Goal: Task Accomplishment & Management: Use online tool/utility

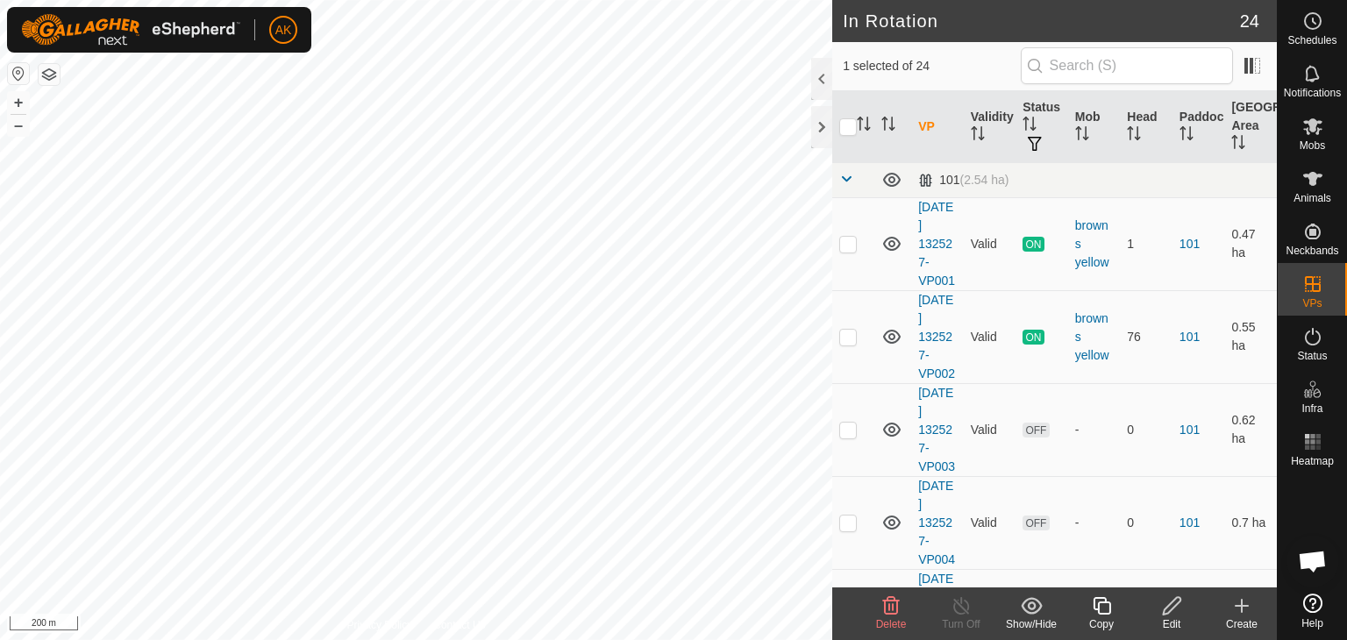
click at [886, 606] on icon at bounding box center [890, 605] width 21 height 21
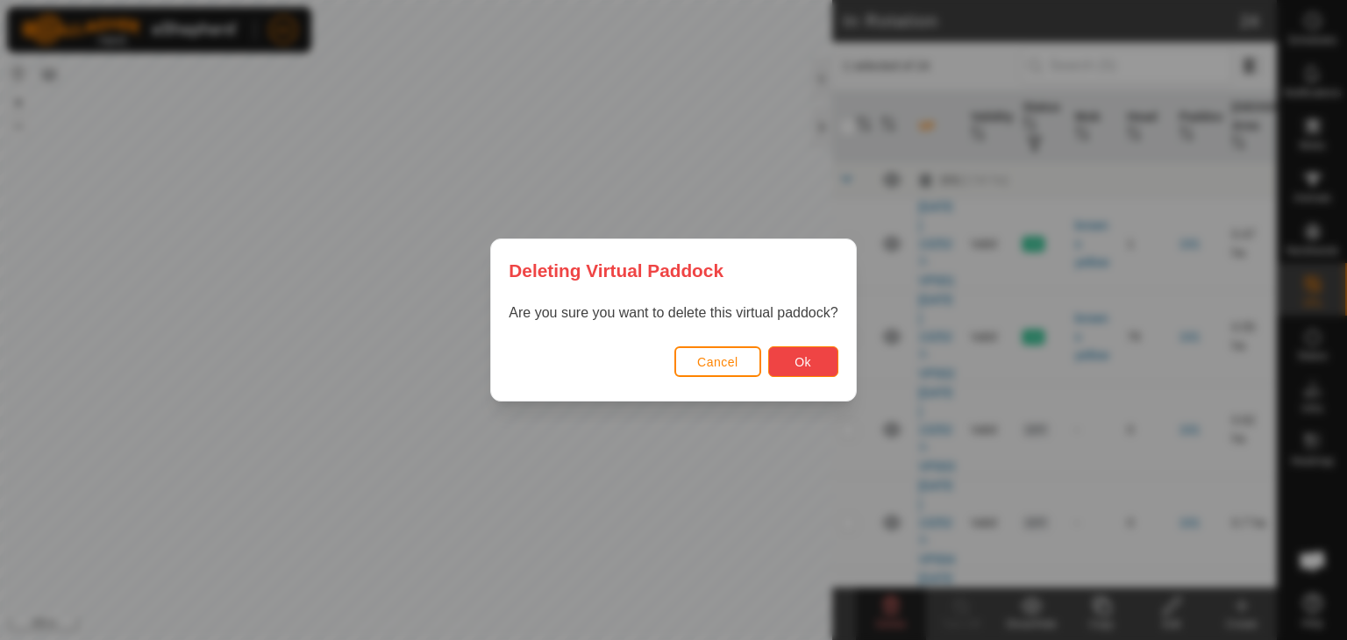
click at [797, 359] on span "Ok" at bounding box center [802, 362] width 17 height 14
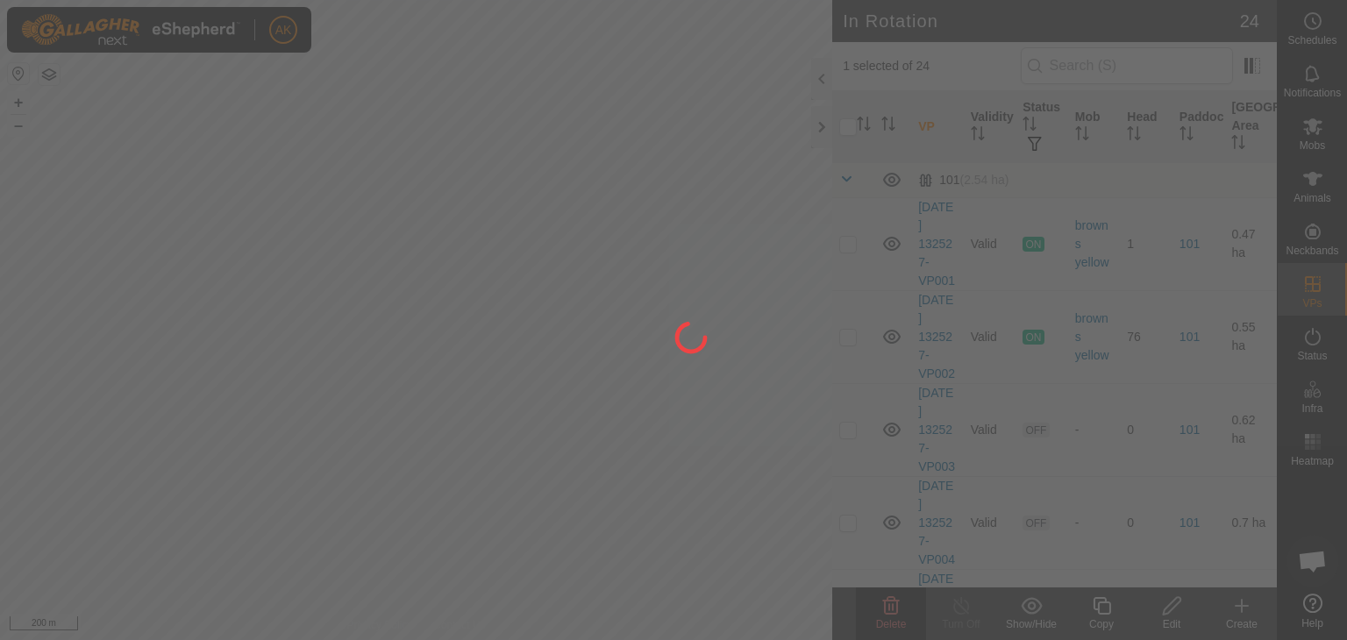
checkbox input "false"
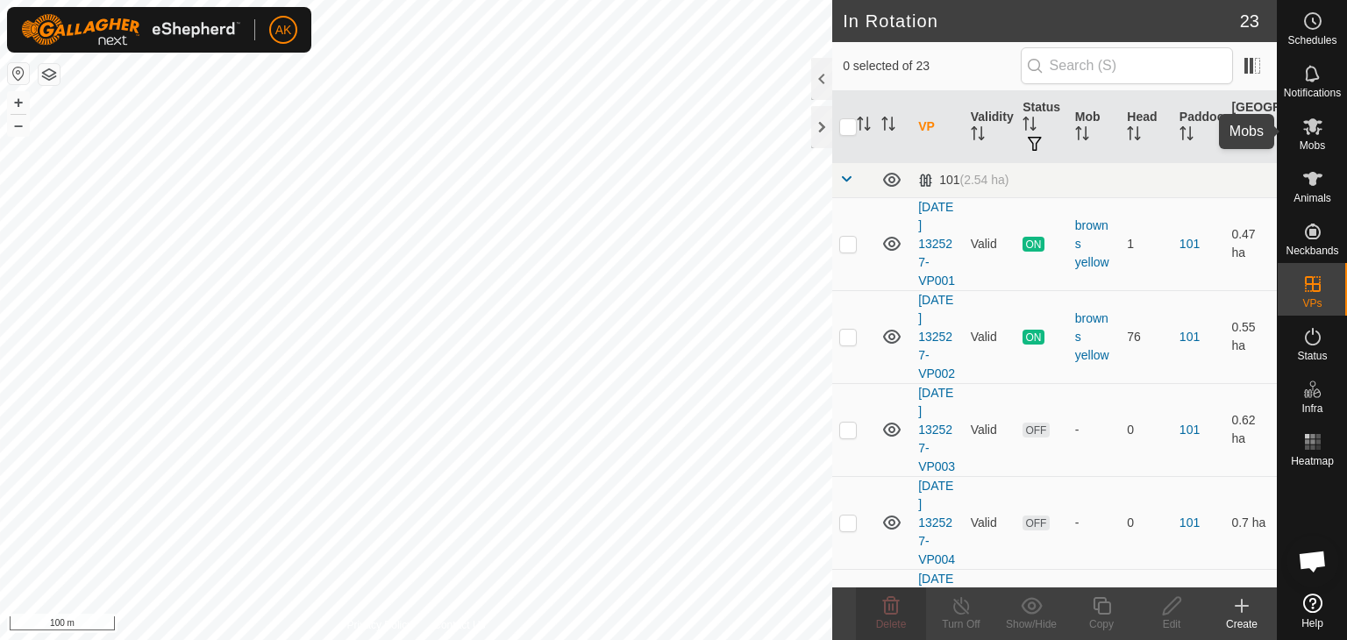
click at [1312, 128] on icon at bounding box center [1312, 126] width 19 height 17
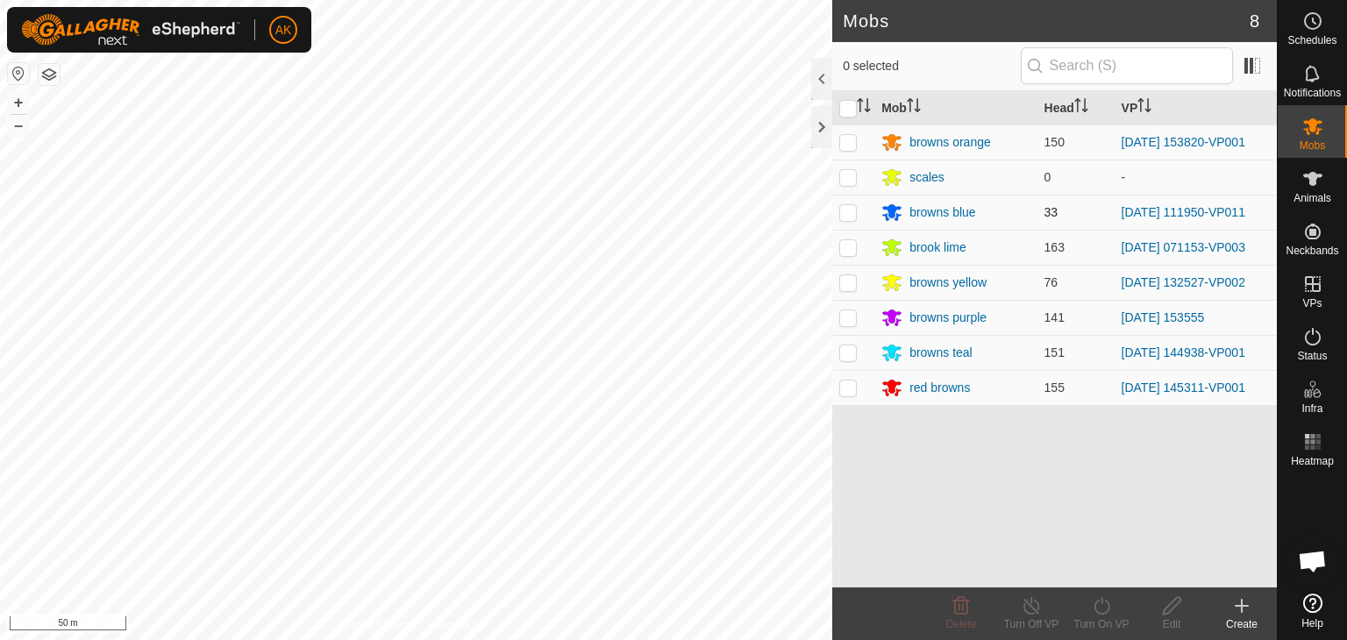
click at [850, 216] on p-checkbox at bounding box center [848, 212] width 18 height 14
click at [848, 212] on p-checkbox at bounding box center [848, 212] width 18 height 14
checkbox input "false"
click at [1316, 336] on icon at bounding box center [1312, 336] width 21 height 21
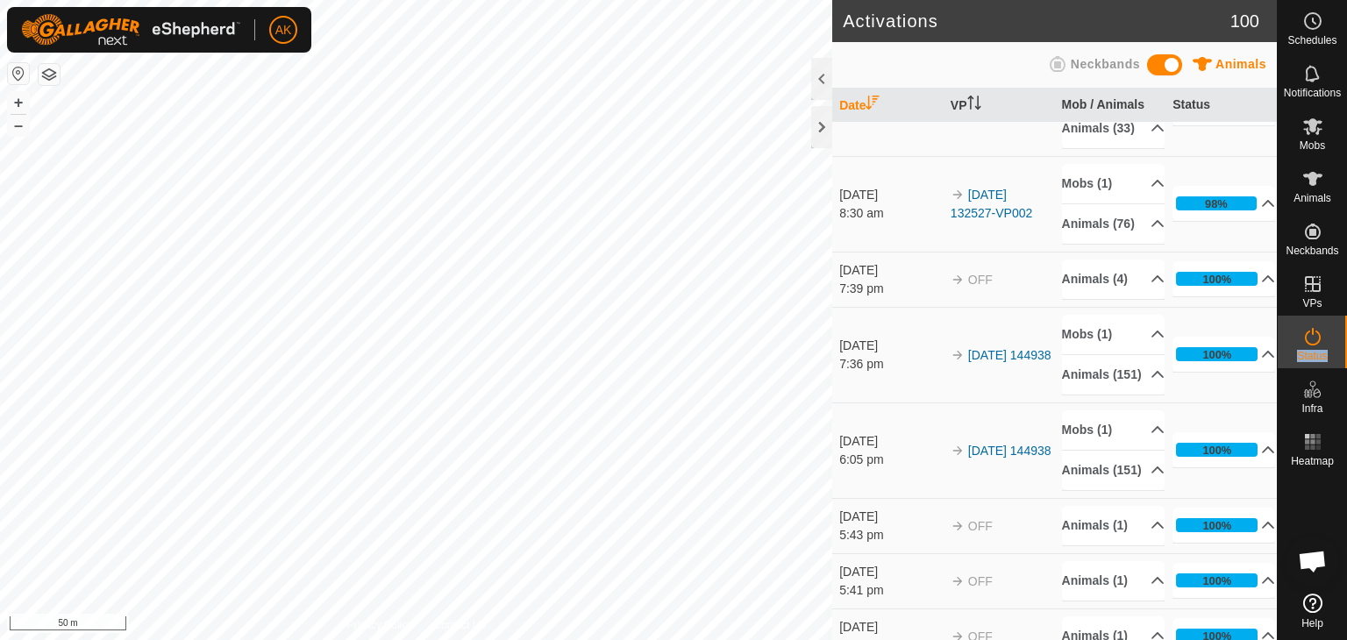
scroll to position [526, 0]
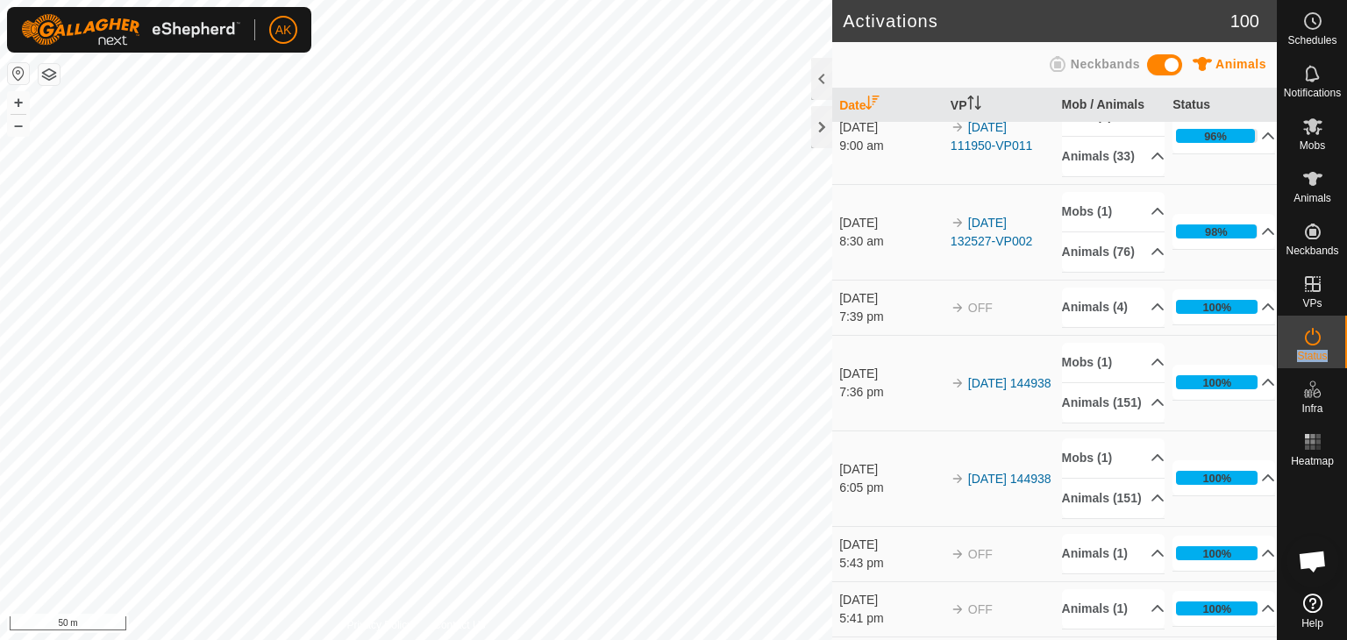
click at [1084, 136] on p-accordion-header "Mobs (1)" at bounding box center [1113, 115] width 103 height 39
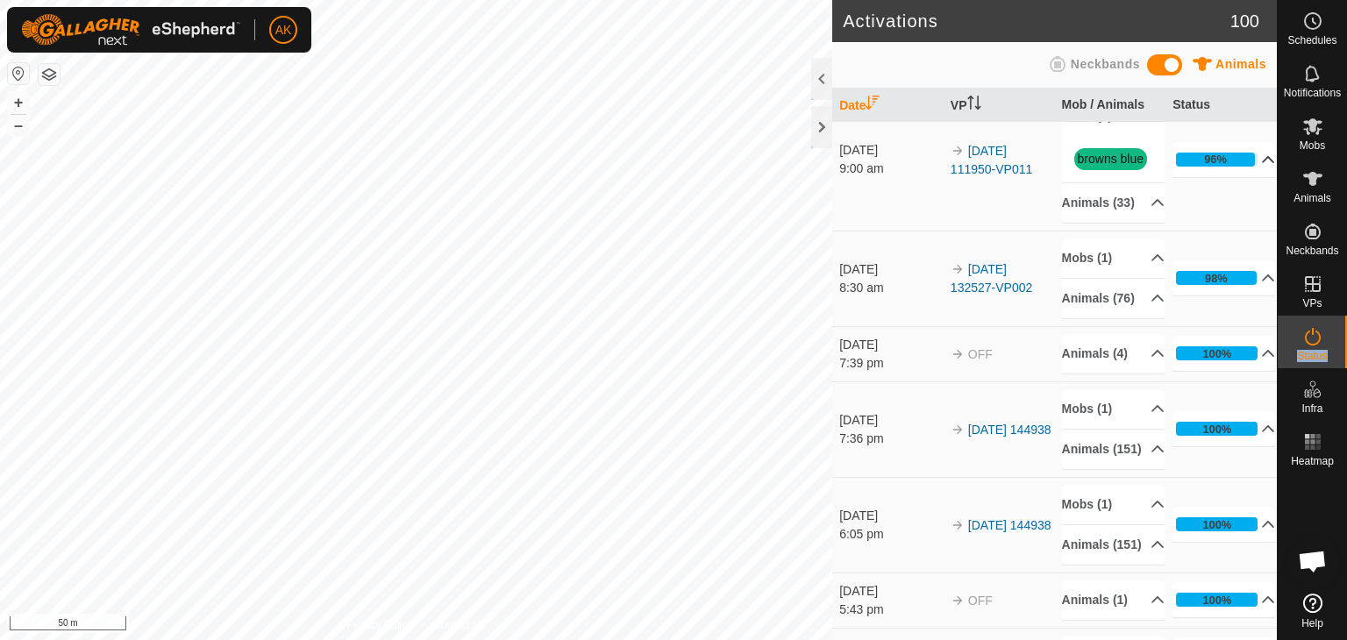
click at [1263, 163] on icon at bounding box center [1269, 159] width 12 height 7
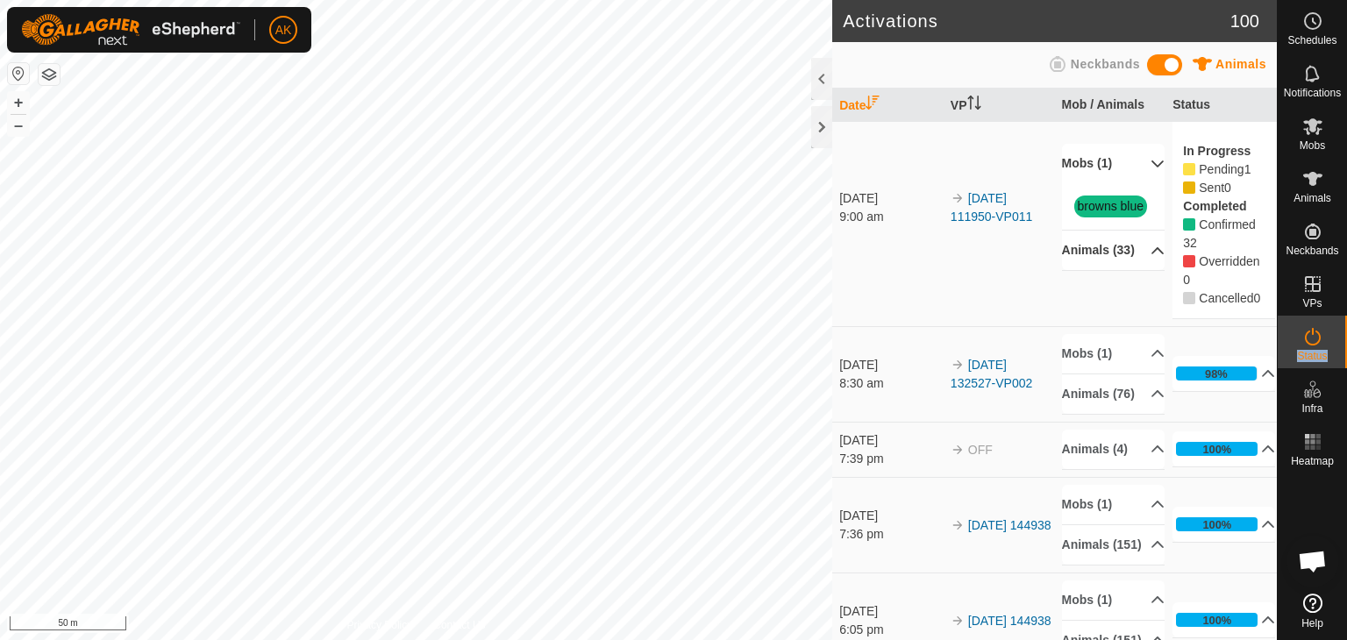
click at [1150, 258] on icon at bounding box center [1157, 251] width 14 height 14
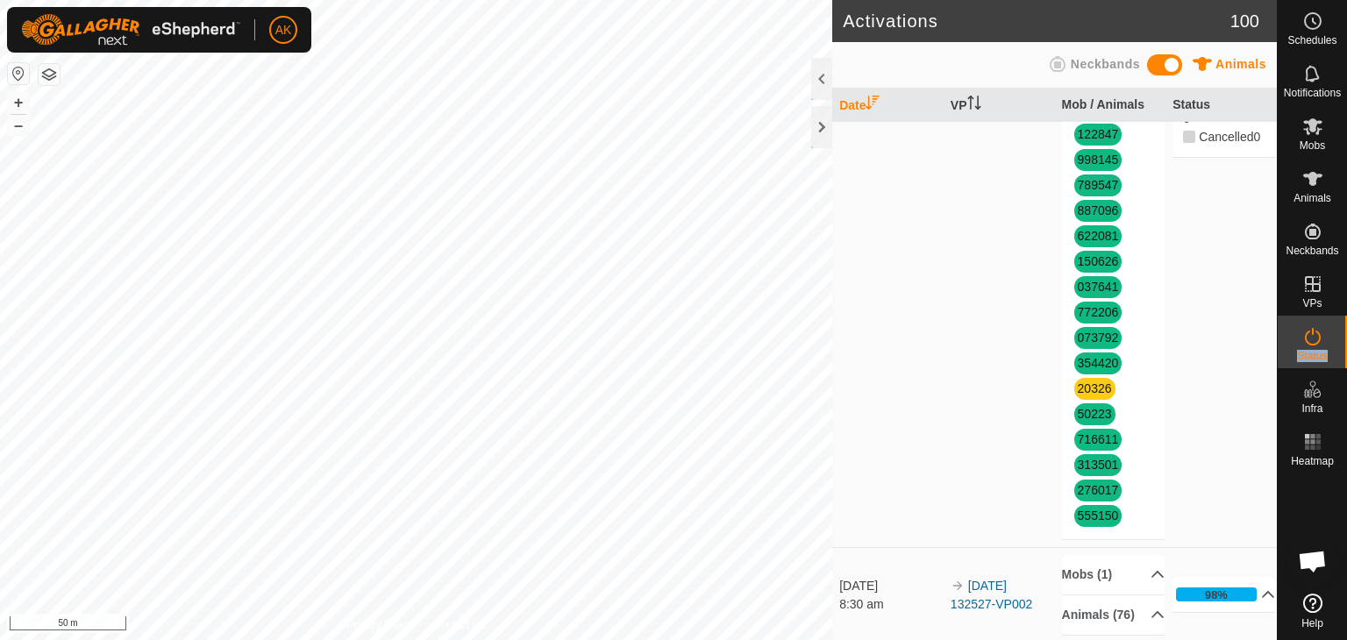
scroll to position [1315, 0]
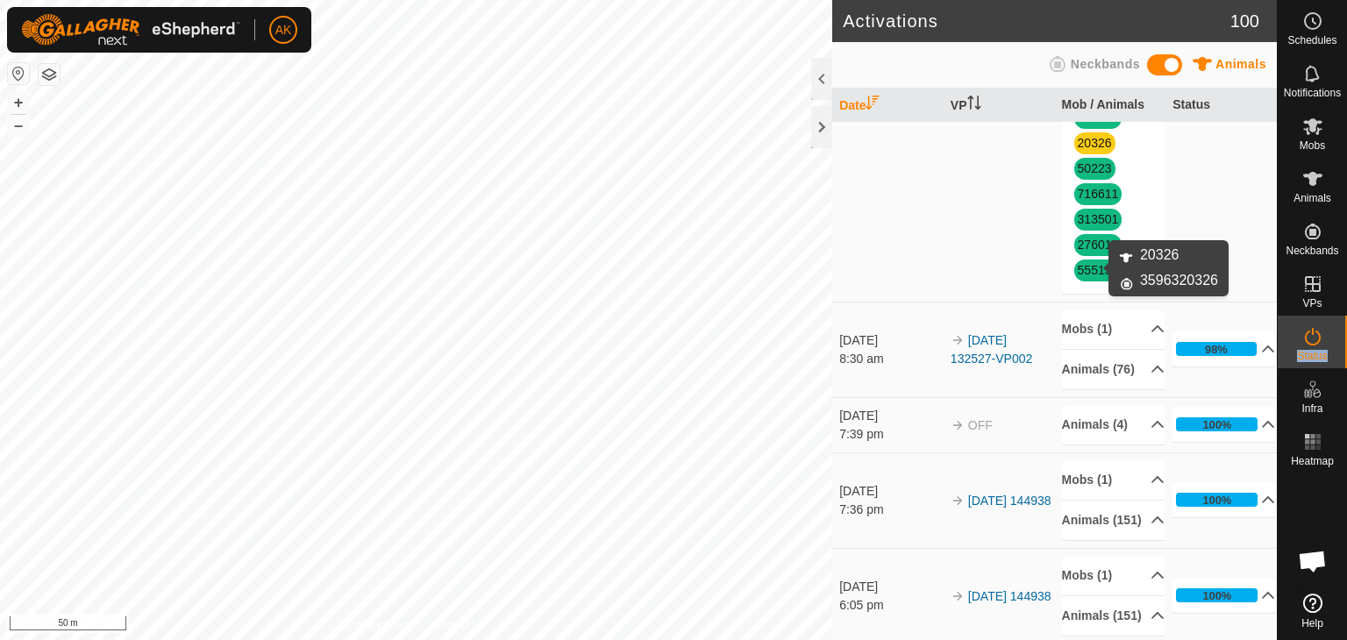
click at [1093, 150] on link "20326" at bounding box center [1095, 143] width 34 height 14
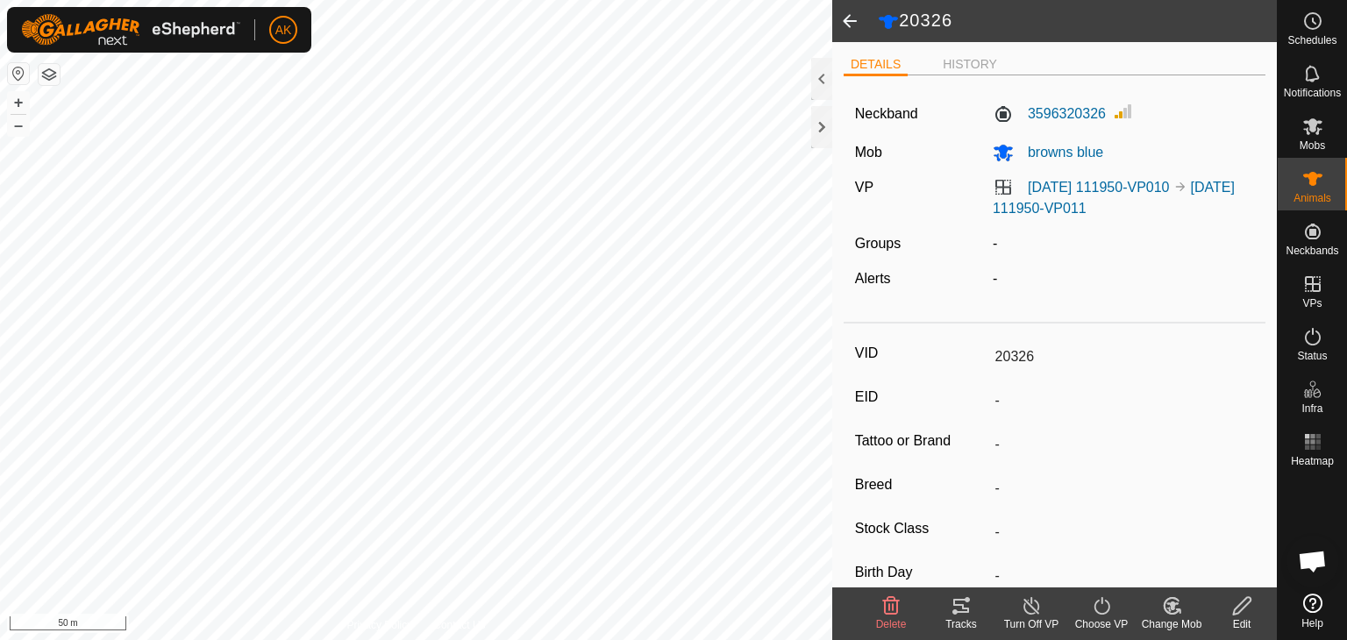
click at [898, 604] on icon at bounding box center [890, 605] width 21 height 21
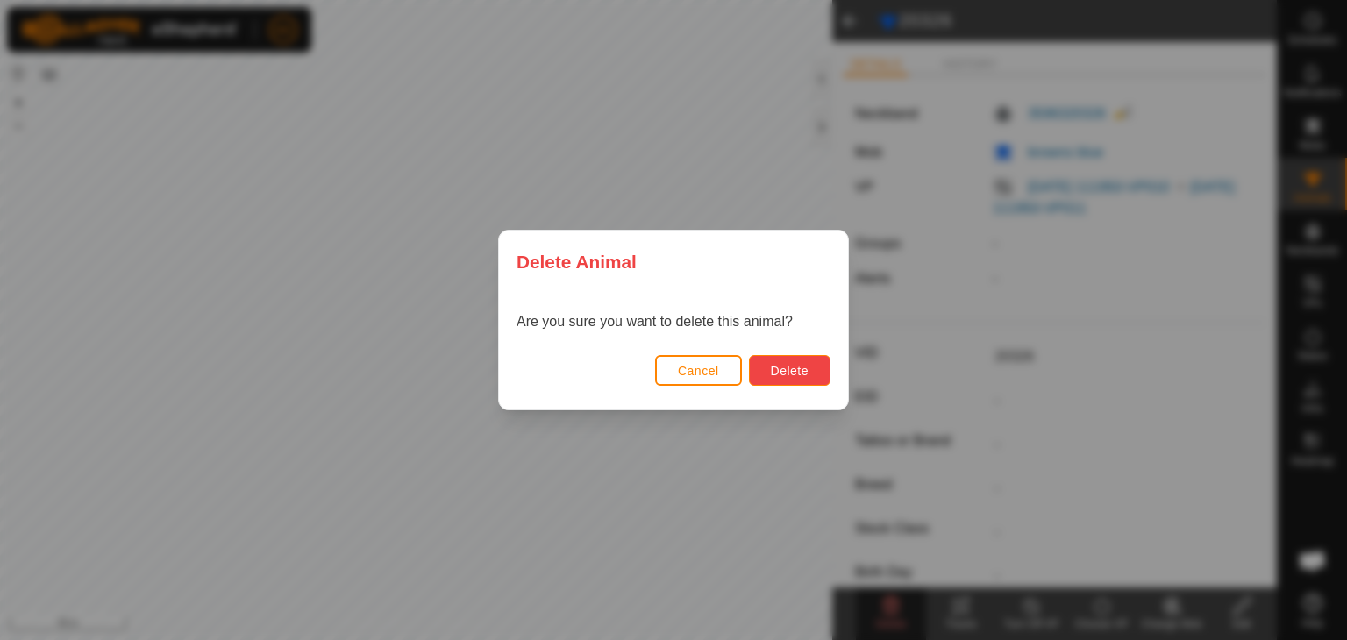
click at [790, 368] on span "Delete" at bounding box center [790, 371] width 38 height 14
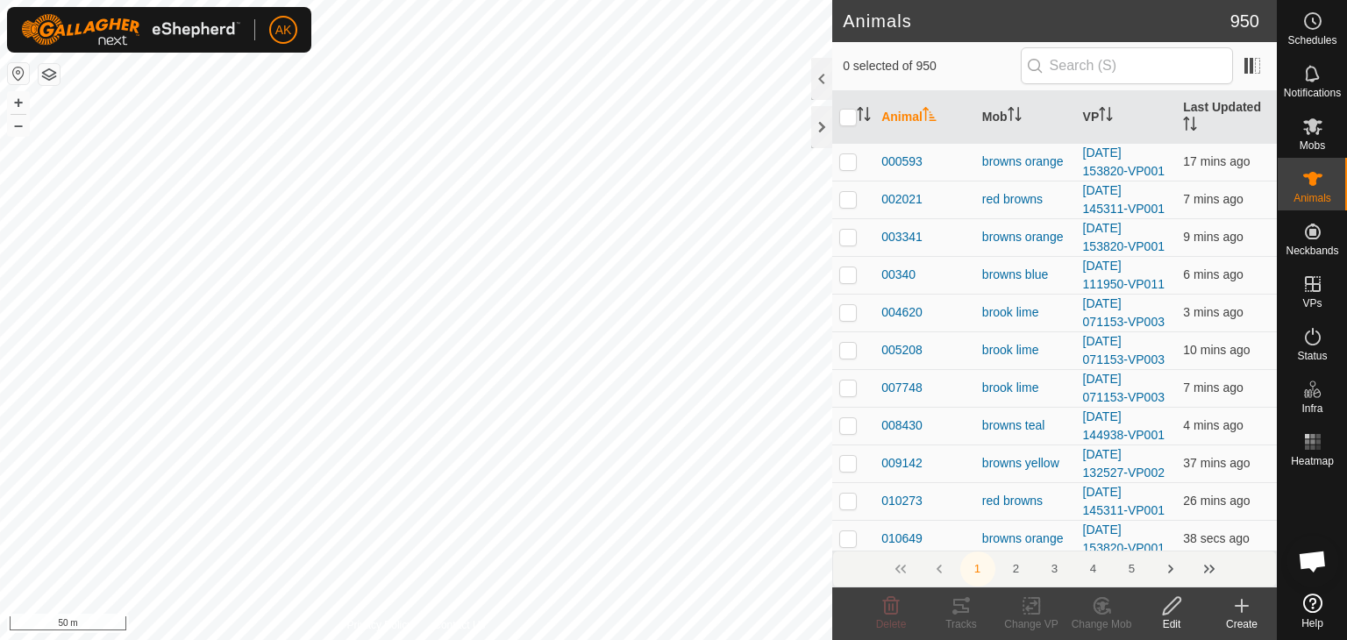
click at [1235, 603] on icon at bounding box center [1241, 605] width 21 height 21
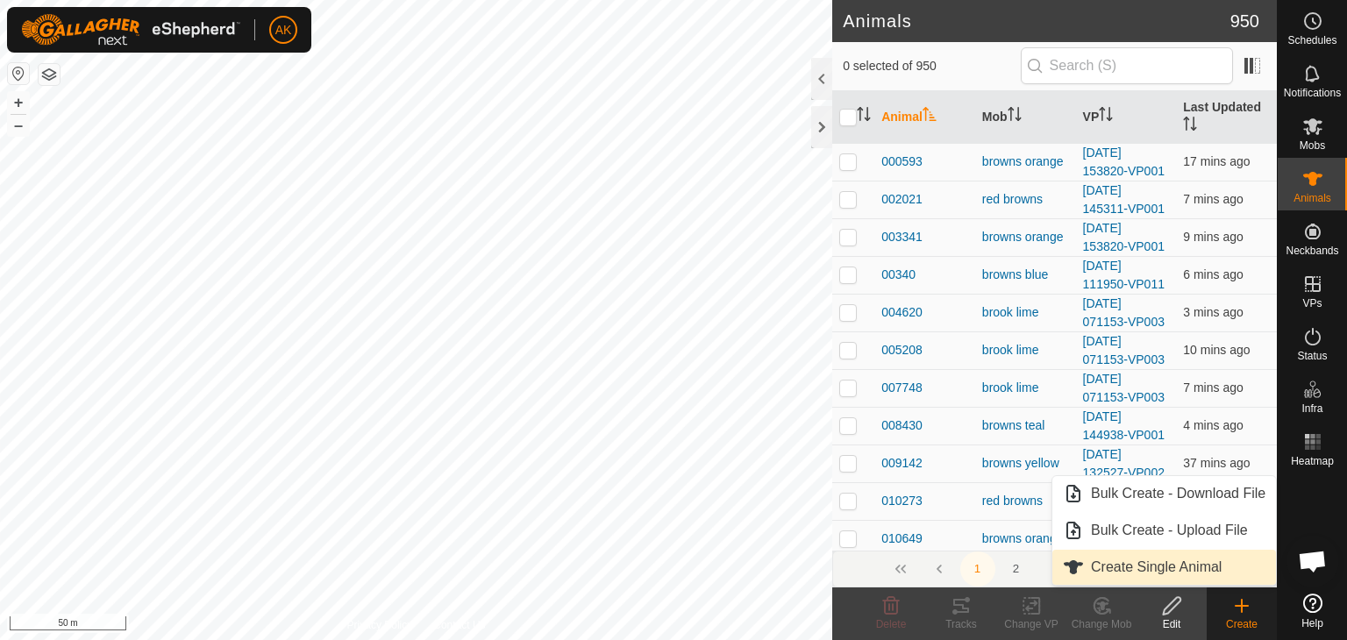
click at [1171, 563] on link "Create Single Animal" at bounding box center [1164, 567] width 224 height 35
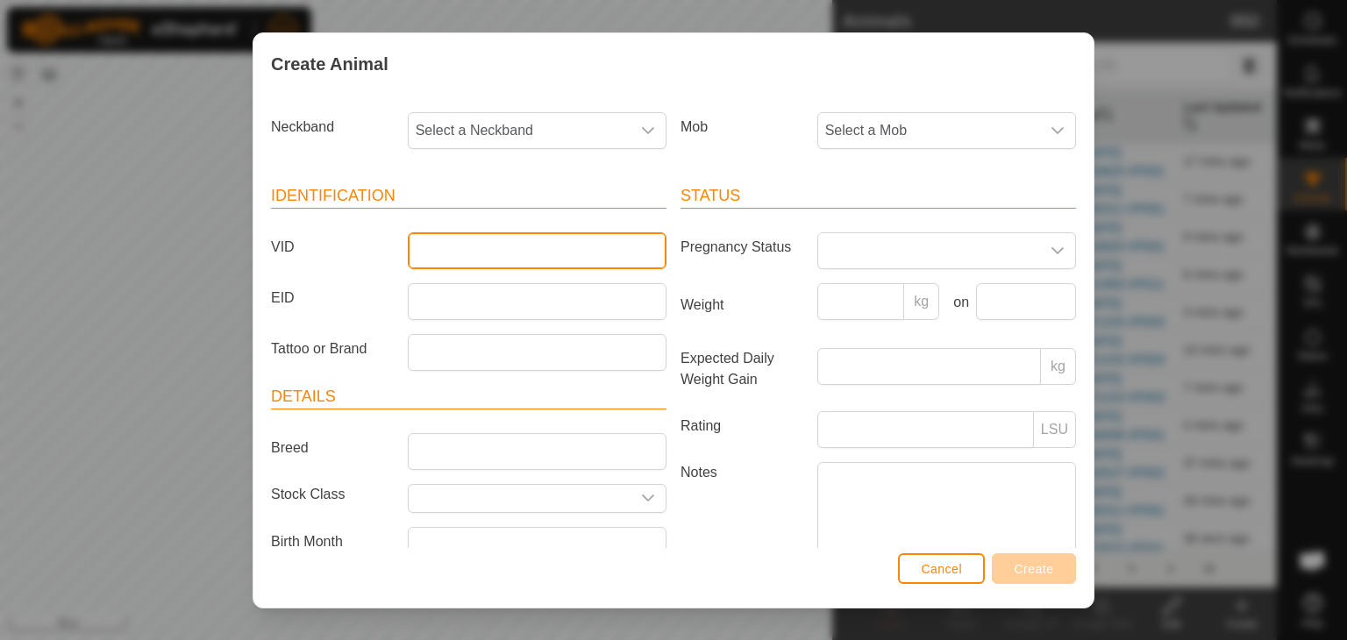
click at [456, 253] on input "VID" at bounding box center [537, 250] width 259 height 37
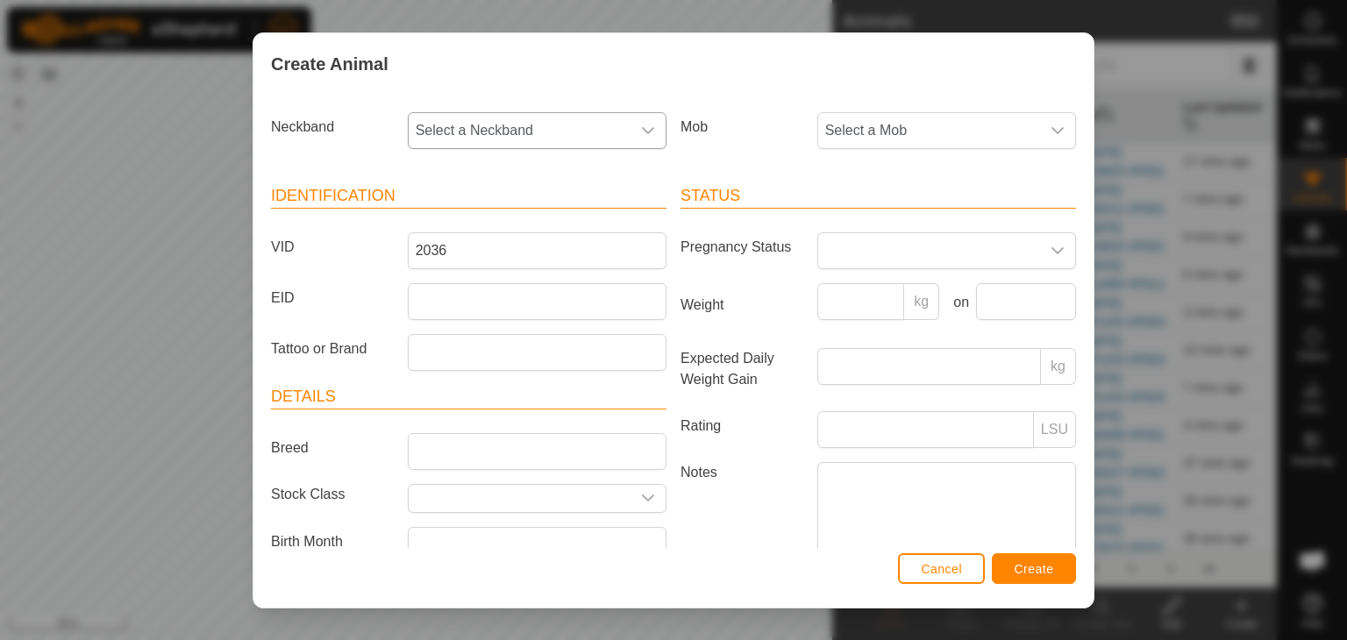
click at [641, 132] on icon "dropdown trigger" at bounding box center [648, 131] width 14 height 14
click at [481, 347] on li "3596320326" at bounding box center [535, 347] width 253 height 35
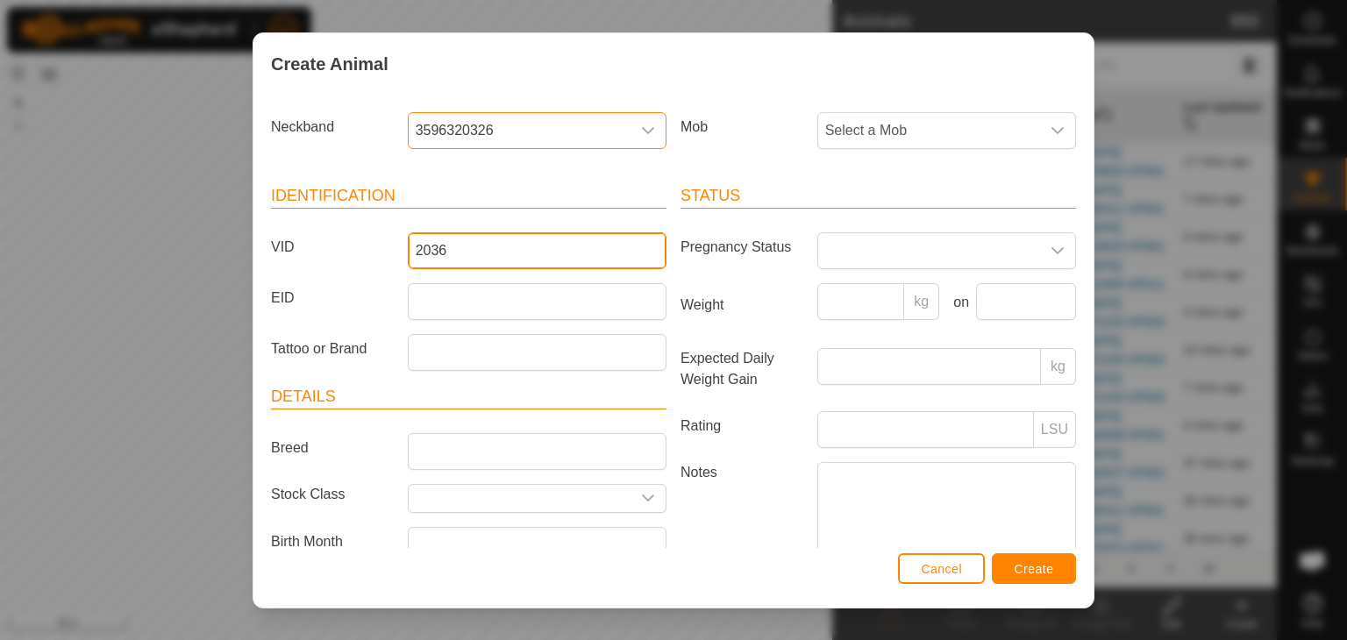
click at [435, 248] on input "2036" at bounding box center [537, 250] width 259 height 37
type input "20326"
click at [850, 132] on span "Select a Mob" at bounding box center [929, 130] width 222 height 35
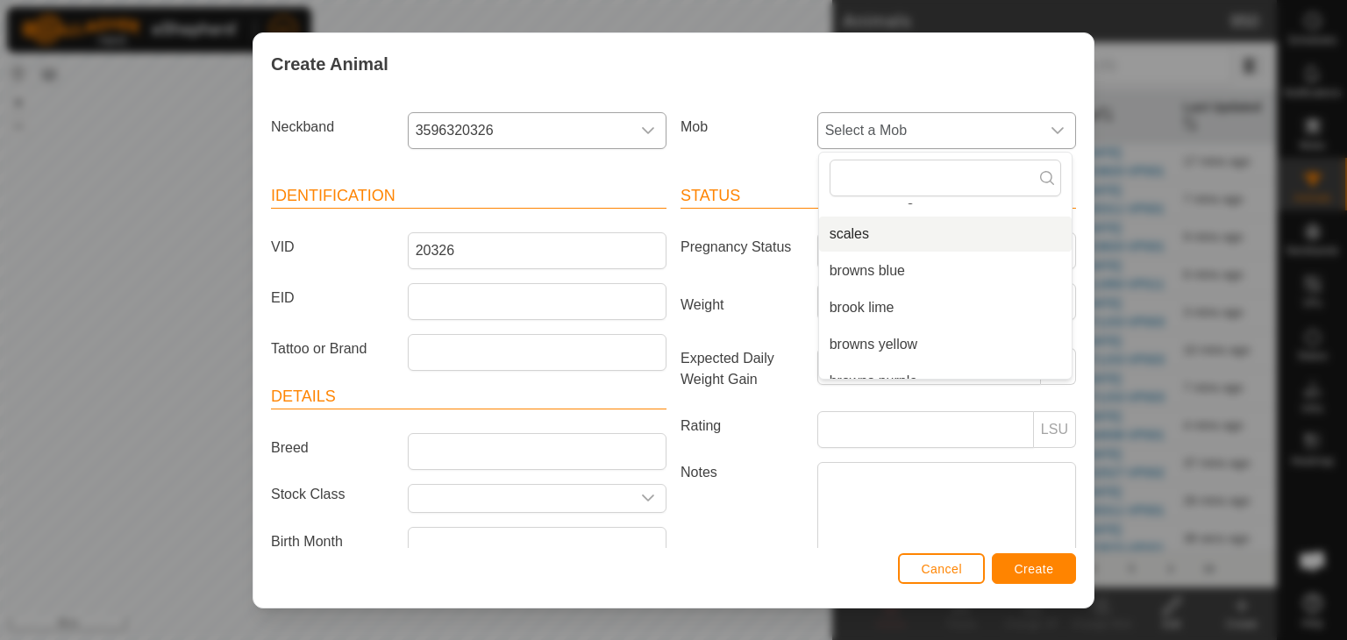
scroll to position [88, 0]
click at [866, 243] on li "browns blue" at bounding box center [945, 243] width 253 height 35
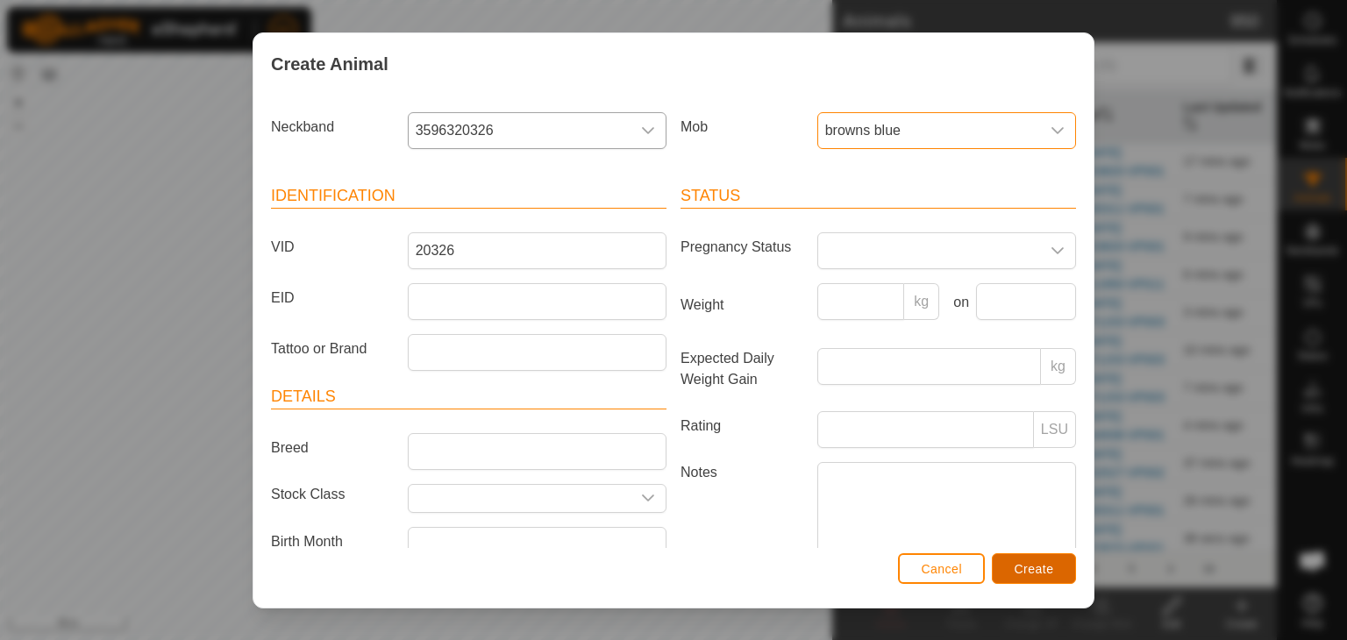
click at [1040, 562] on span "Create" at bounding box center [1033, 569] width 39 height 14
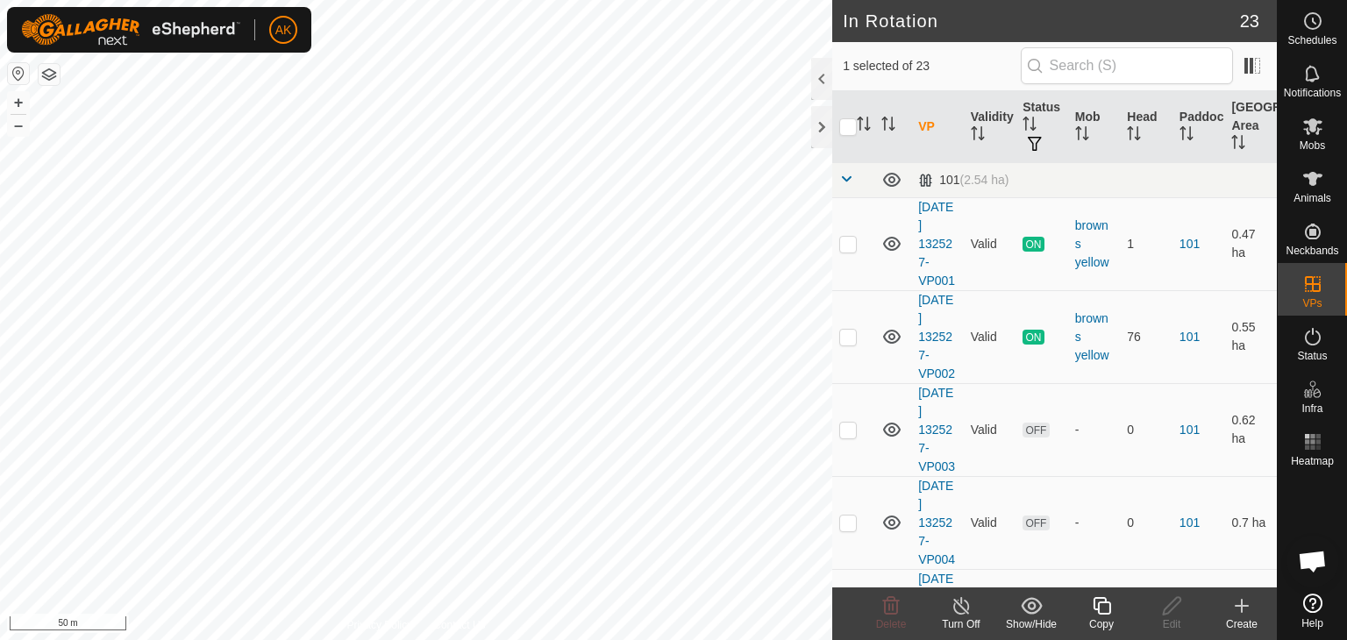
checkbox input "true"
checkbox input "false"
click at [896, 611] on icon at bounding box center [891, 606] width 17 height 18
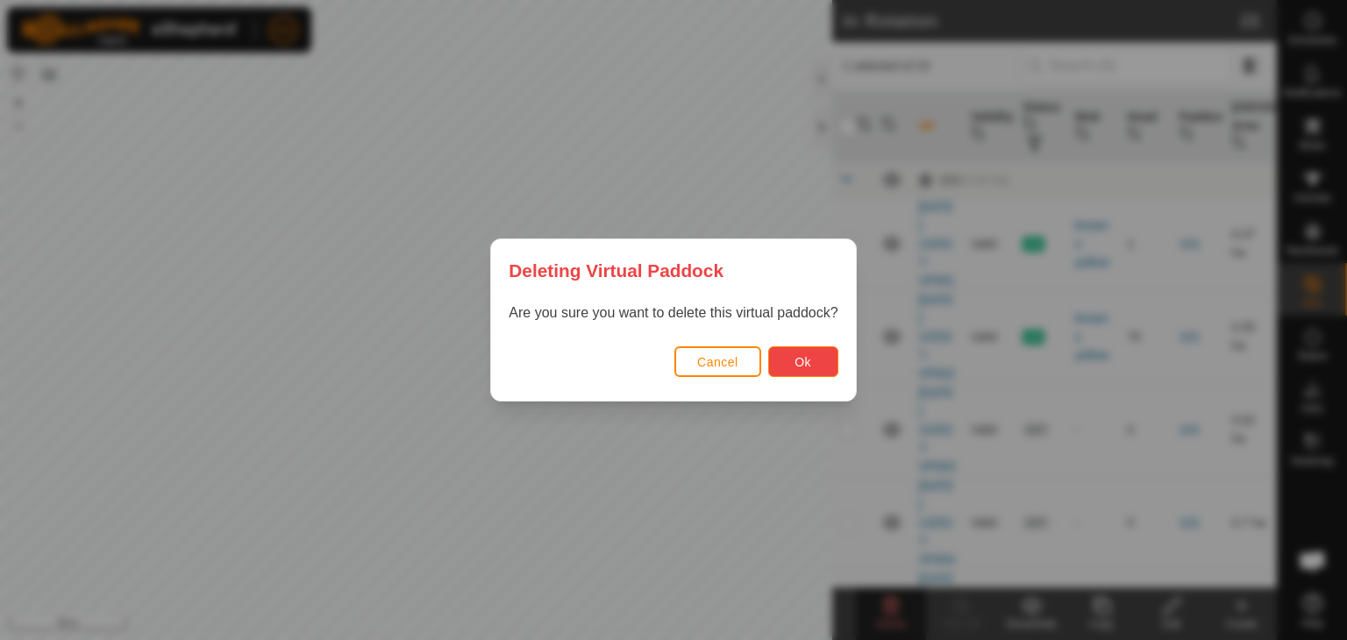
click at [811, 360] on button "Ok" at bounding box center [803, 361] width 70 height 31
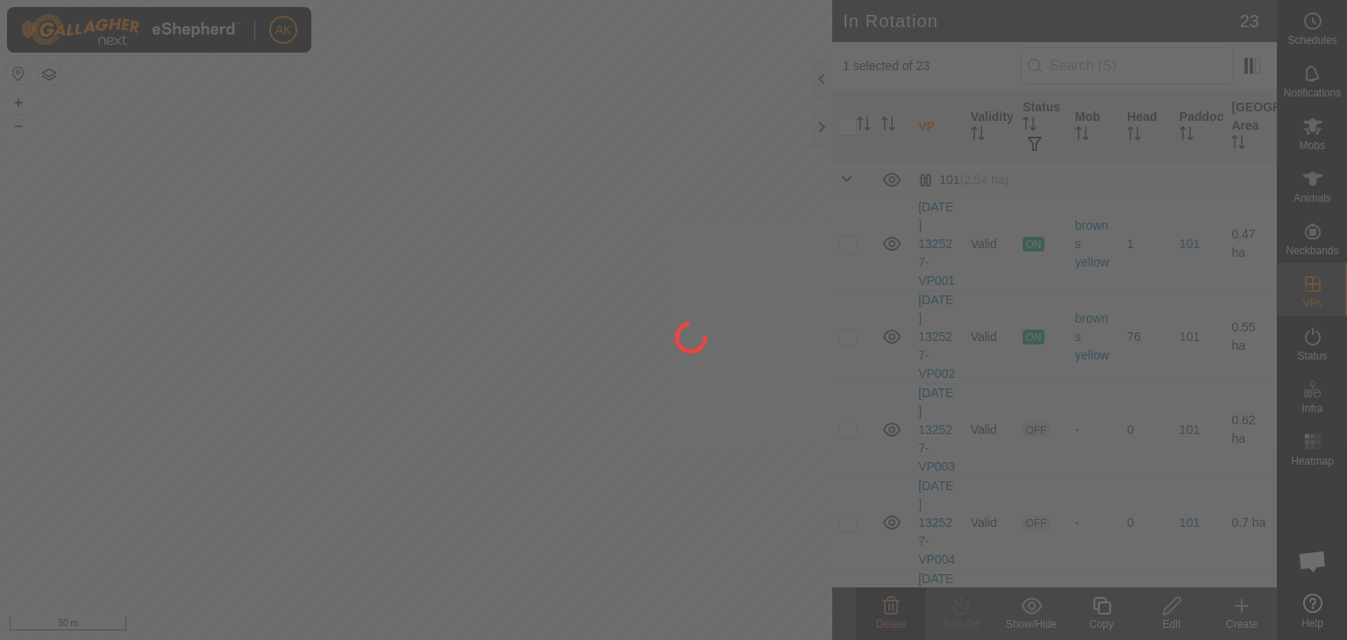
checkbox input "false"
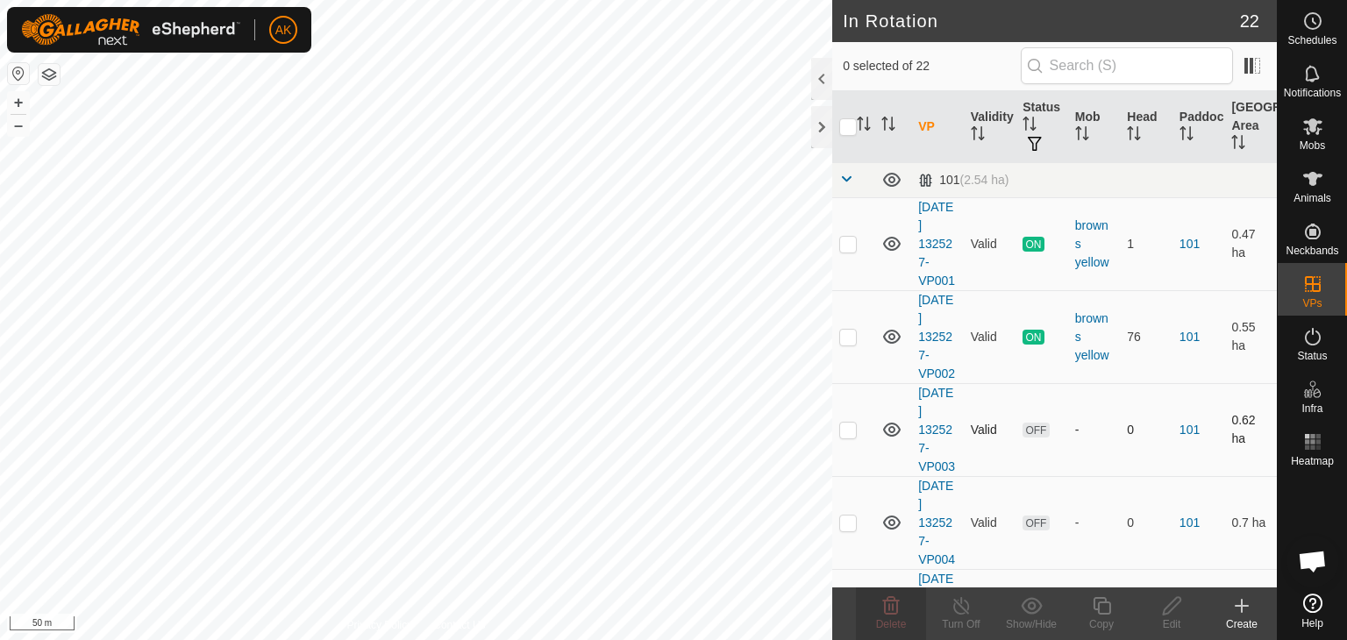
click at [858, 470] on div "In Rotation 22 0 selected of 22 VP Validity Status Mob Head Paddock Grazing Are…" at bounding box center [638, 320] width 1277 height 640
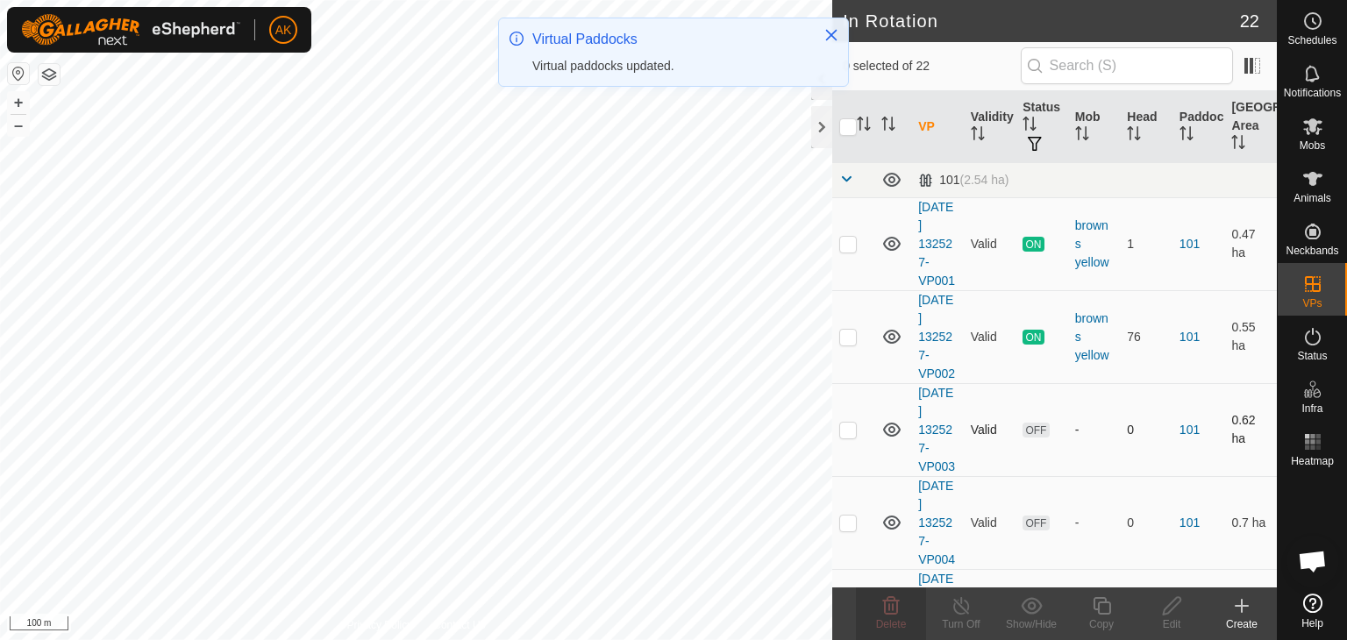
click at [838, 441] on div "In Rotation 22 0 selected of 22 VP Validity Status Mob Head Paddock Grazing Are…" at bounding box center [638, 320] width 1277 height 640
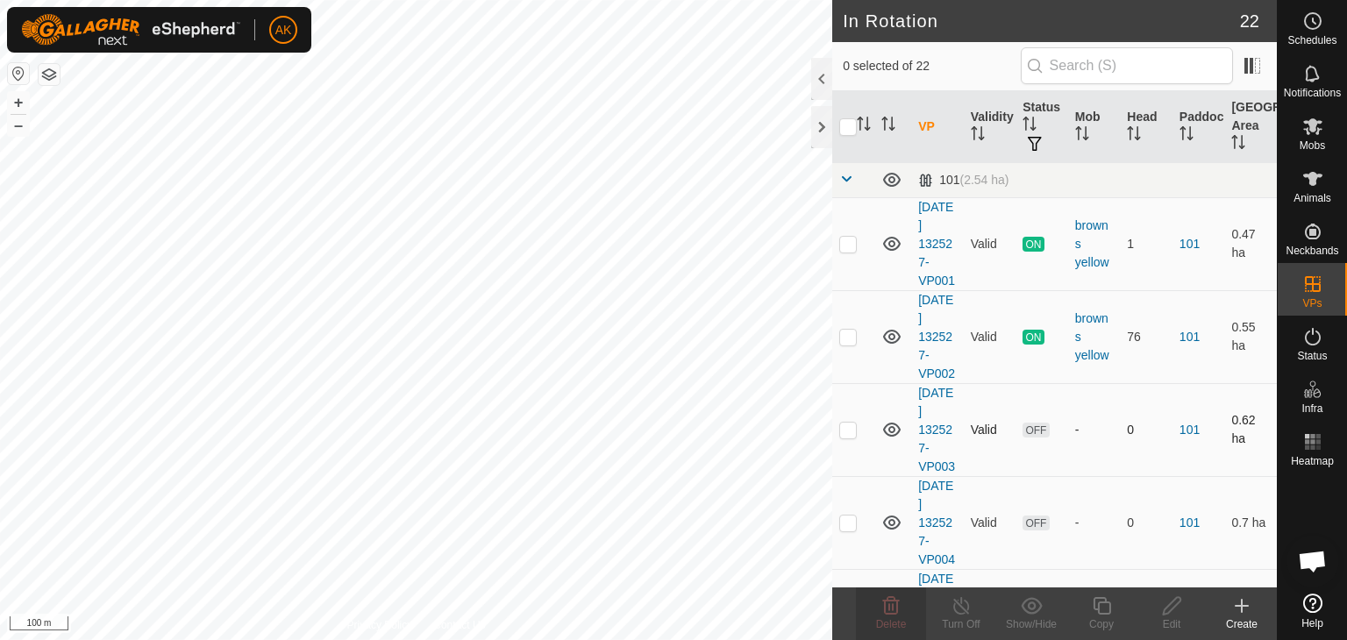
checkbox input "true"
click at [1317, 125] on icon at bounding box center [1312, 126] width 21 height 21
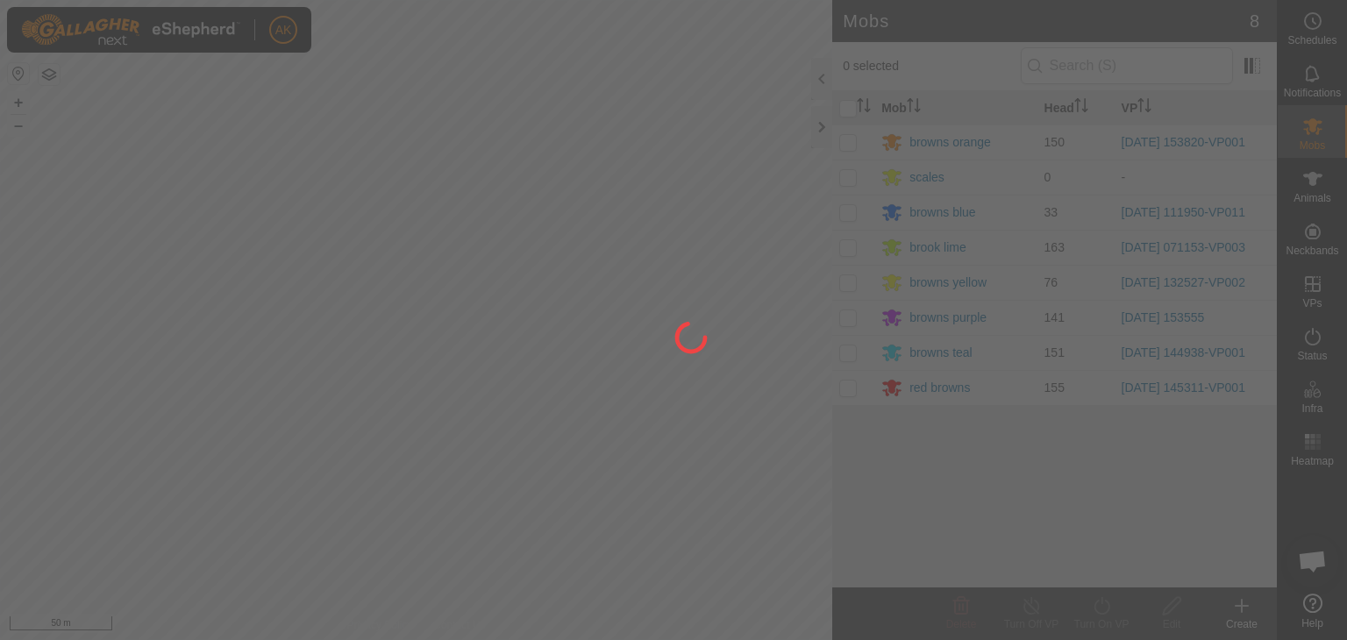
click at [748, 559] on div at bounding box center [673, 320] width 1347 height 640
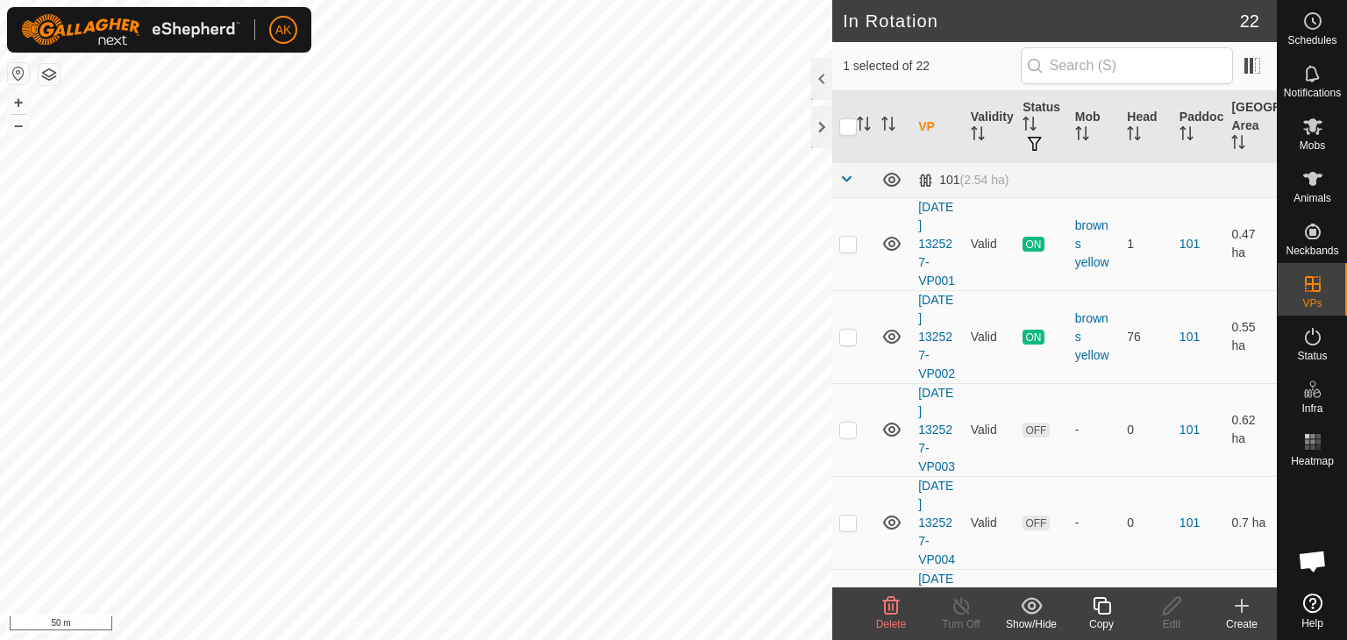
checkbox input "false"
checkbox input "true"
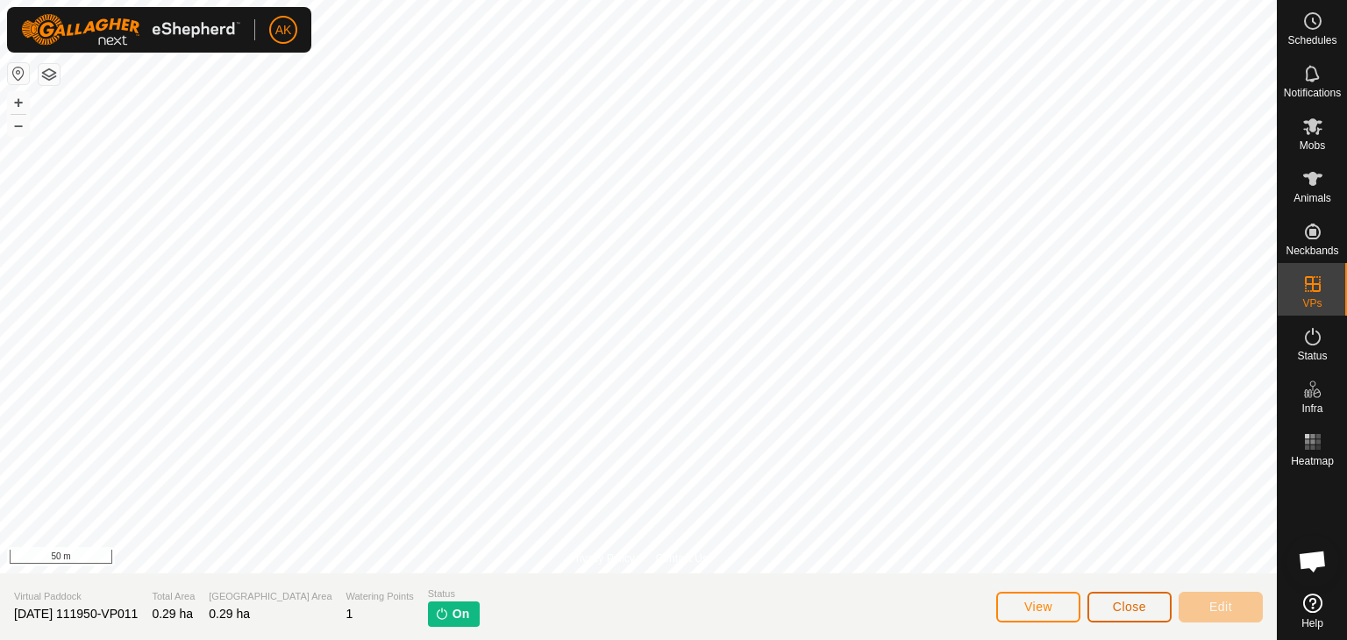
click at [1109, 599] on button "Close" at bounding box center [1129, 607] width 84 height 31
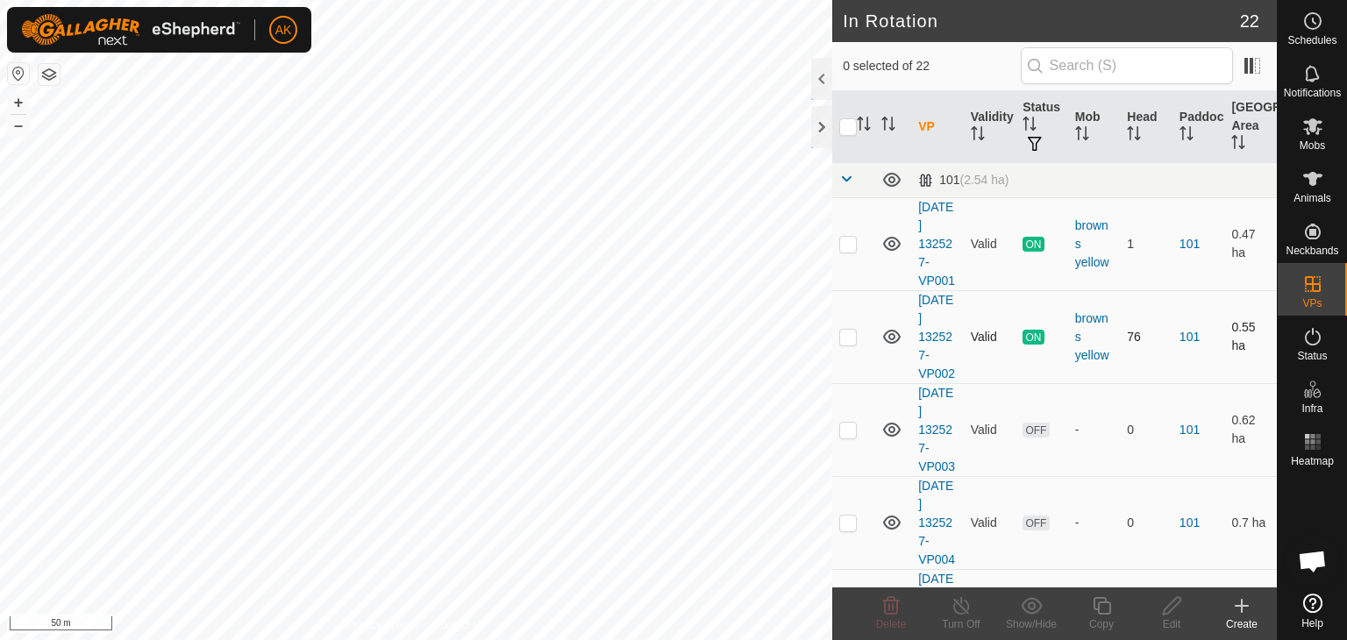
checkbox input "true"
click at [1102, 612] on icon at bounding box center [1101, 606] width 18 height 18
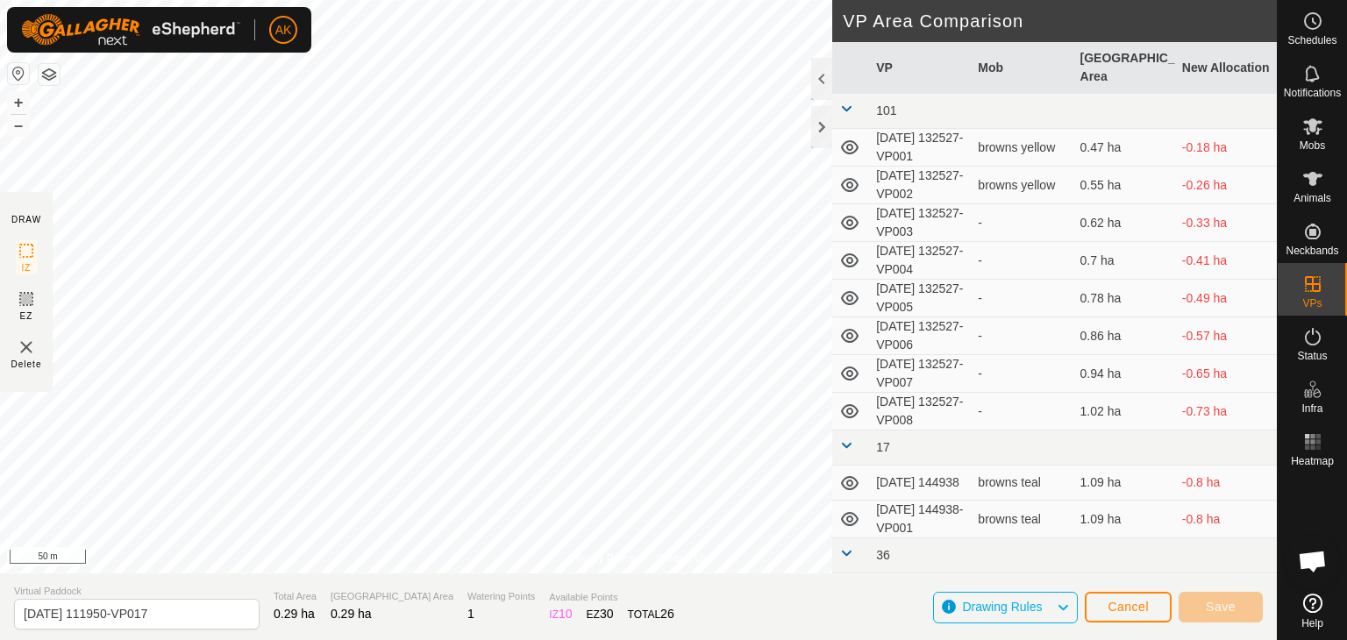
click at [223, 581] on div "Privacy Policy Contact Us 2025-08-27 111950-VP011 Type: Inclusion Zone 32 Anima…" at bounding box center [638, 320] width 1277 height 640
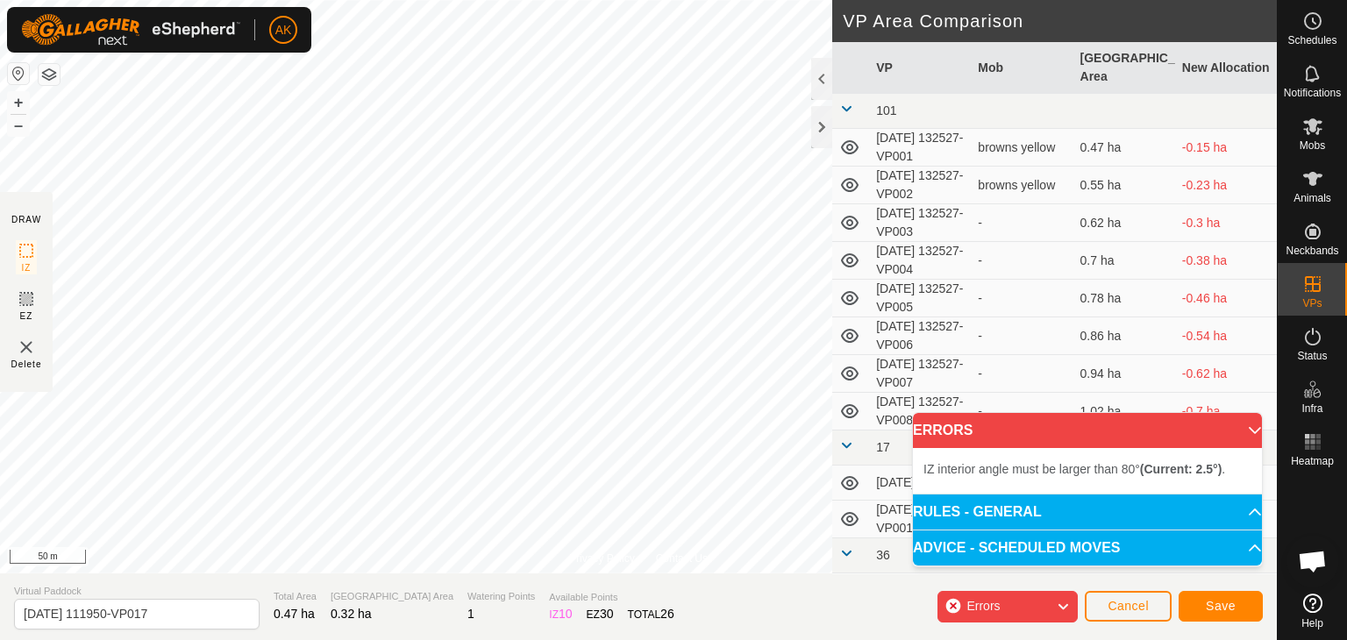
click at [967, 373] on div "Privacy Policy Contact Us 2025-08-27 111950-VP011 Type: Inclusion Zone 32 Anima…" at bounding box center [638, 320] width 1277 height 640
click at [695, 611] on div "Privacy Policy Contact Us Type: Inclusion Zone undefined Animal + – ⇧ i 50 m DR…" at bounding box center [638, 320] width 1277 height 640
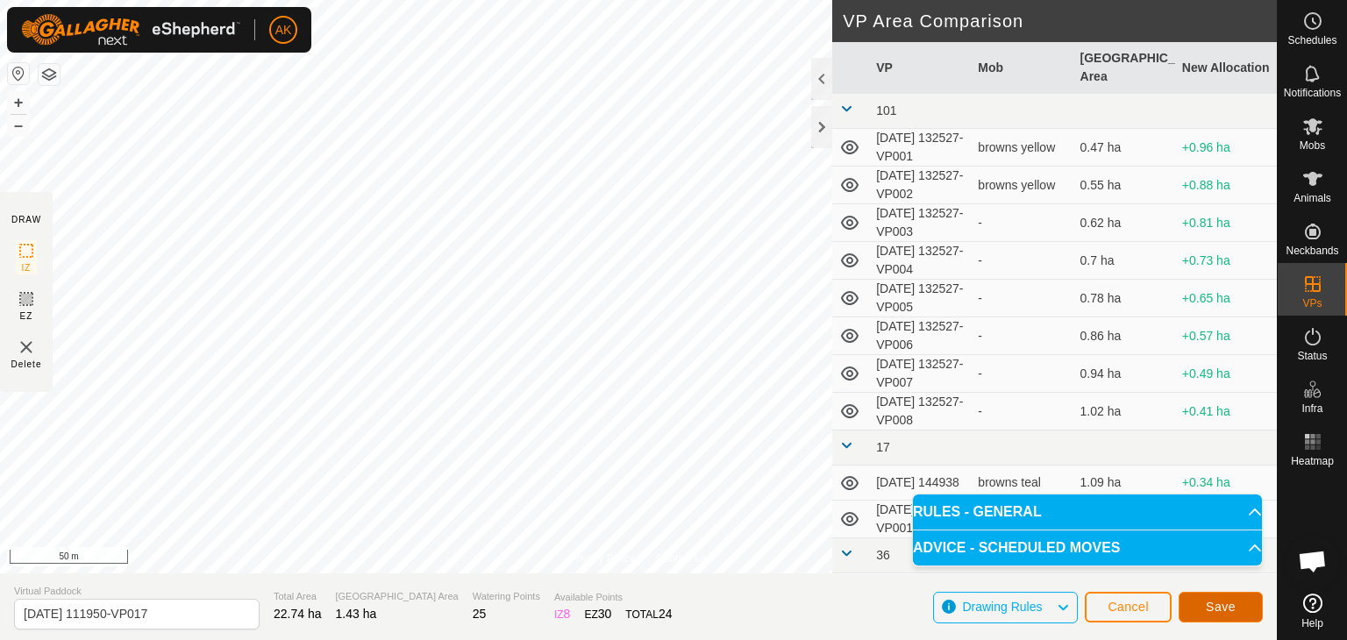
click at [1242, 608] on button "Save" at bounding box center [1220, 607] width 84 height 31
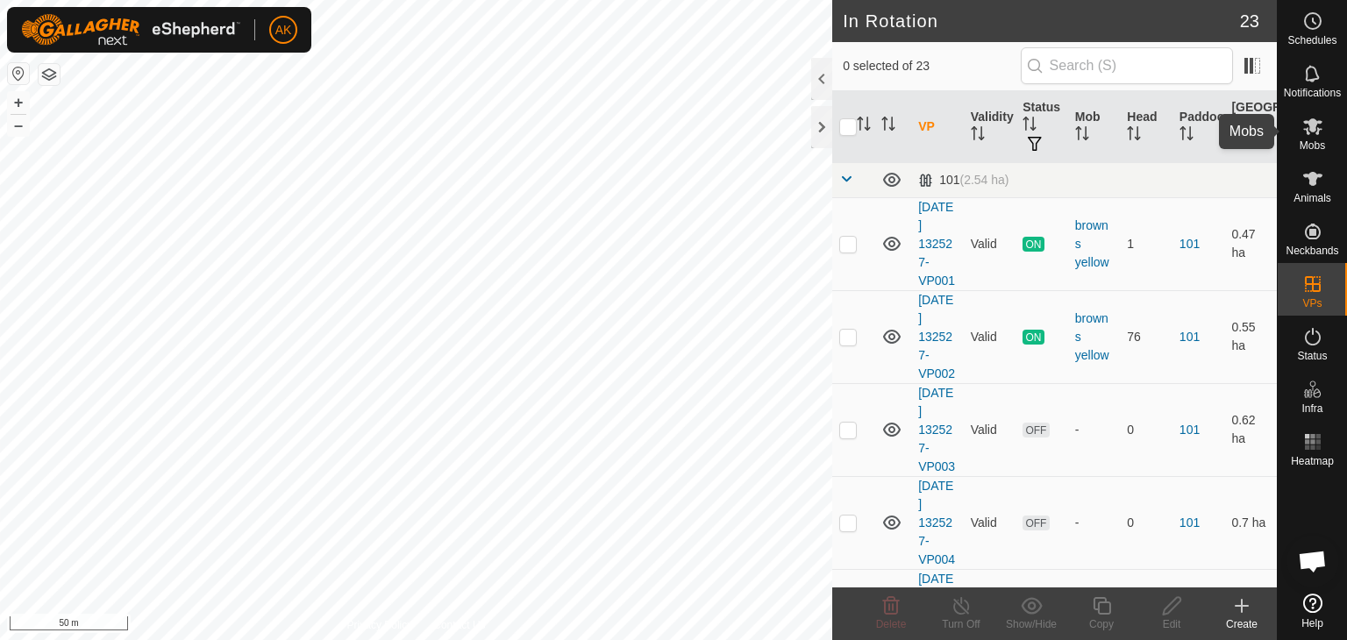
click at [1312, 119] on icon at bounding box center [1312, 126] width 19 height 17
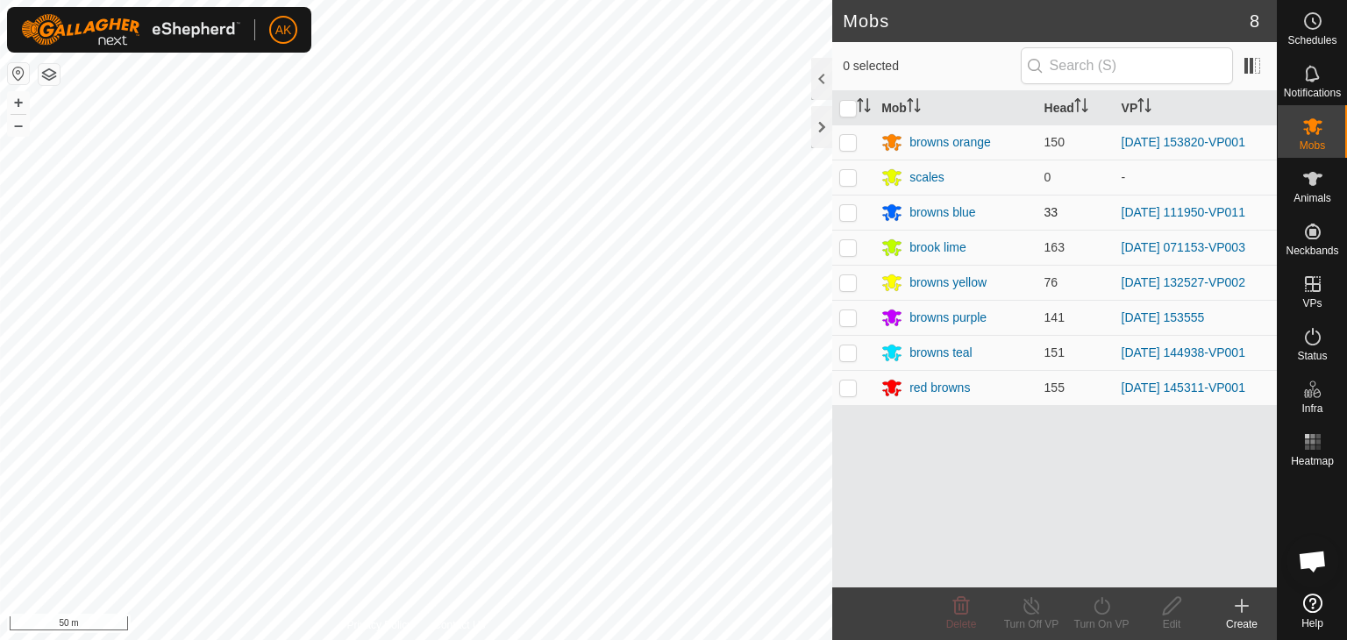
click at [851, 211] on p-checkbox at bounding box center [848, 212] width 18 height 14
checkbox input "true"
click at [1099, 611] on icon at bounding box center [1102, 605] width 22 height 21
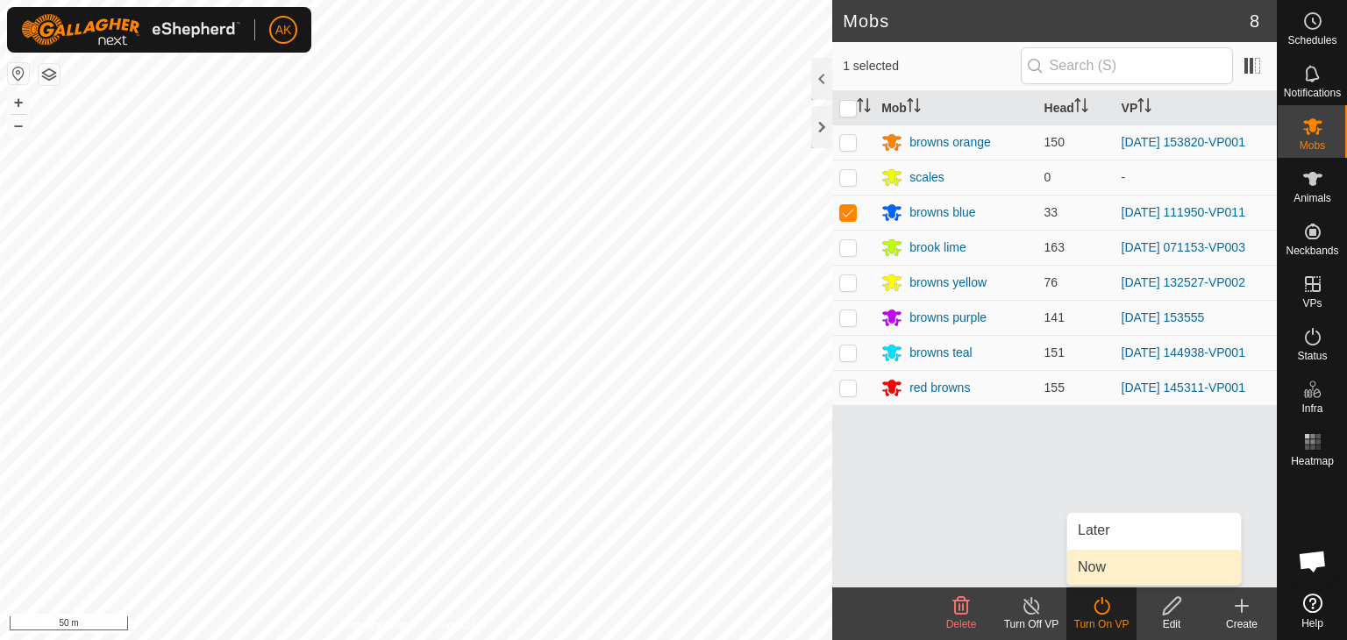
click at [1100, 564] on link "Now" at bounding box center [1154, 567] width 174 height 35
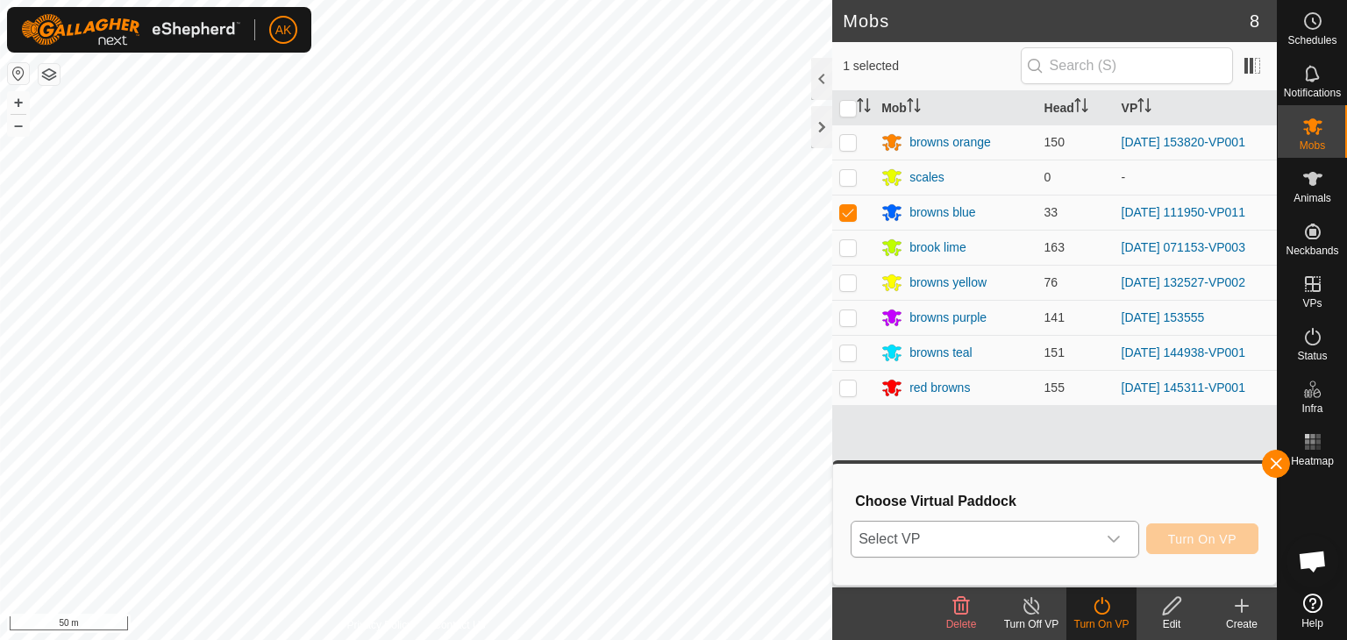
click at [1007, 541] on span "Select VP" at bounding box center [973, 539] width 245 height 35
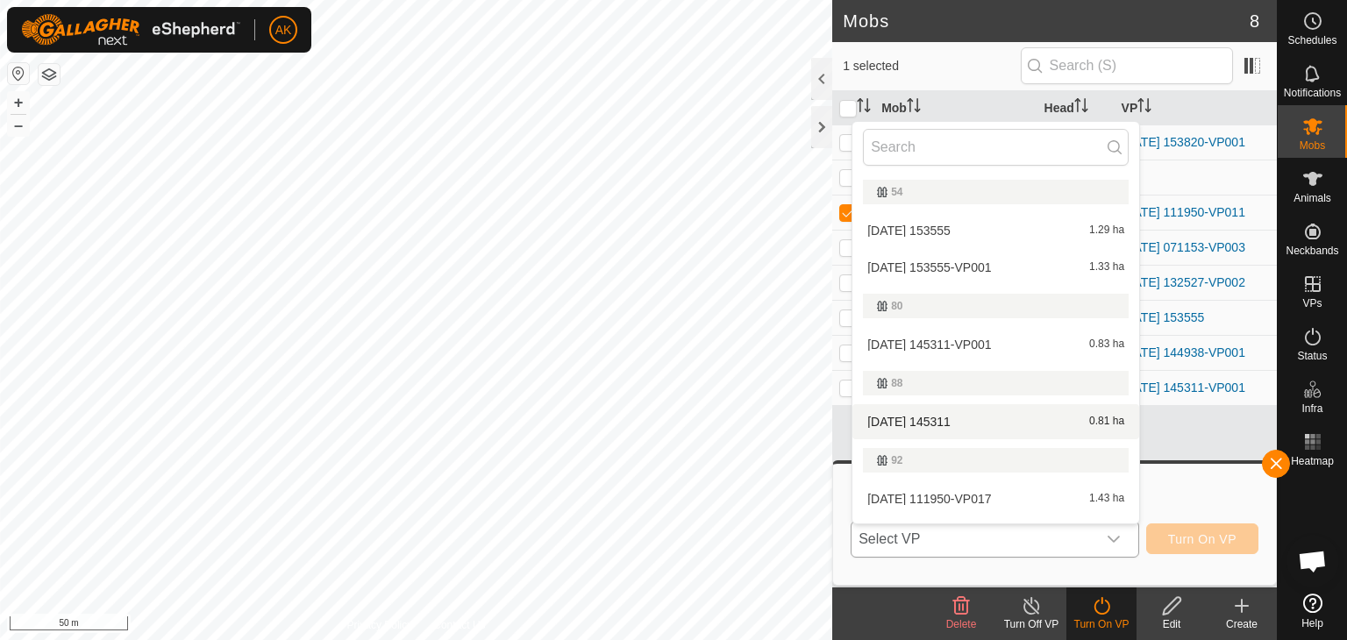
scroll to position [614, 0]
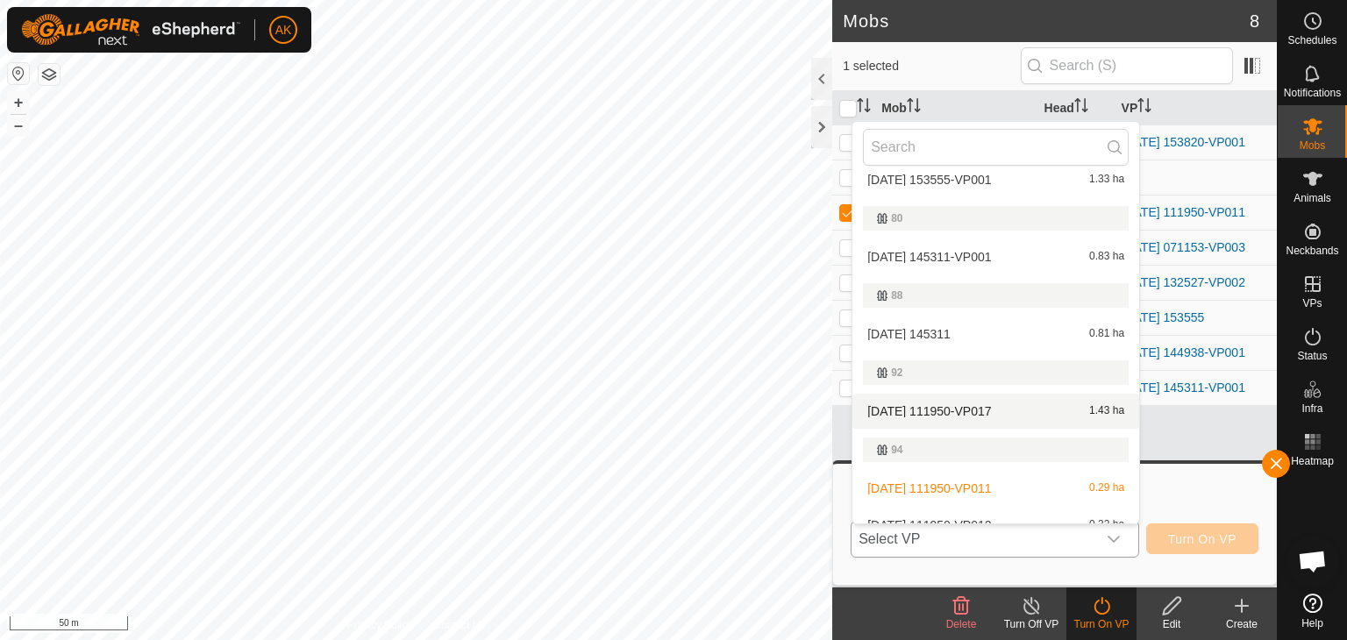
click at [932, 411] on li "2025-08-27 111950-VP017 1.43 ha" at bounding box center [995, 411] width 287 height 35
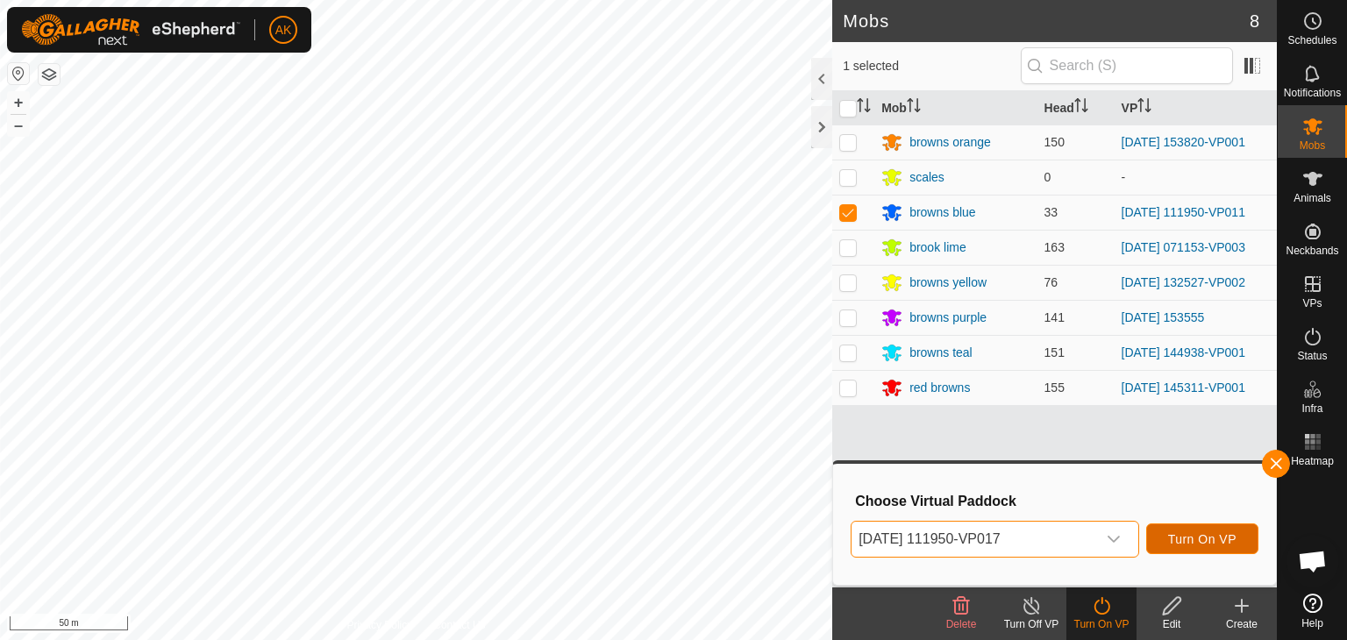
click at [1215, 538] on span "Turn On VP" at bounding box center [1202, 539] width 68 height 14
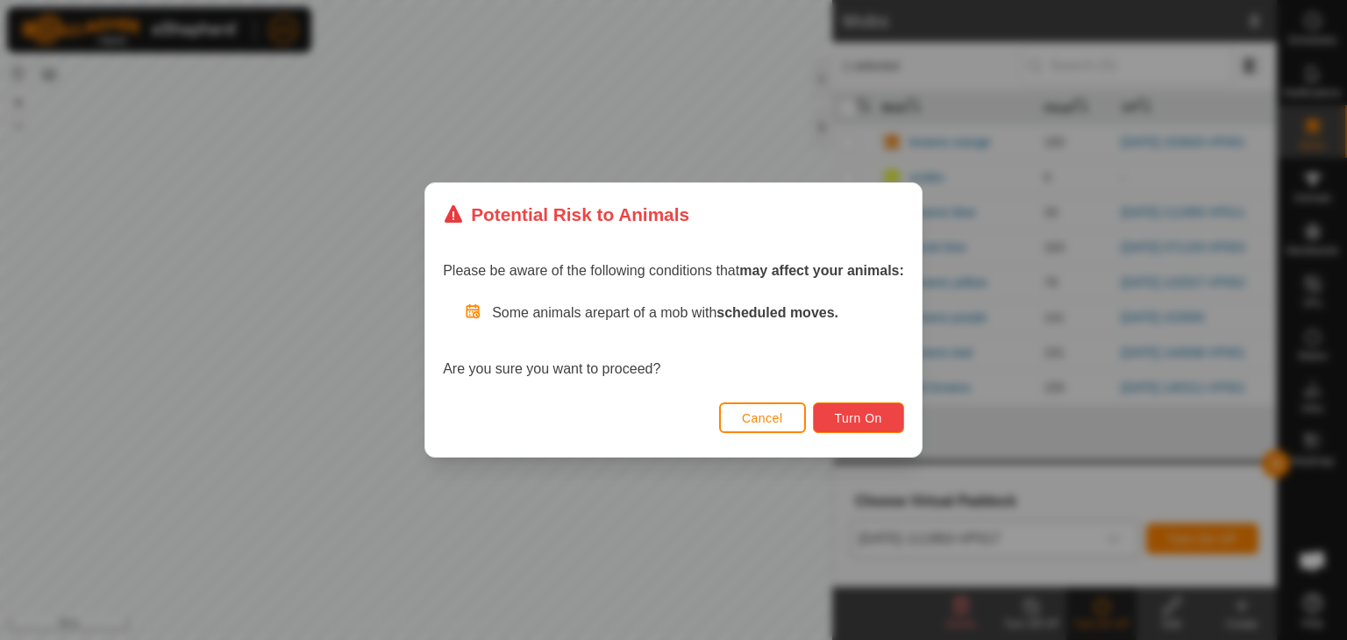
click at [879, 409] on button "Turn On" at bounding box center [858, 417] width 91 height 31
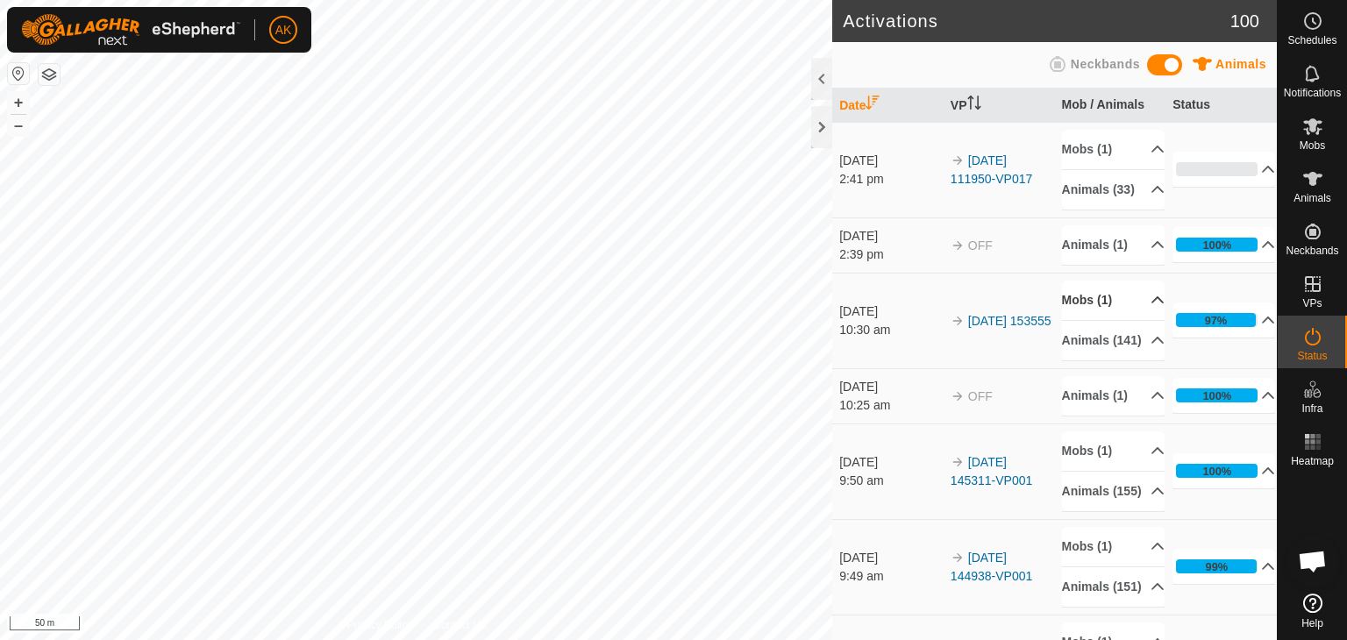
click at [1072, 320] on p-accordion-header "Mobs (1)" at bounding box center [1113, 300] width 103 height 39
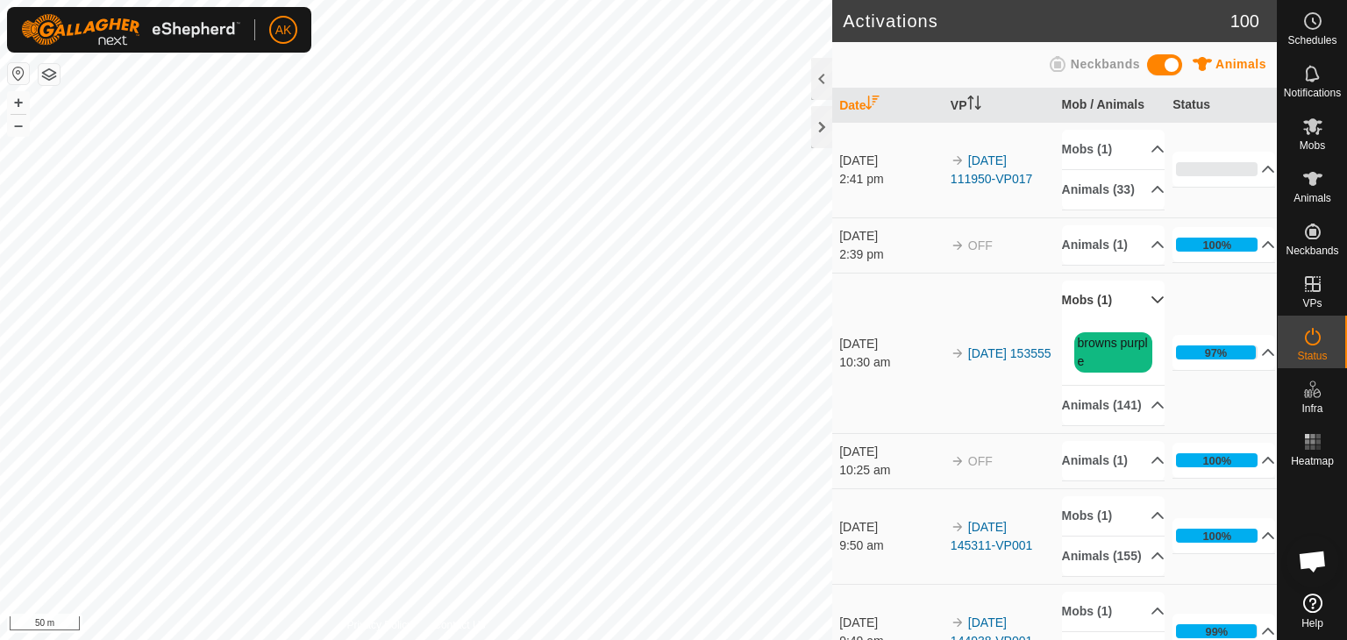
click at [1078, 320] on p-accordion-header "Mobs (1)" at bounding box center [1113, 300] width 103 height 39
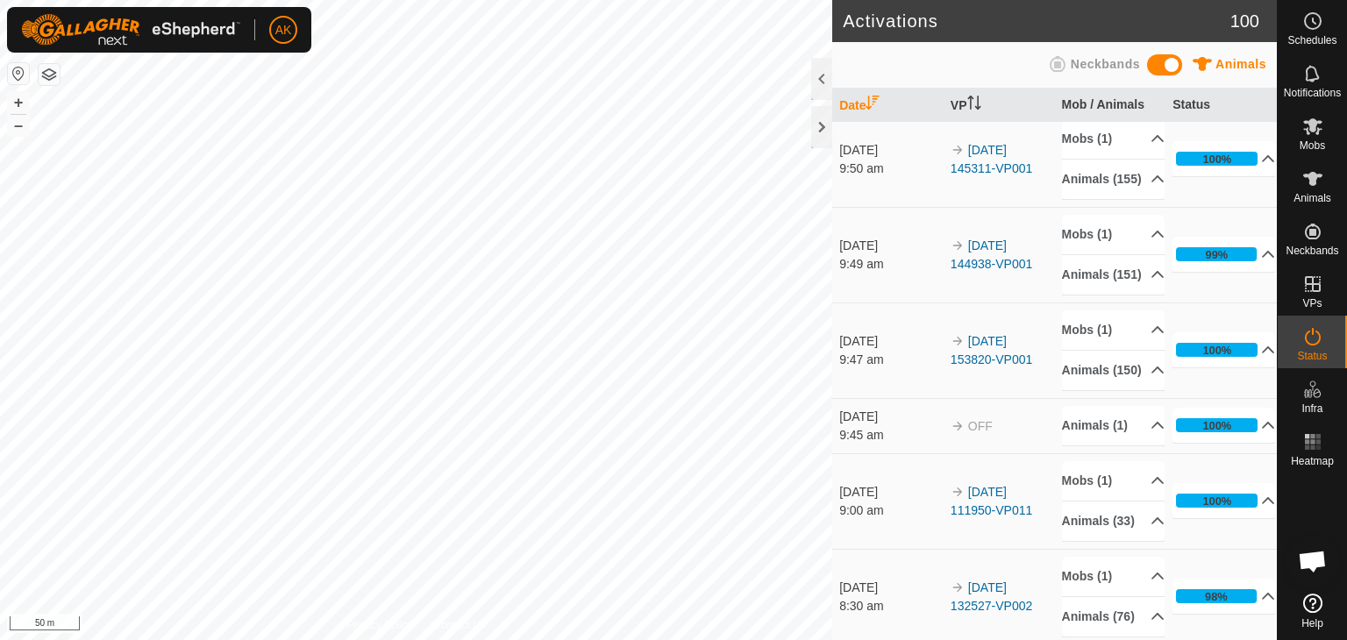
scroll to position [351, 0]
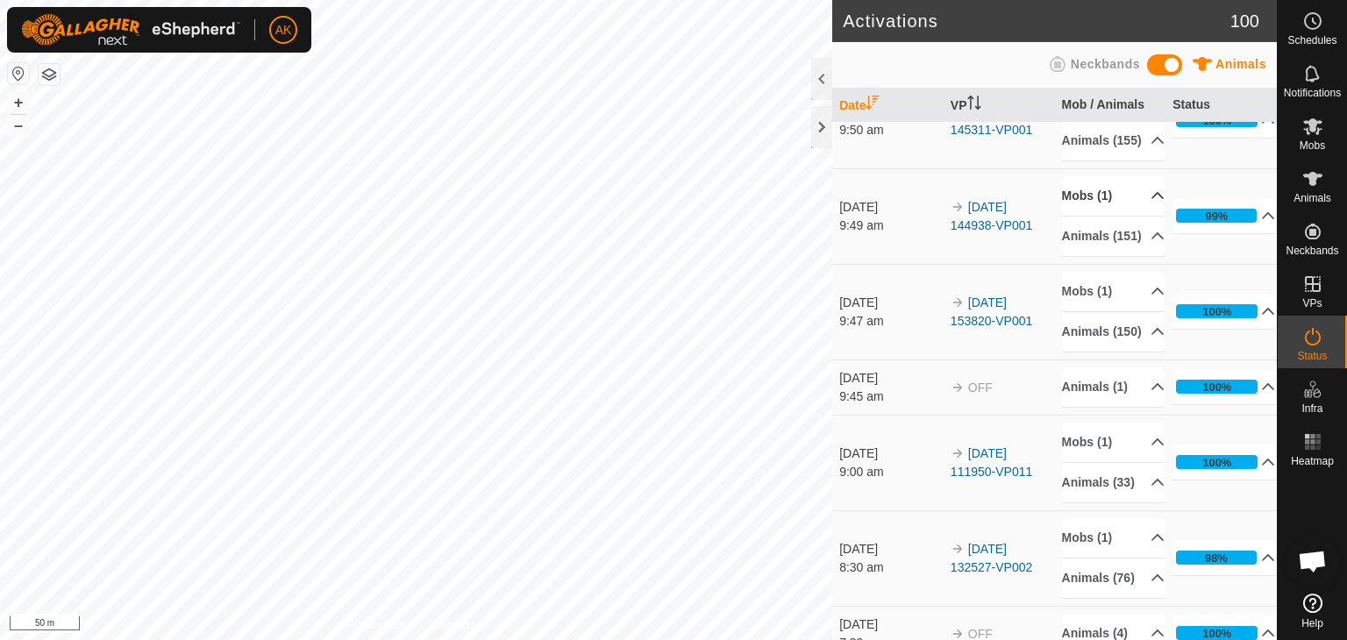
click at [1080, 216] on p-accordion-header "Mobs (1)" at bounding box center [1113, 195] width 103 height 39
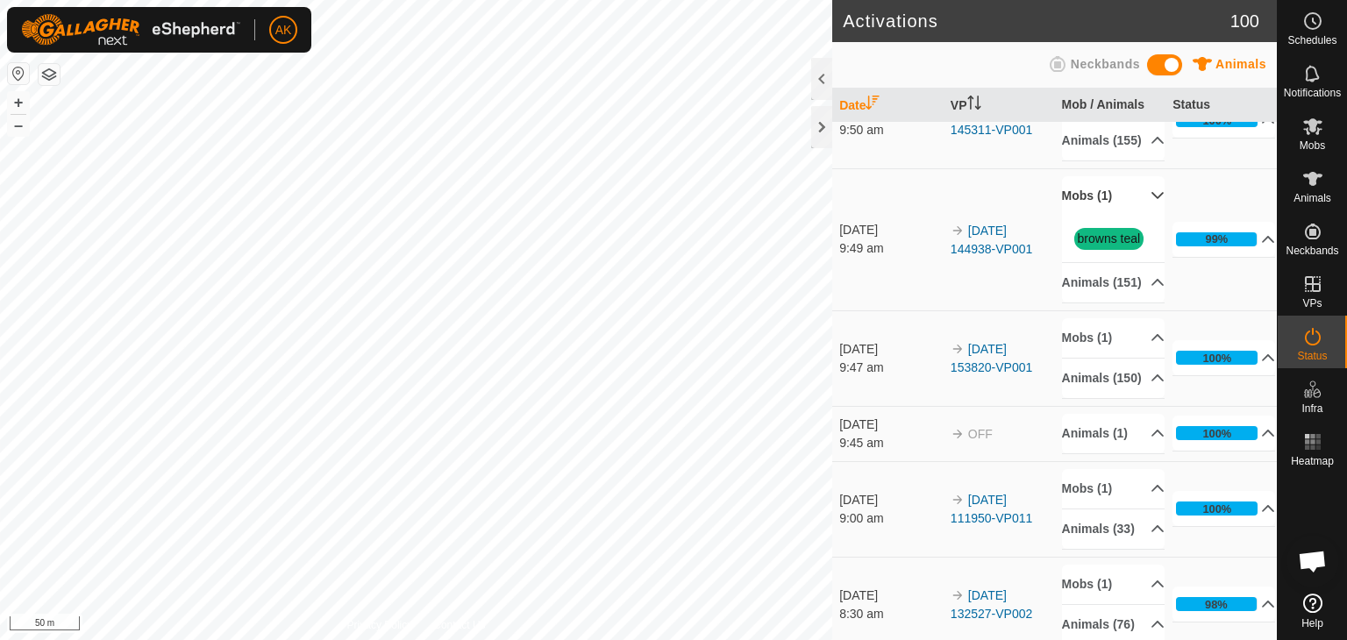
click at [1080, 216] on p-accordion-header "Mobs (1)" at bounding box center [1113, 195] width 103 height 39
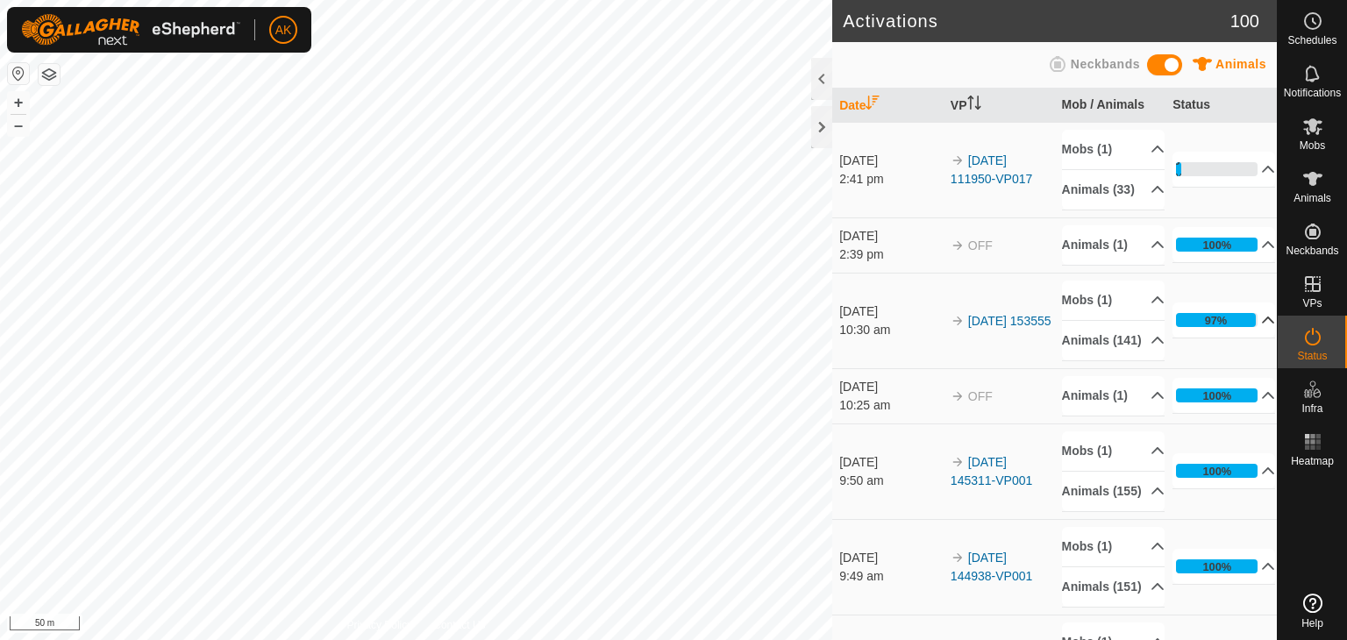
click at [1261, 327] on icon at bounding box center [1268, 320] width 14 height 14
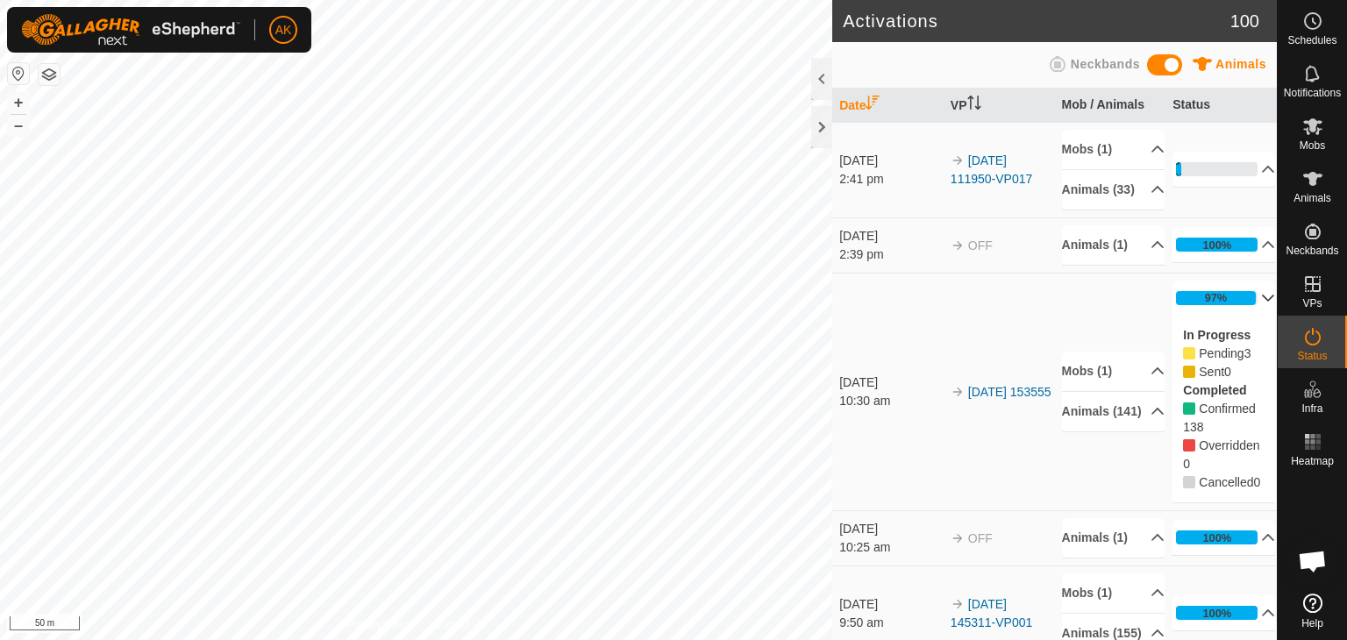
click at [1245, 316] on p-accordion-header "97%" at bounding box center [1223, 298] width 103 height 35
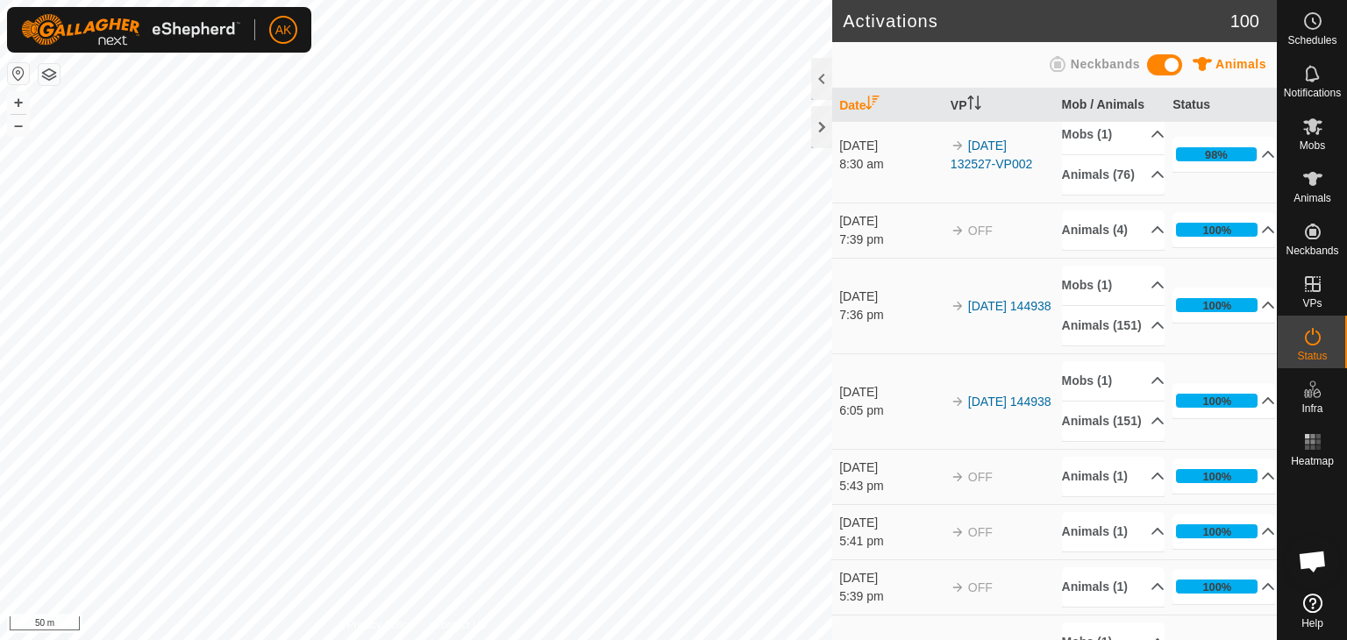
scroll to position [701, 0]
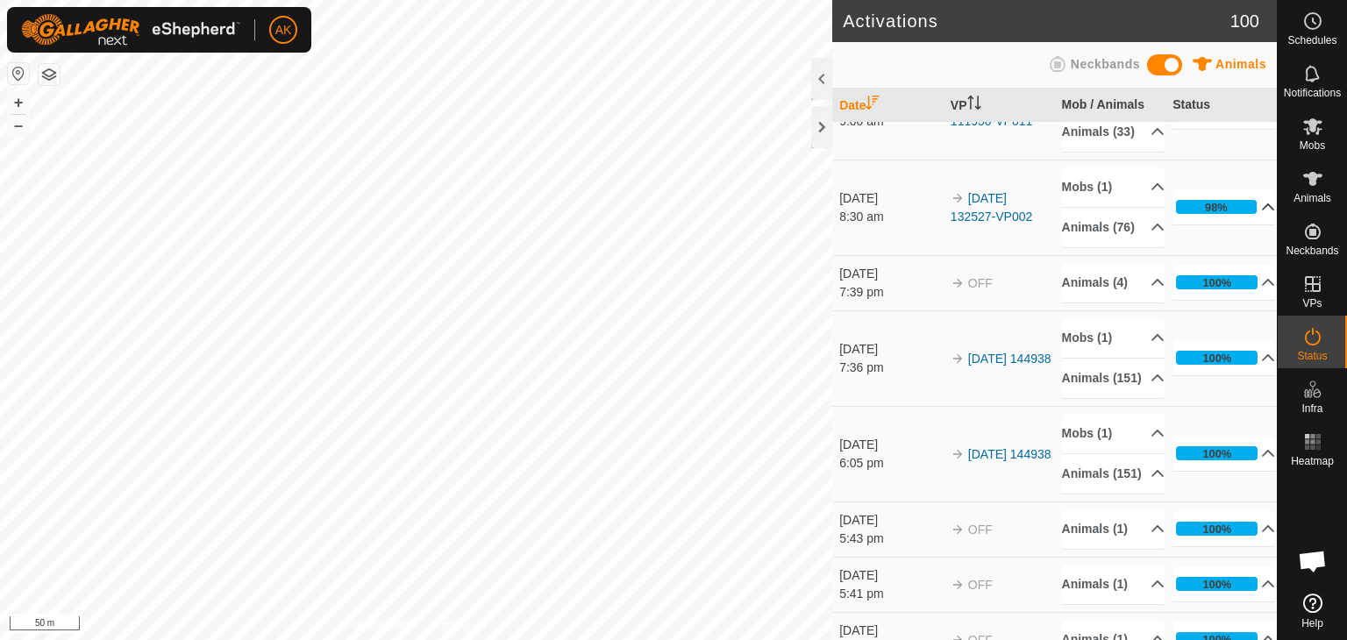
click at [1245, 224] on p-accordion-header "98%" at bounding box center [1223, 206] width 103 height 35
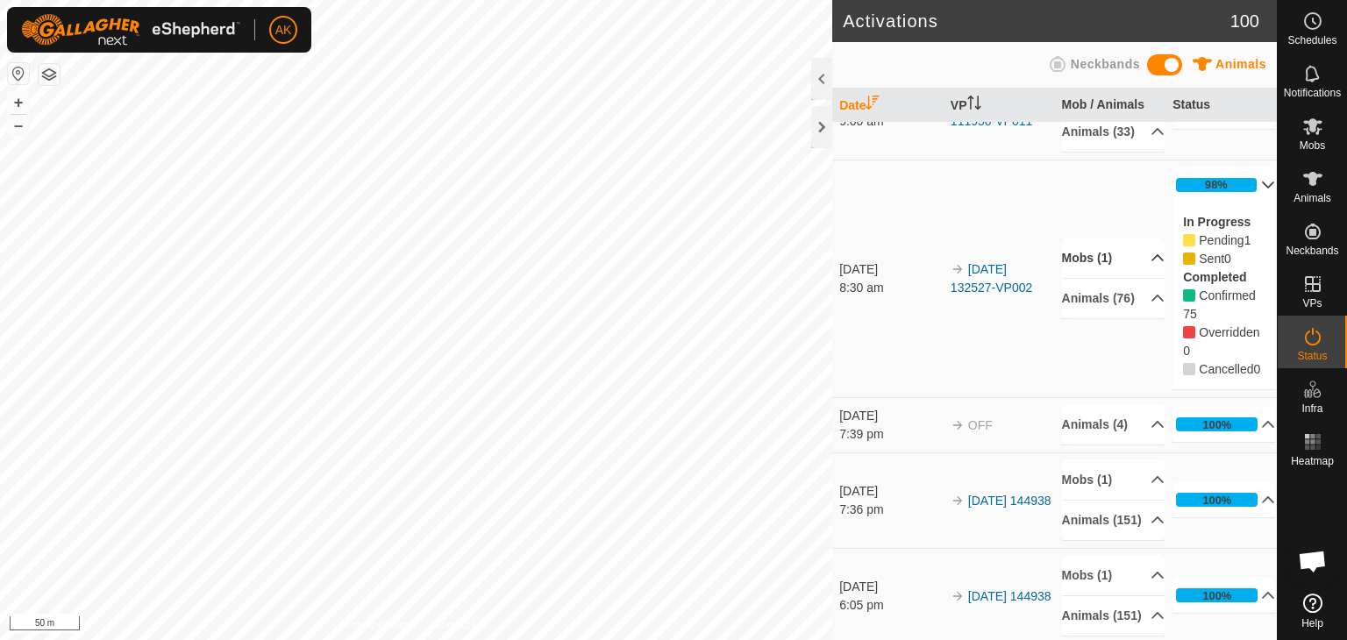
click at [1091, 278] on p-accordion-header "Mobs (1)" at bounding box center [1113, 257] width 103 height 39
click at [1092, 246] on p-accordion-header "Mobs (1)" at bounding box center [1113, 225] width 103 height 39
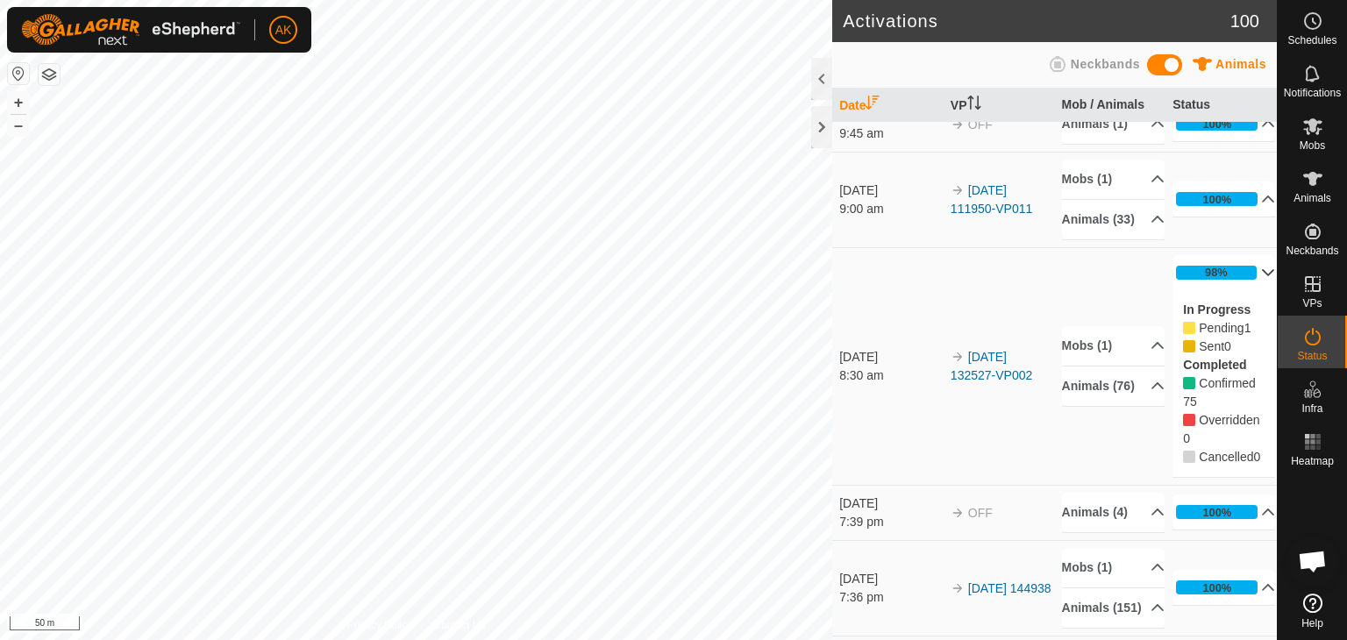
scroll to position [614, 0]
click at [1242, 290] on p-accordion-header "98%" at bounding box center [1223, 272] width 103 height 35
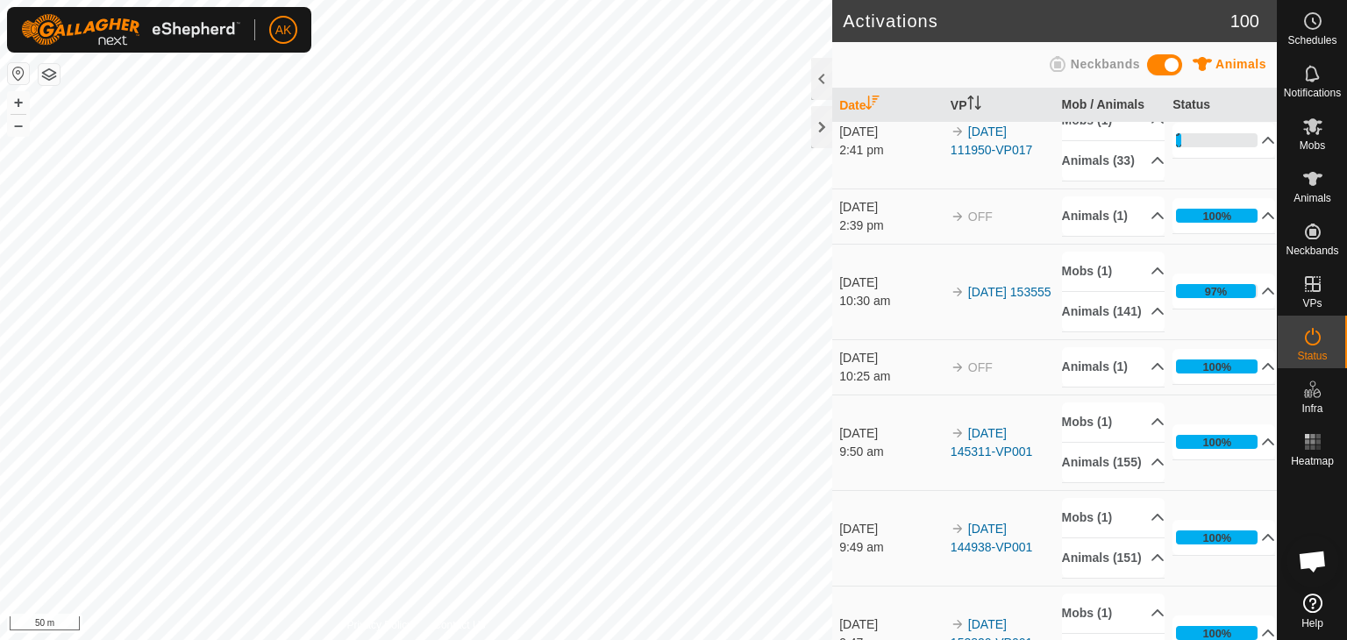
scroll to position [0, 0]
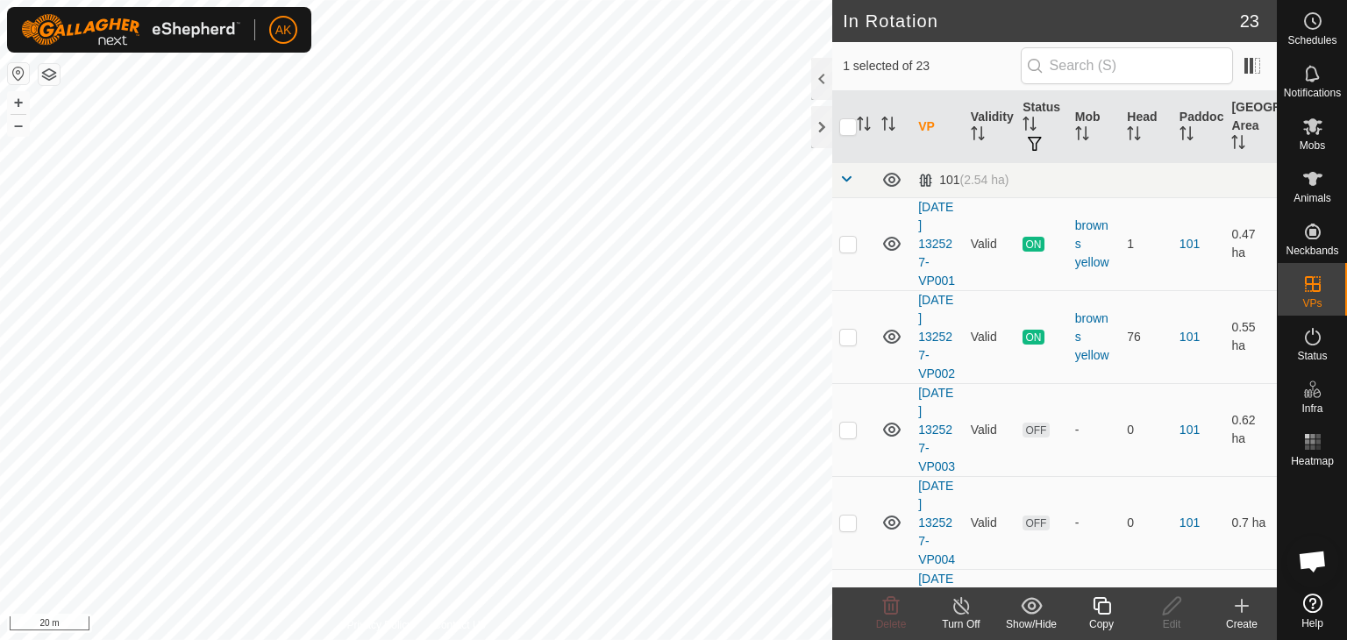
checkbox input "true"
checkbox input "false"
click at [888, 618] on span "Delete" at bounding box center [891, 624] width 31 height 12
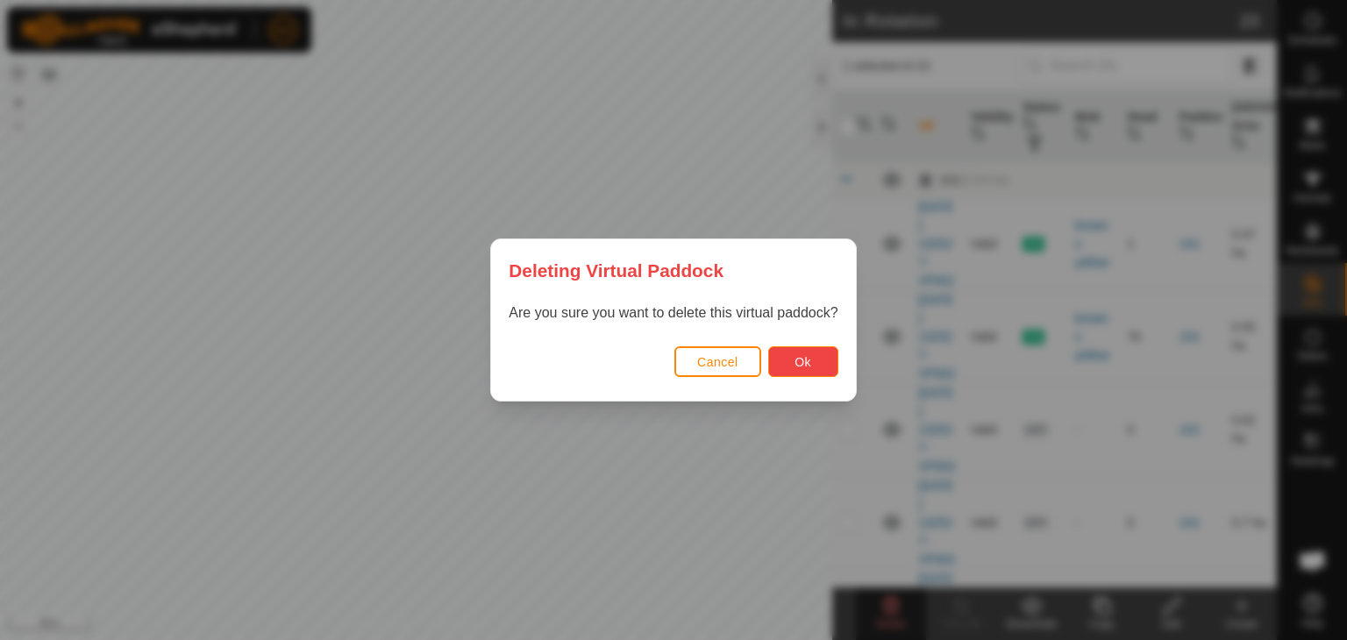
click at [814, 375] on button "Ok" at bounding box center [803, 361] width 70 height 31
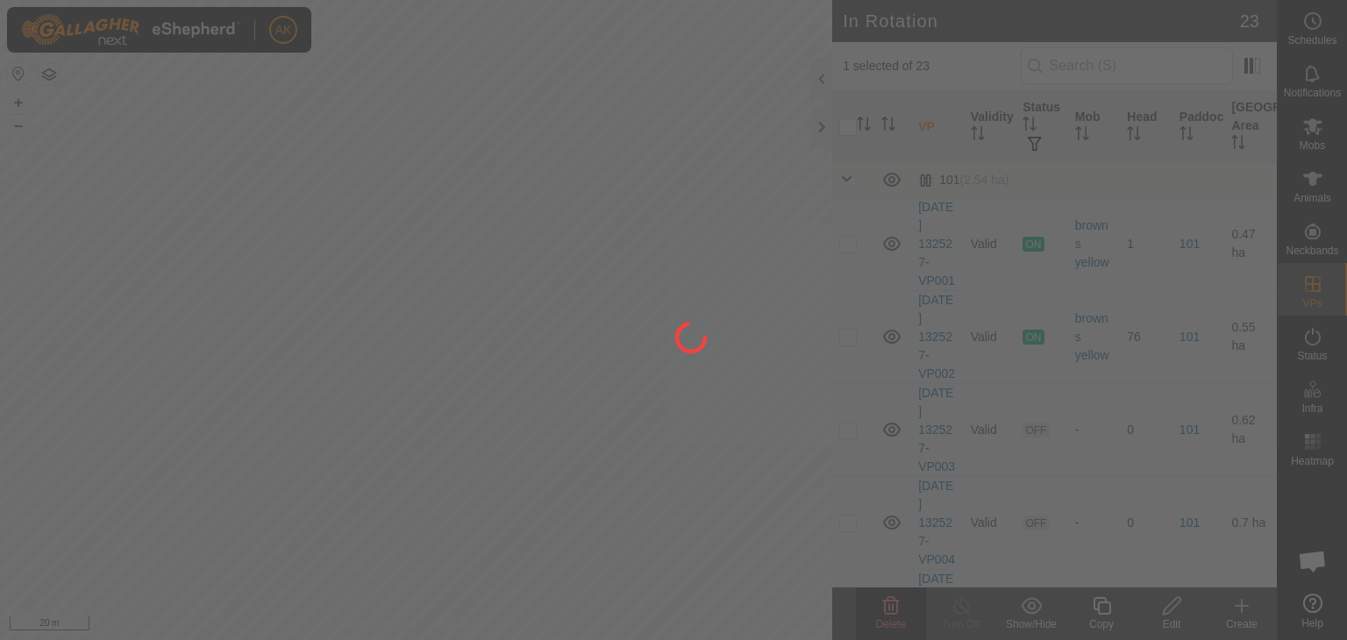
checkbox input "false"
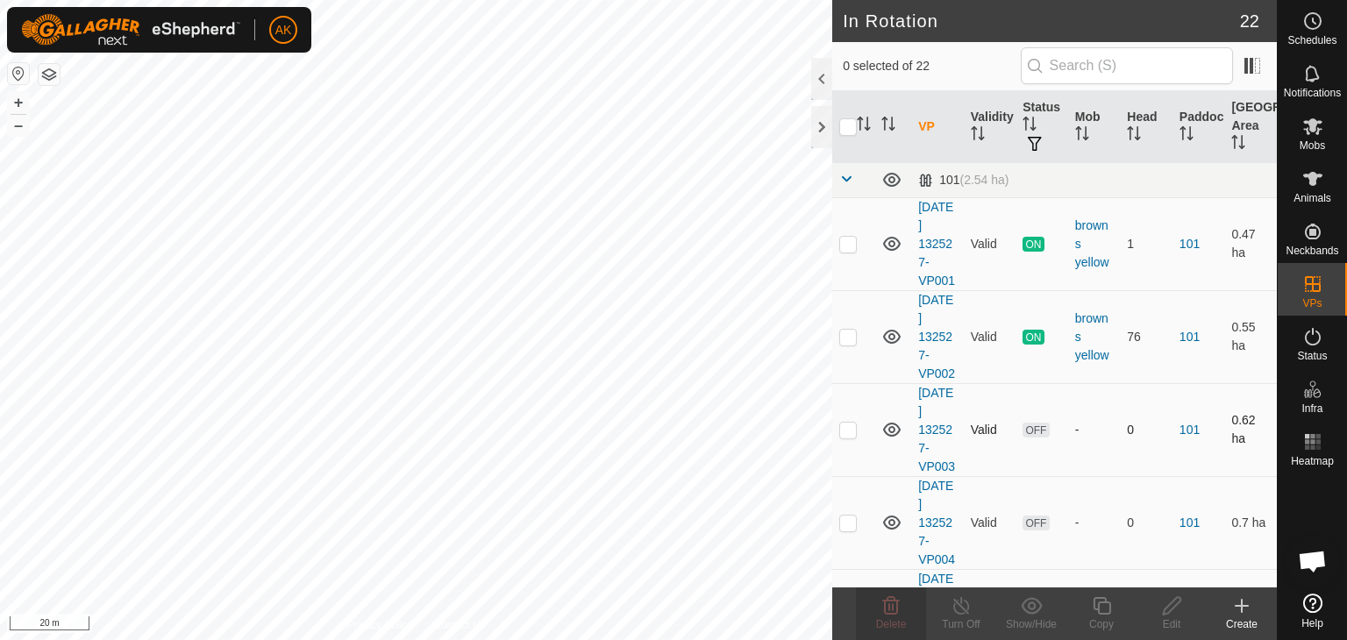
checkbox input "true"
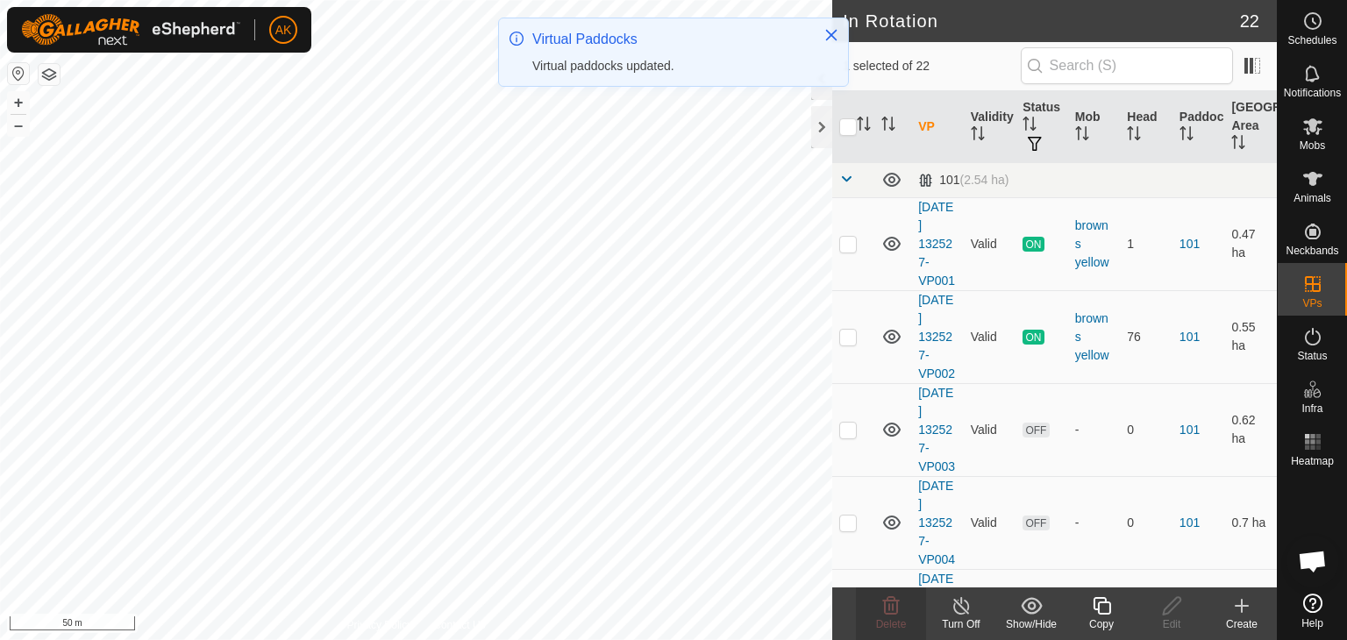
click at [1098, 611] on icon at bounding box center [1102, 605] width 22 height 21
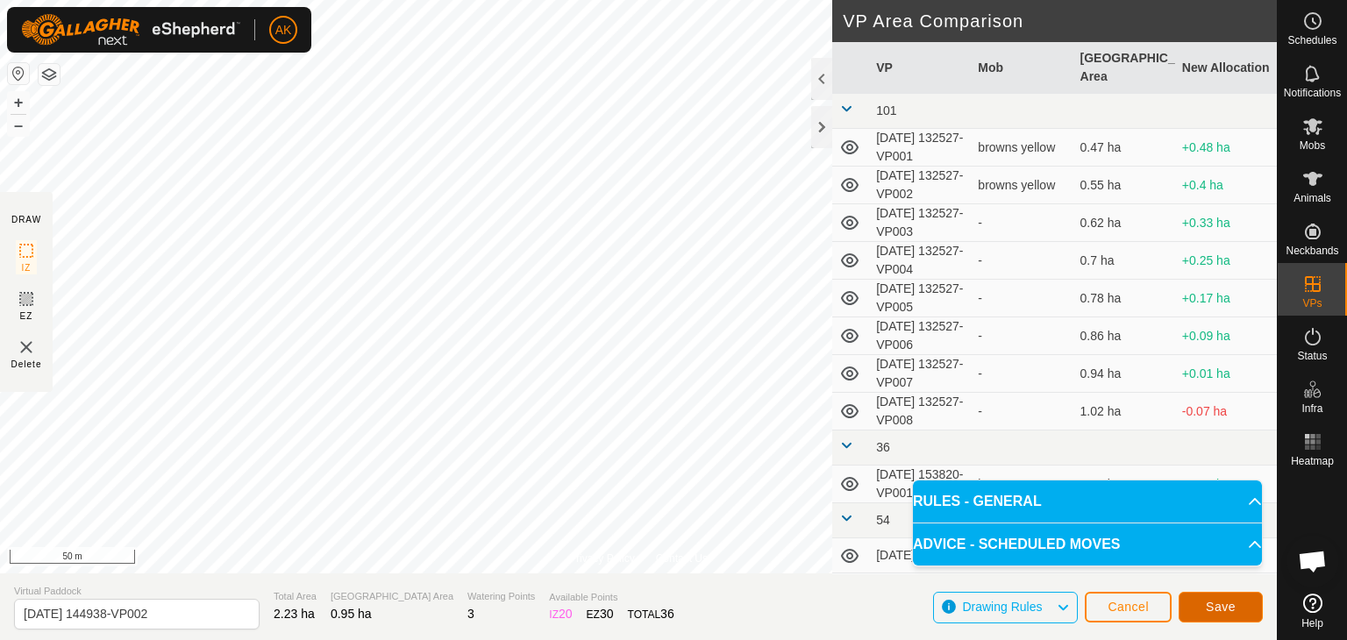
click at [1245, 601] on button "Save" at bounding box center [1220, 607] width 84 height 31
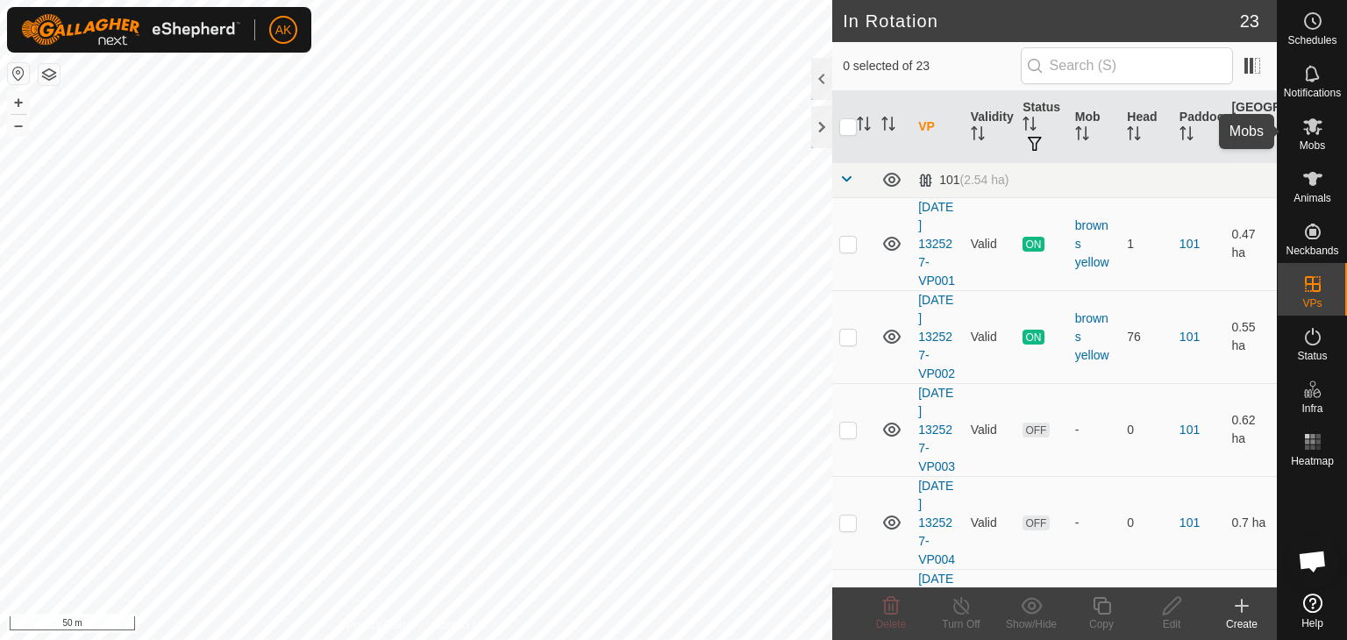
click at [1309, 130] on icon at bounding box center [1312, 126] width 19 height 17
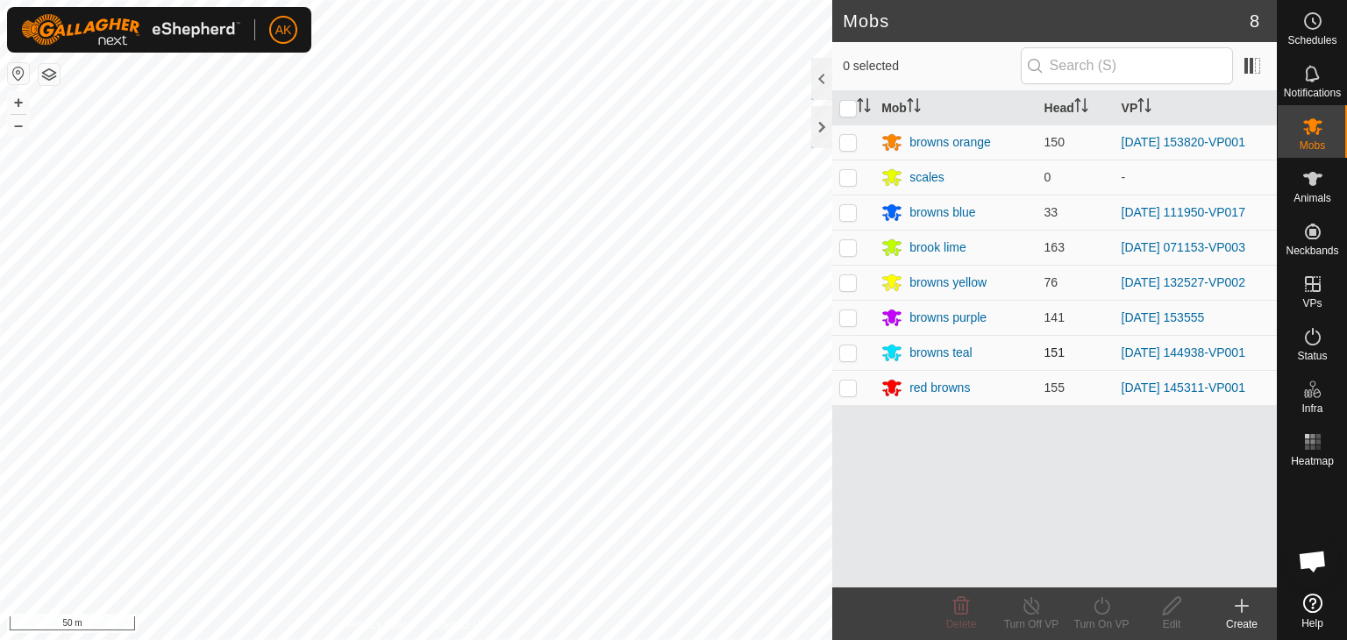
click at [842, 349] on p-checkbox at bounding box center [848, 352] width 18 height 14
checkbox input "true"
click at [1098, 601] on icon at bounding box center [1102, 605] width 22 height 21
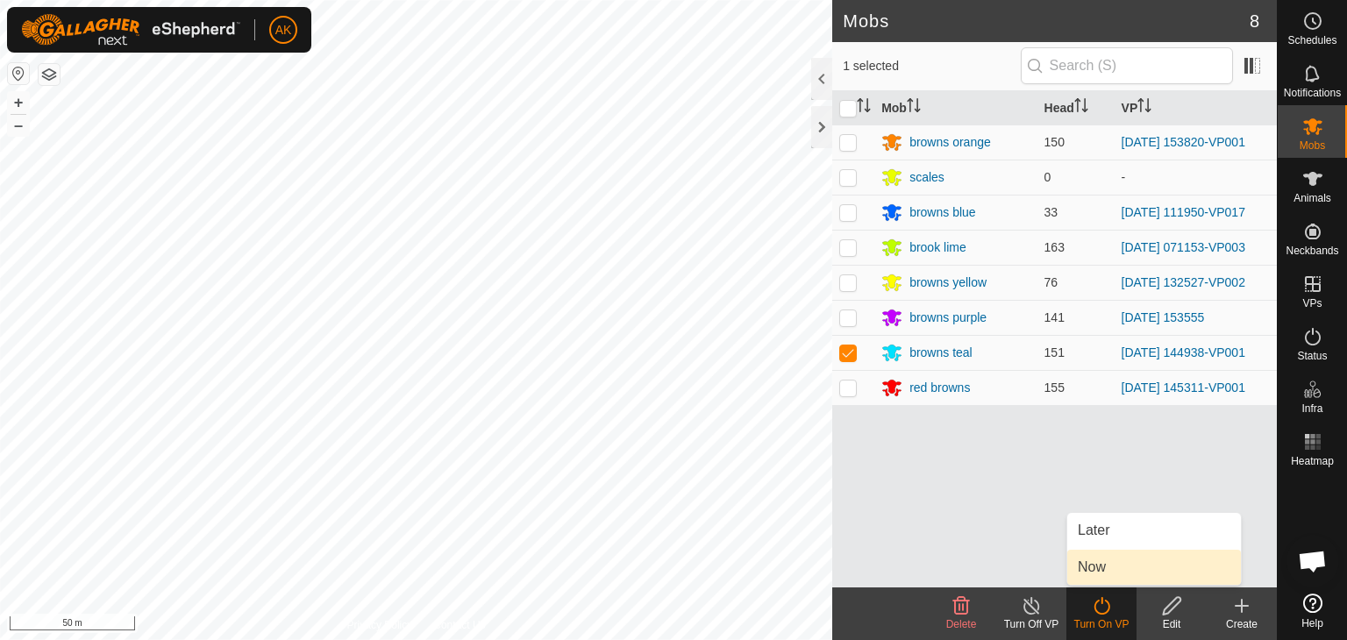
click at [1092, 572] on link "Now" at bounding box center [1154, 567] width 174 height 35
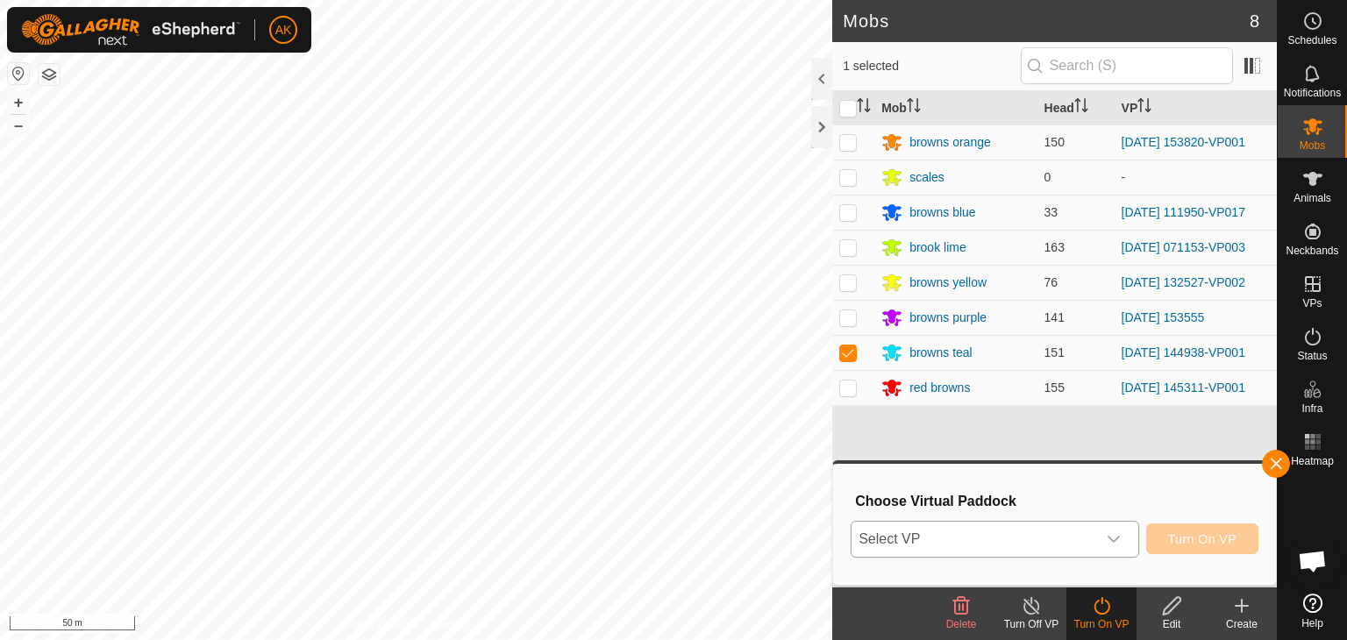
click at [987, 539] on span "Select VP" at bounding box center [973, 539] width 245 height 35
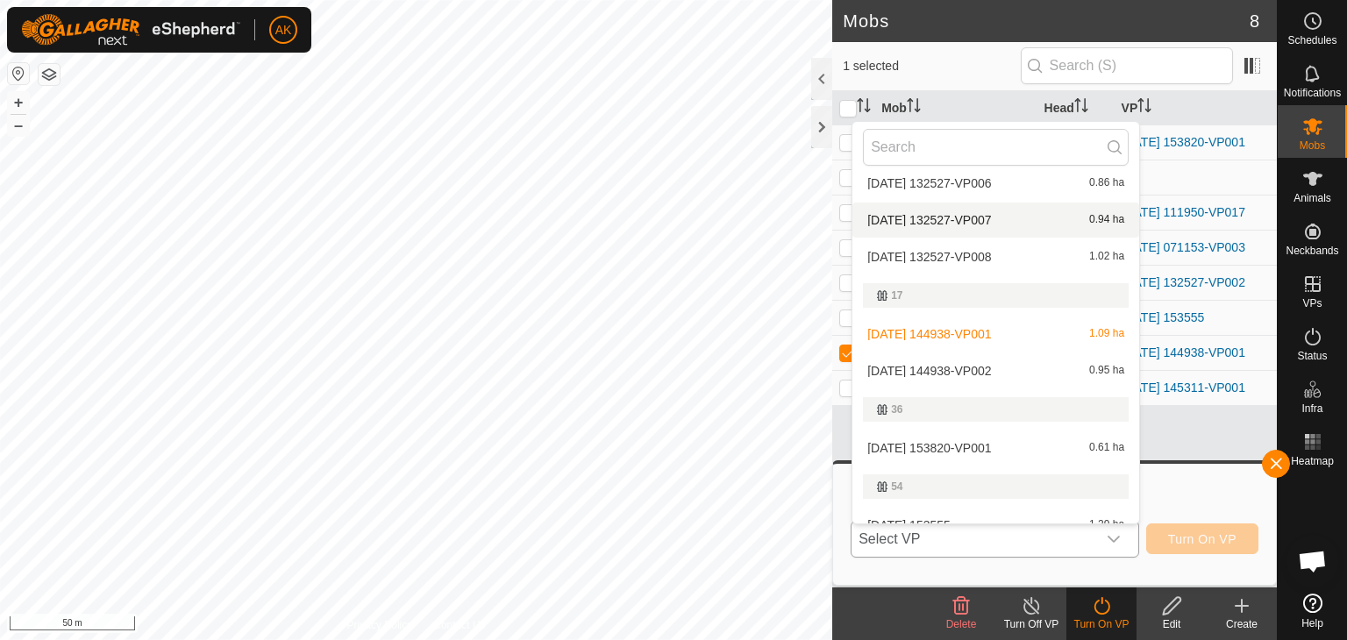
scroll to position [263, 0]
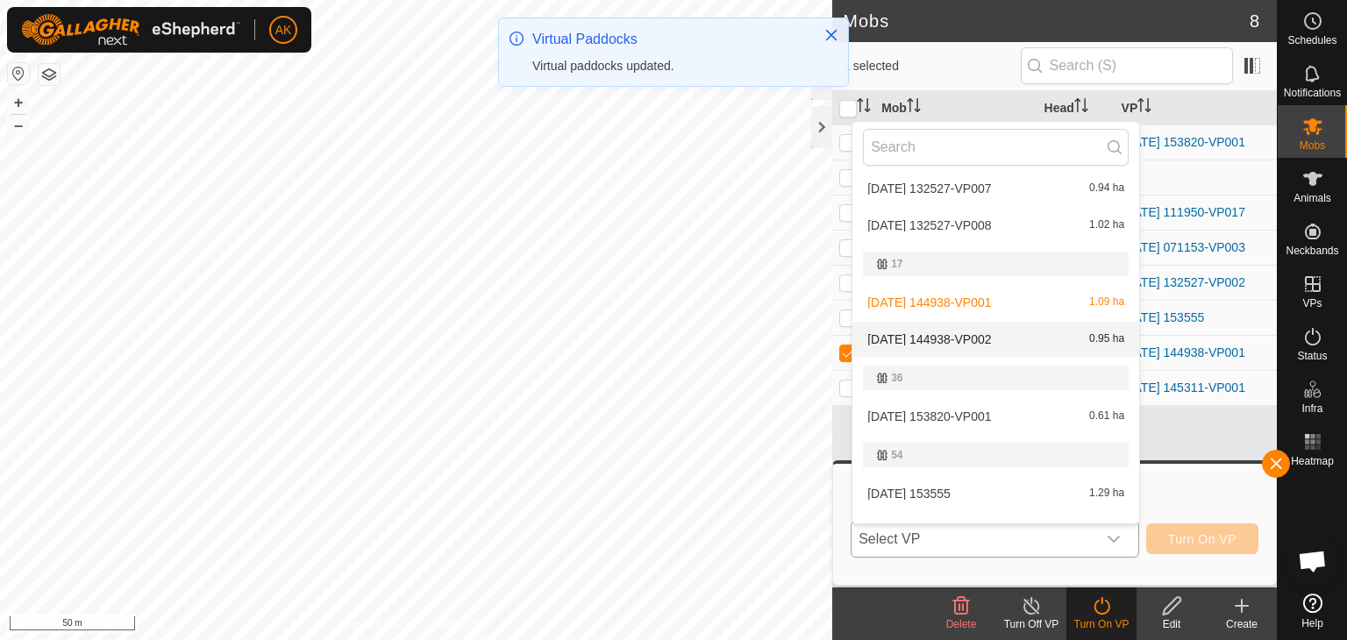
click at [966, 337] on li "[DATE] 144938-VP002 0.95 ha" at bounding box center [995, 339] width 287 height 35
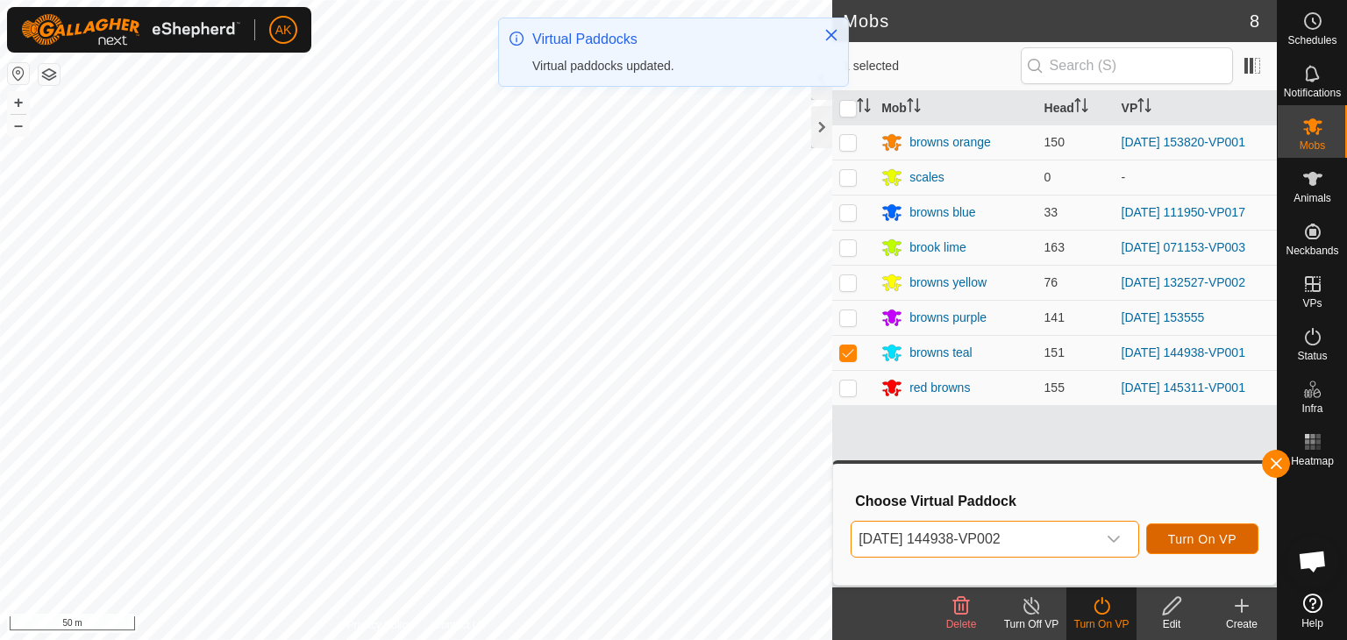
click at [1199, 543] on span "Turn On VP" at bounding box center [1202, 539] width 68 height 14
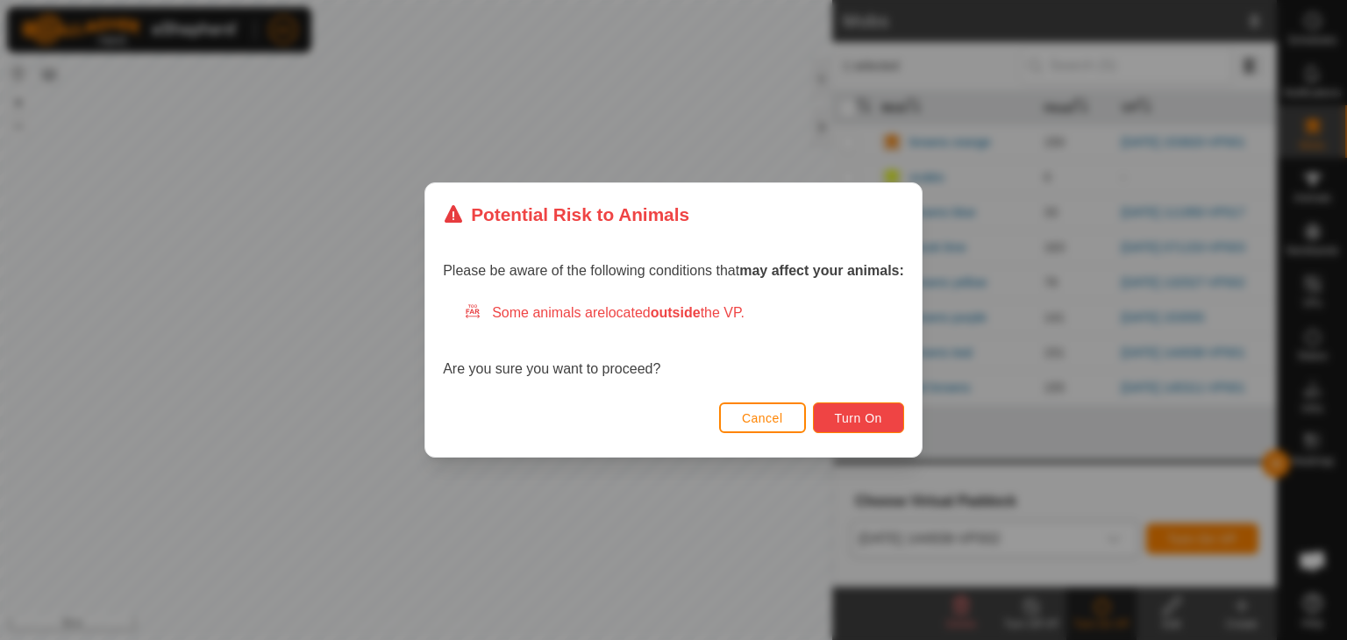
click at [861, 423] on span "Turn On" at bounding box center [858, 418] width 47 height 14
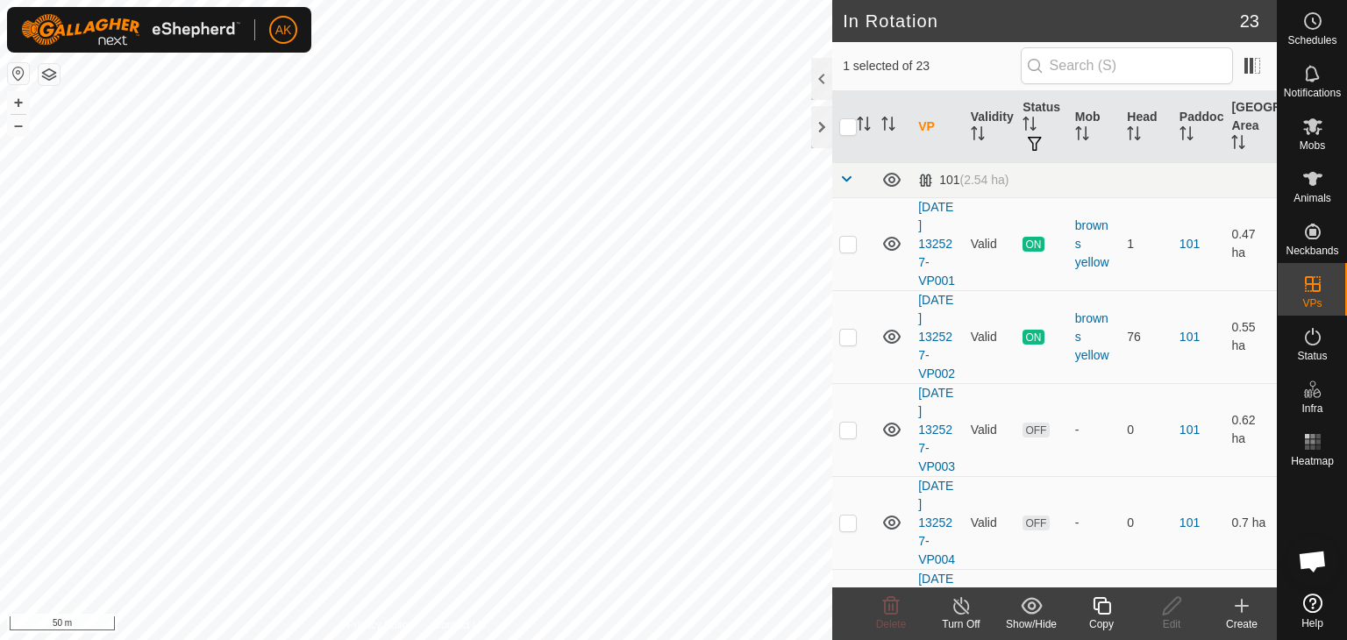
click at [1107, 600] on icon at bounding box center [1102, 605] width 22 height 21
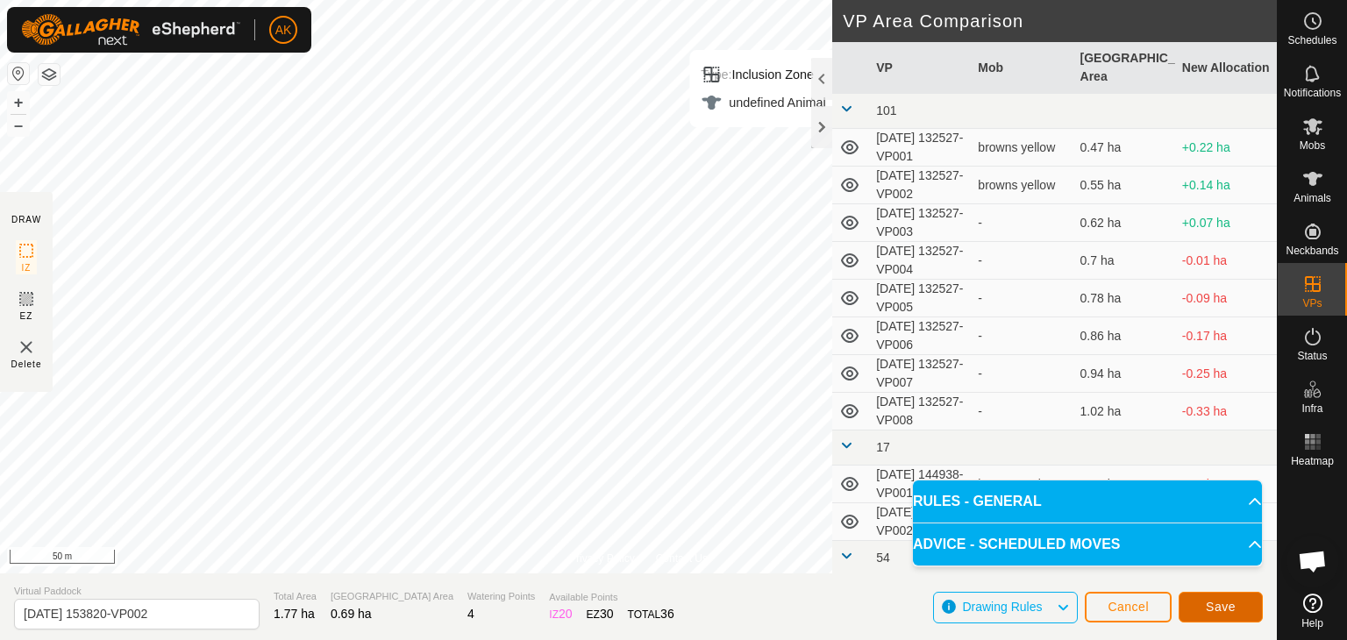
click at [1211, 612] on span "Save" at bounding box center [1221, 607] width 30 height 14
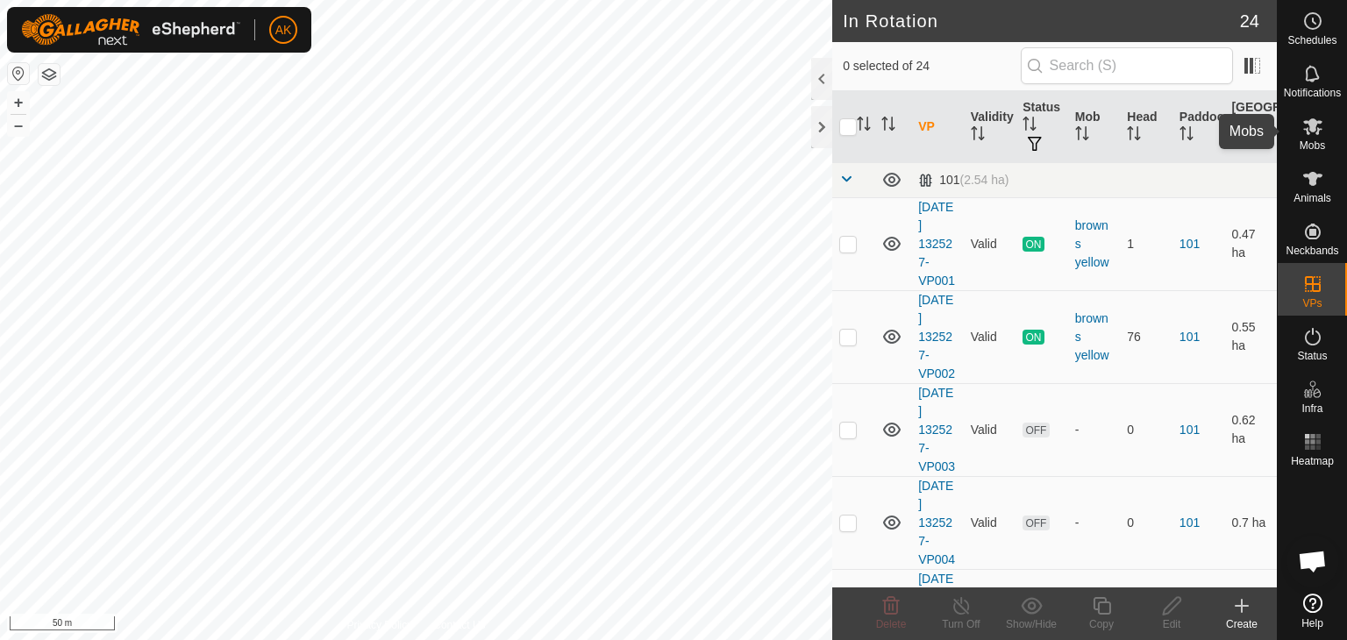
click at [1314, 127] on icon at bounding box center [1312, 126] width 19 height 17
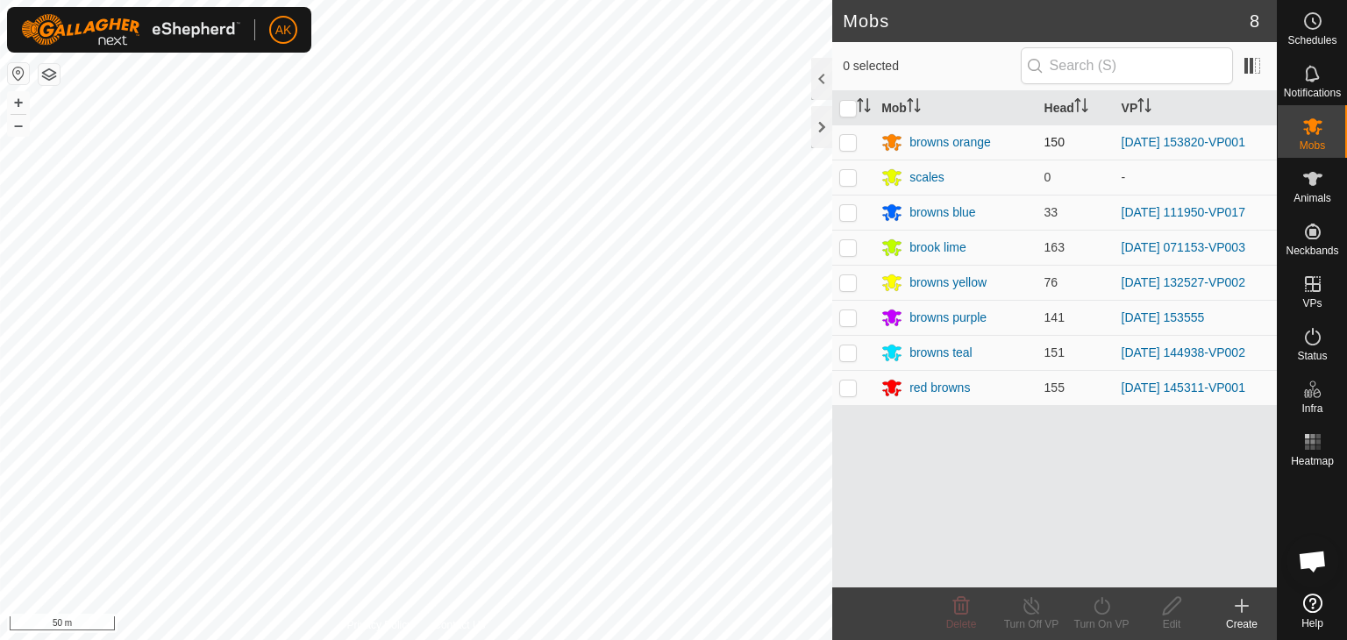
click at [847, 141] on p-checkbox at bounding box center [848, 142] width 18 height 14
checkbox input "true"
click at [1098, 605] on icon at bounding box center [1102, 605] width 22 height 21
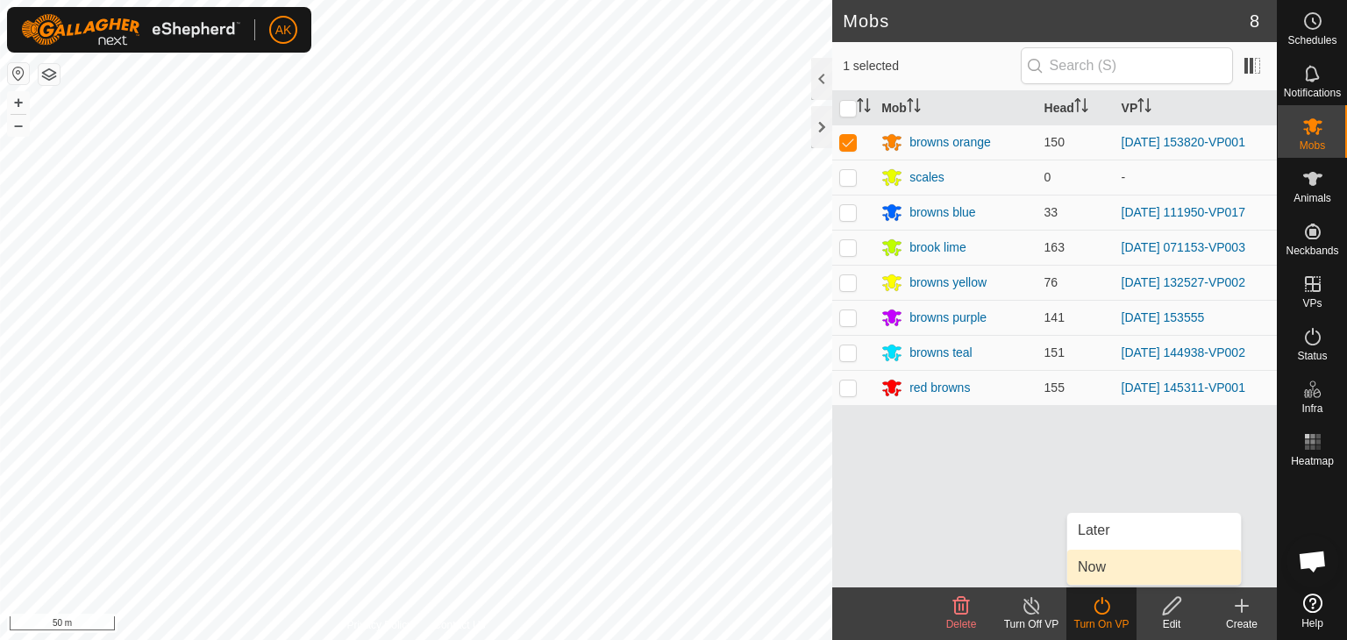
click at [1092, 575] on link "Now" at bounding box center [1154, 567] width 174 height 35
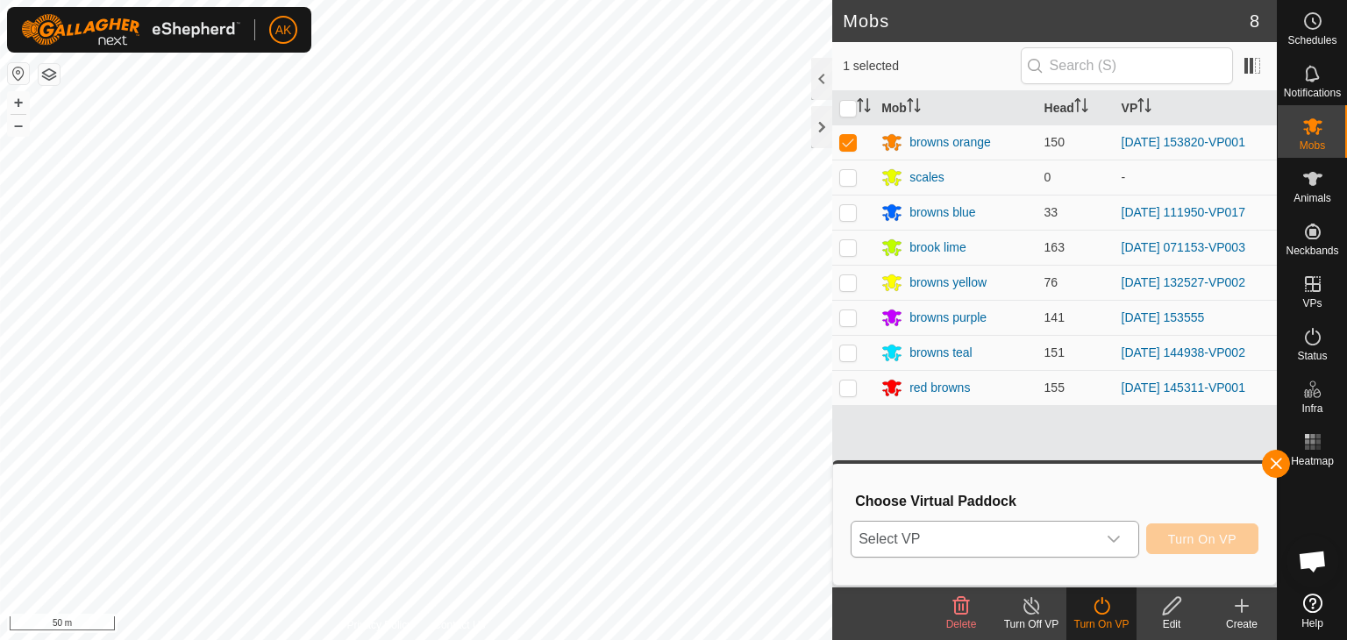
click at [1021, 539] on span "Select VP" at bounding box center [973, 539] width 245 height 35
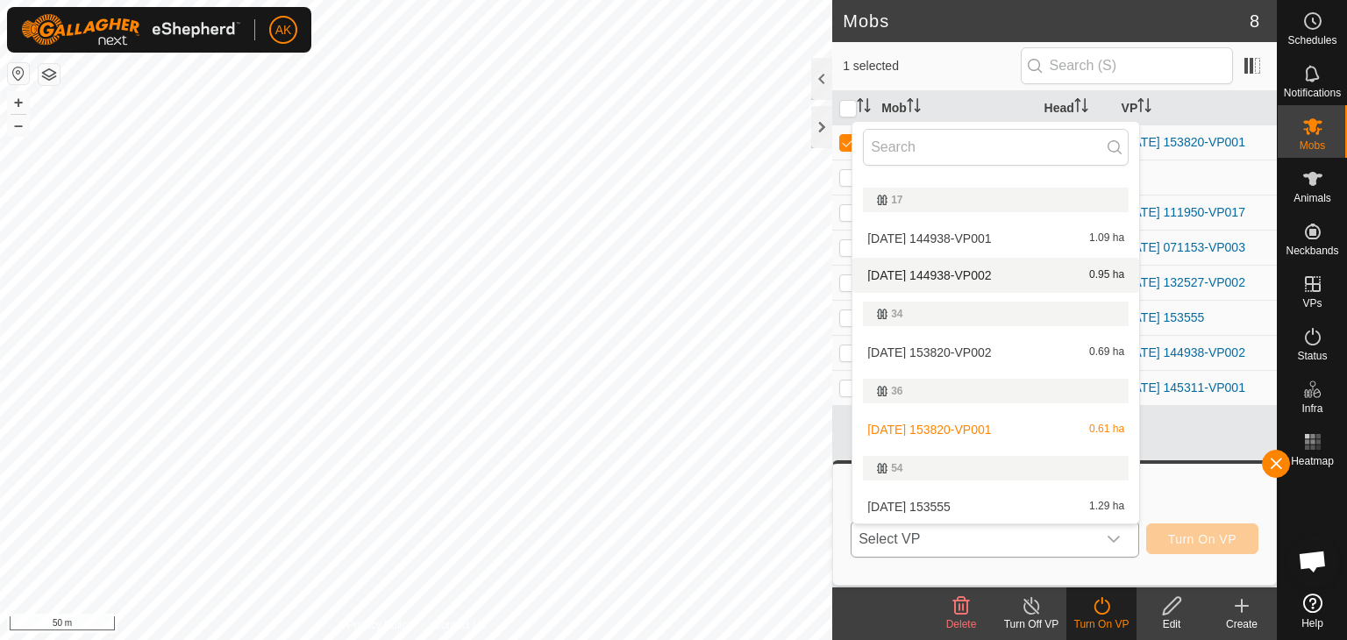
scroll to position [438, 0]
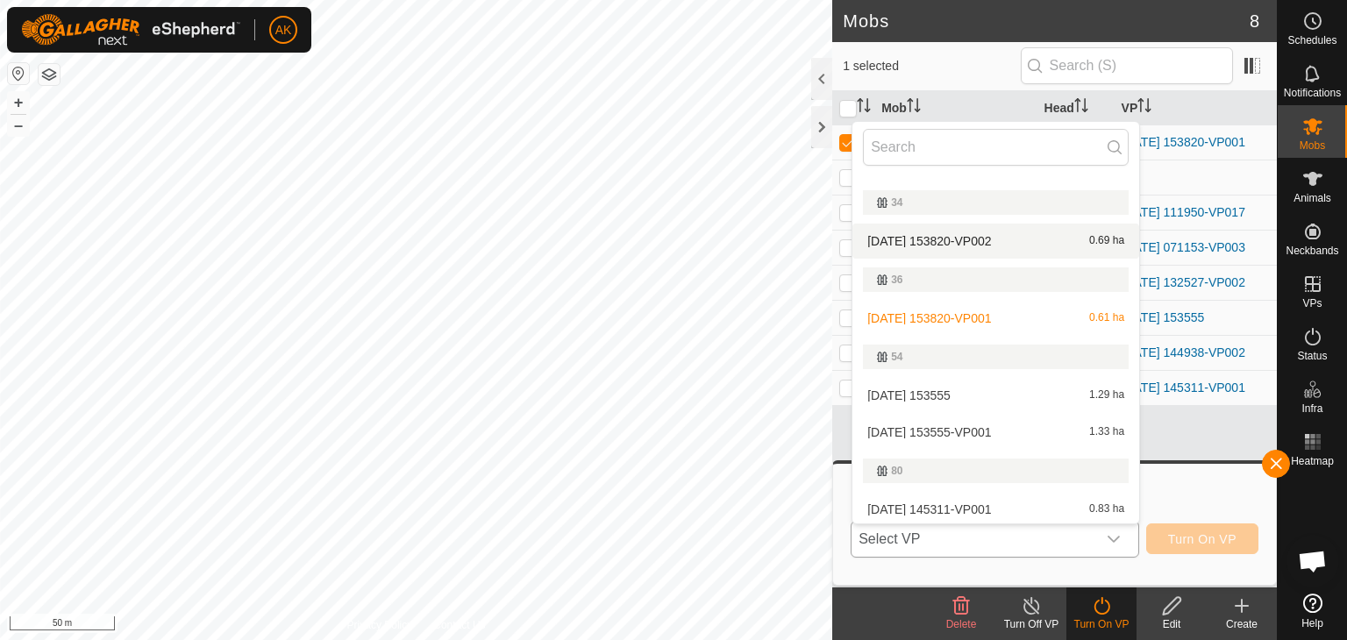
click at [942, 236] on li "[DATE] 153820-VP002 0.69 ha" at bounding box center [995, 241] width 287 height 35
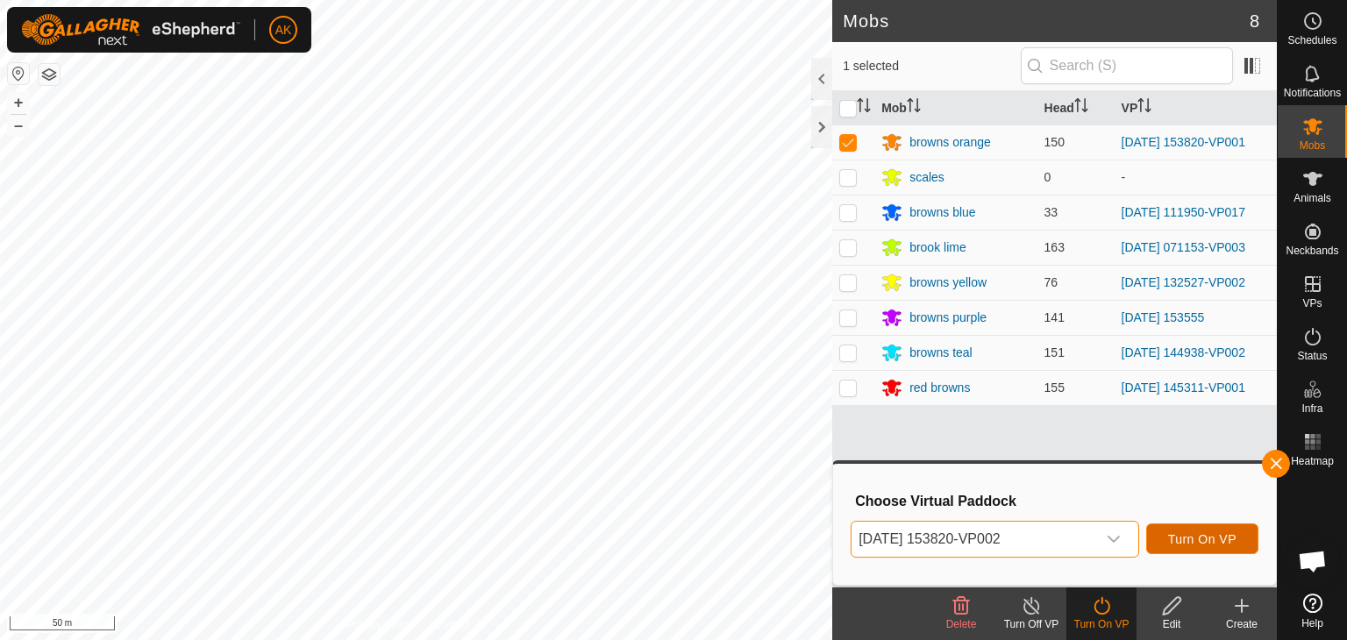
click at [1197, 545] on span "Turn On VP" at bounding box center [1202, 539] width 68 height 14
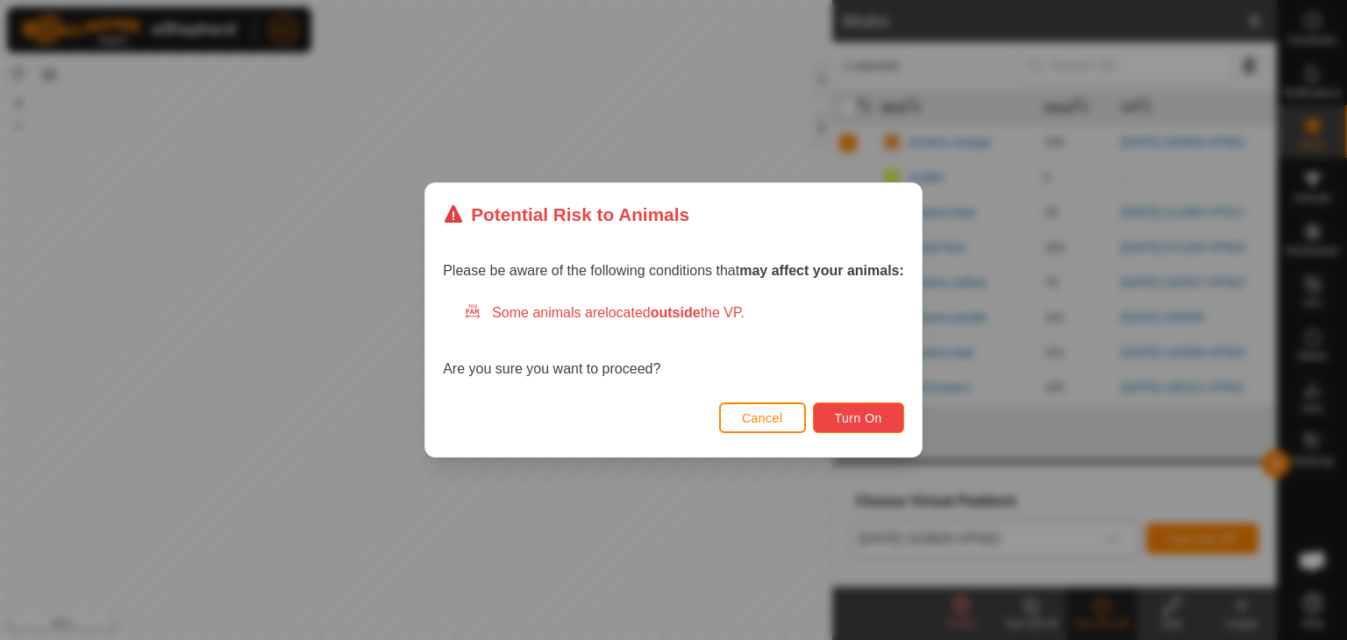
click at [864, 421] on span "Turn On" at bounding box center [858, 418] width 47 height 14
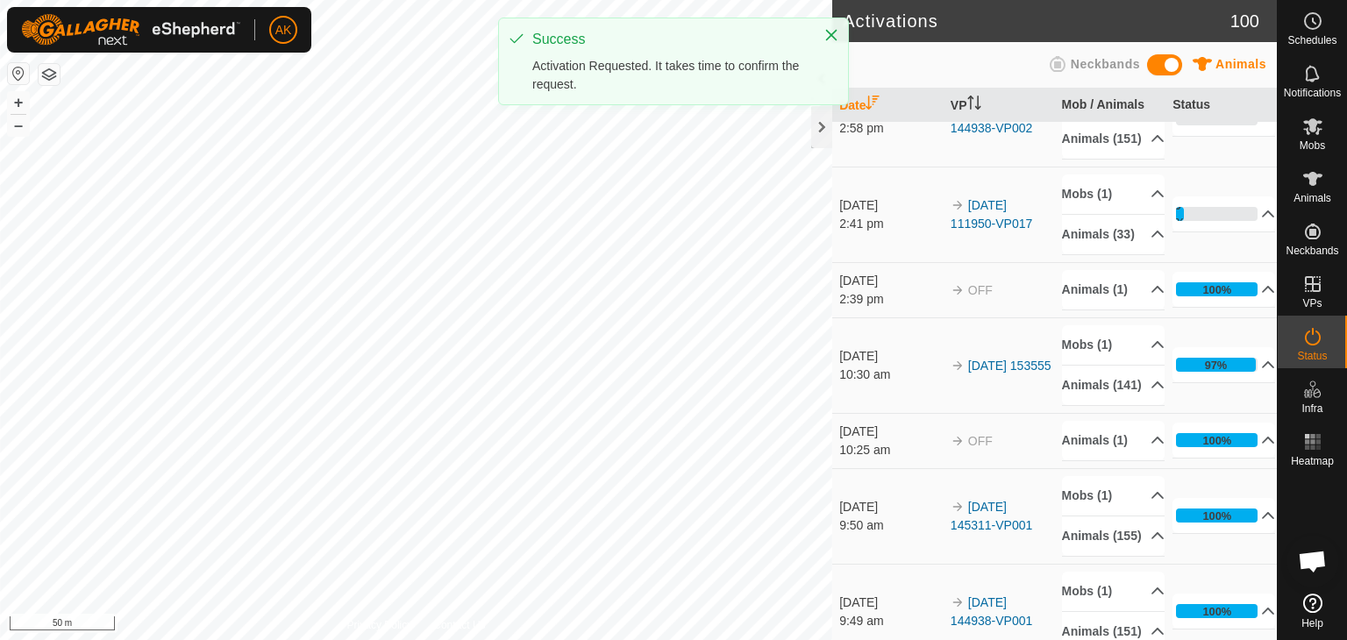
scroll to position [175, 0]
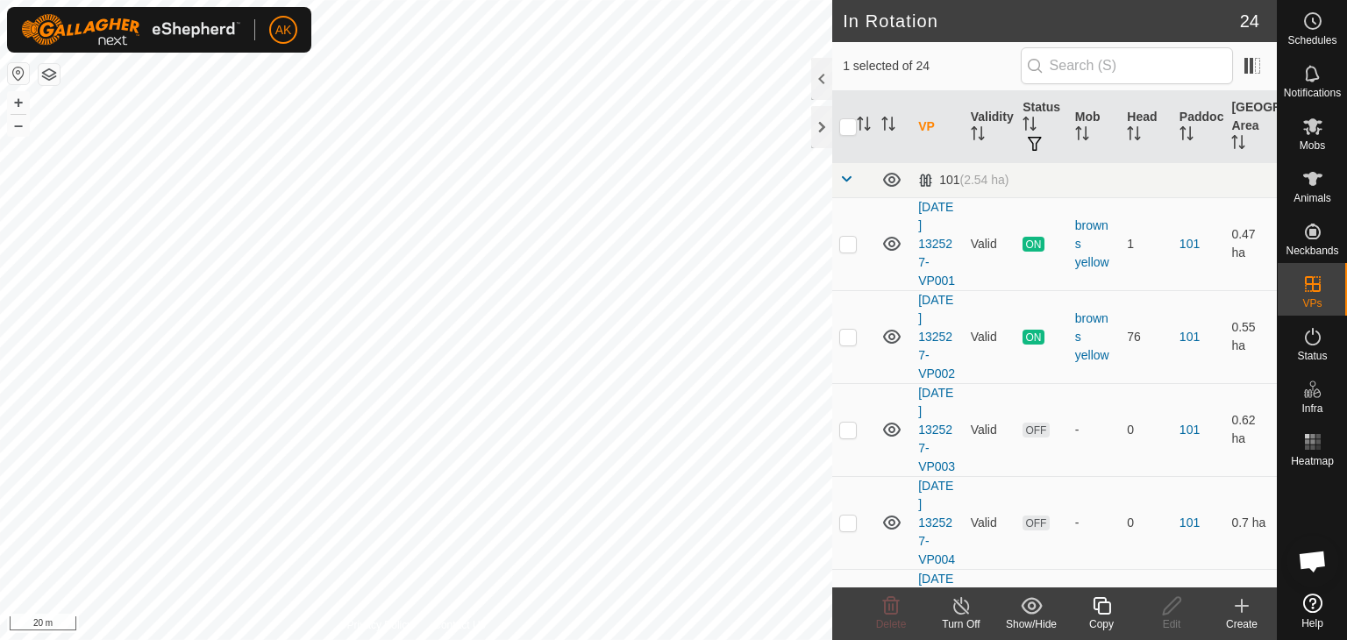
checkbox input "false"
checkbox input "true"
click at [1172, 604] on icon at bounding box center [1172, 605] width 22 height 21
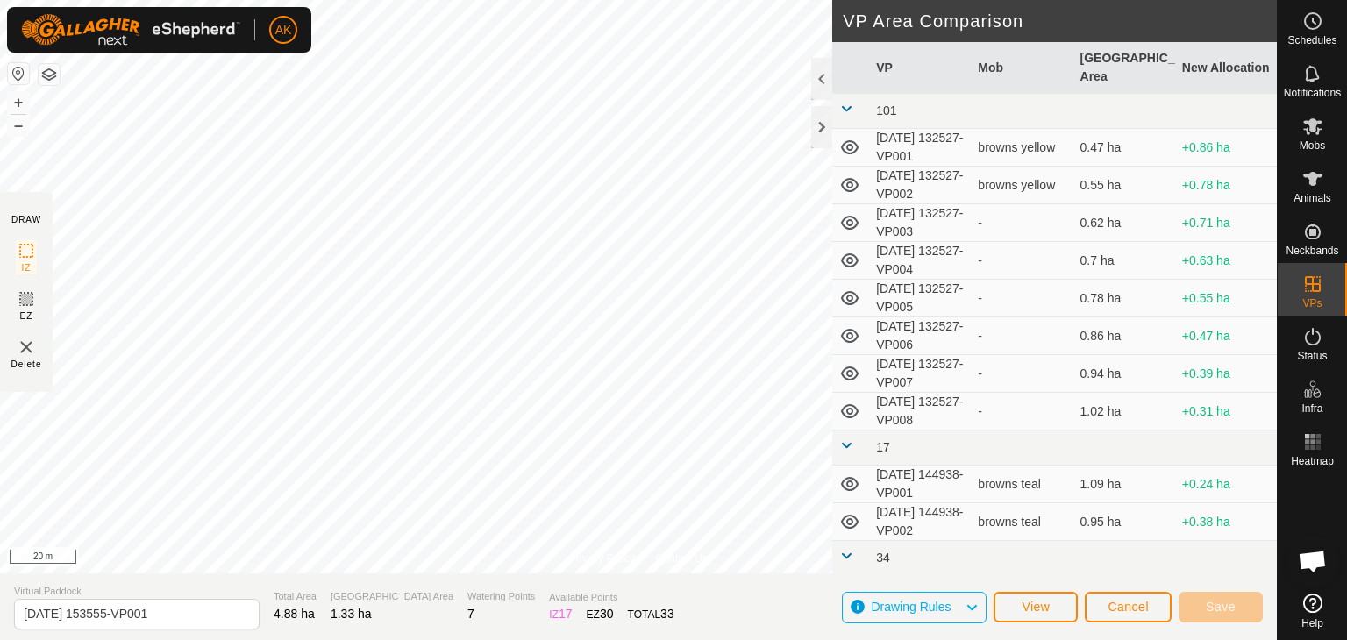
click at [567, 595] on div "Privacy Policy Contact Us 32153 0253732153 browns purple [DATE] 153555 + – ⇧ i …" at bounding box center [638, 320] width 1277 height 640
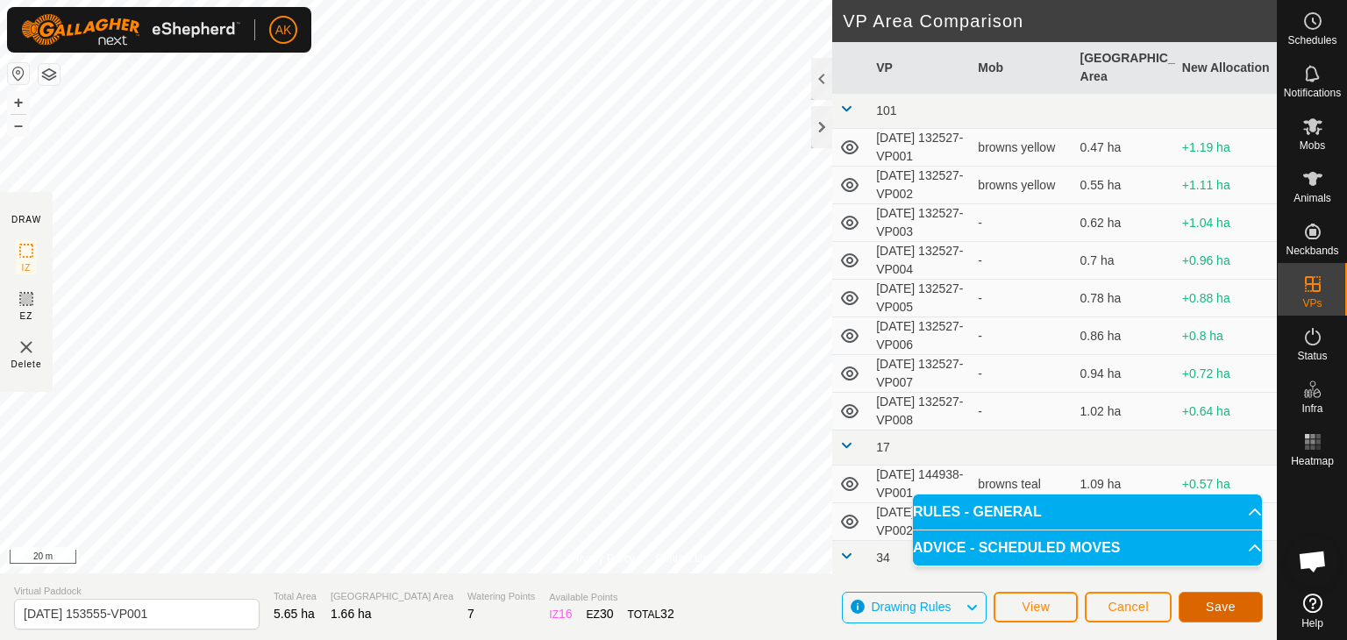
click at [1238, 611] on button "Save" at bounding box center [1220, 607] width 84 height 31
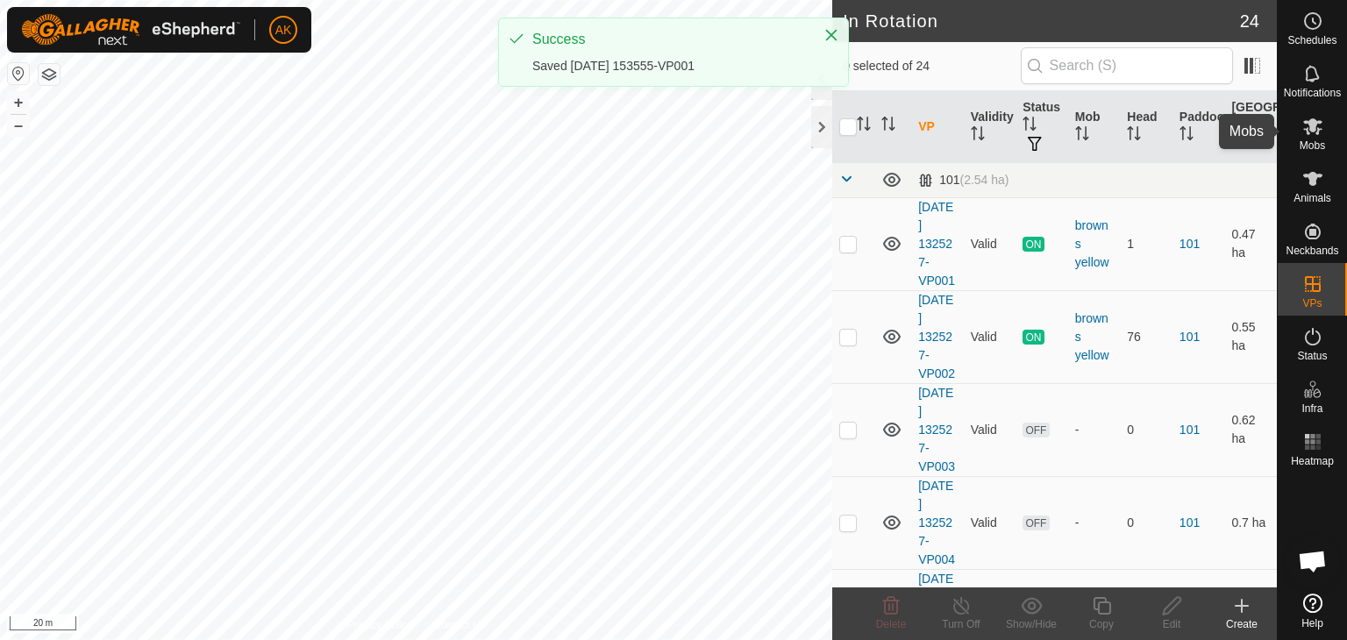
click at [1321, 129] on icon at bounding box center [1312, 126] width 21 height 21
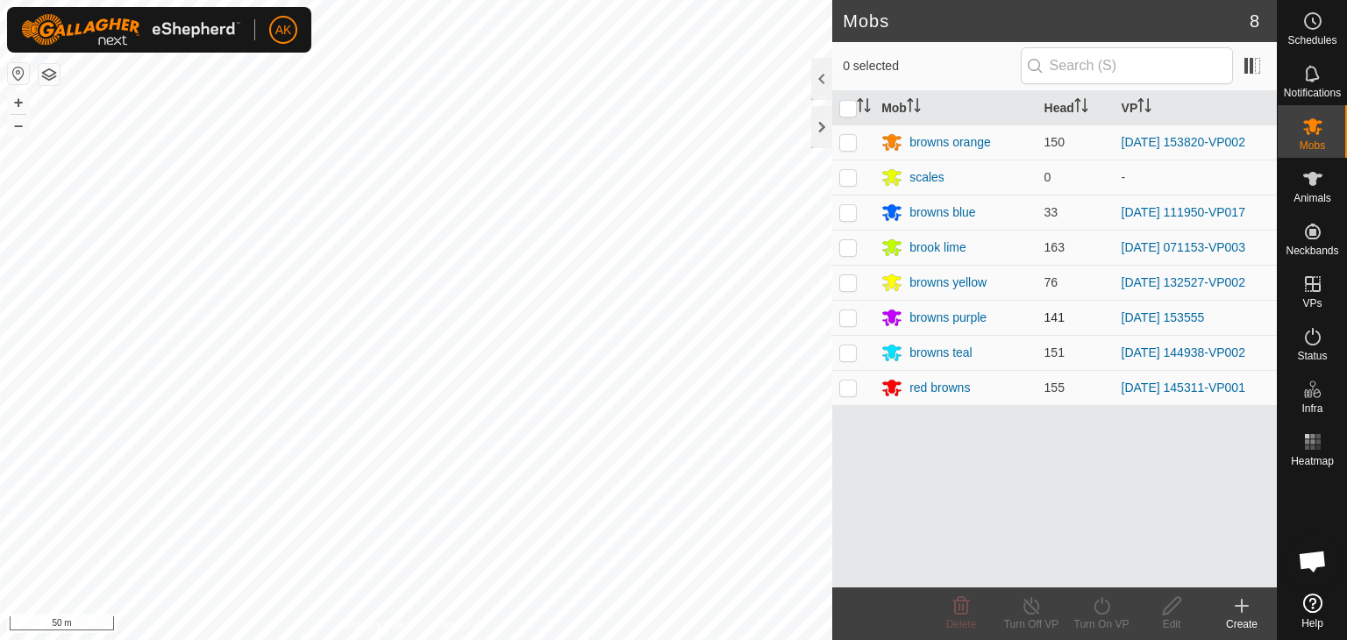
click at [850, 313] on p-checkbox at bounding box center [848, 317] width 18 height 14
checkbox input "true"
click at [1104, 607] on icon at bounding box center [1102, 605] width 22 height 21
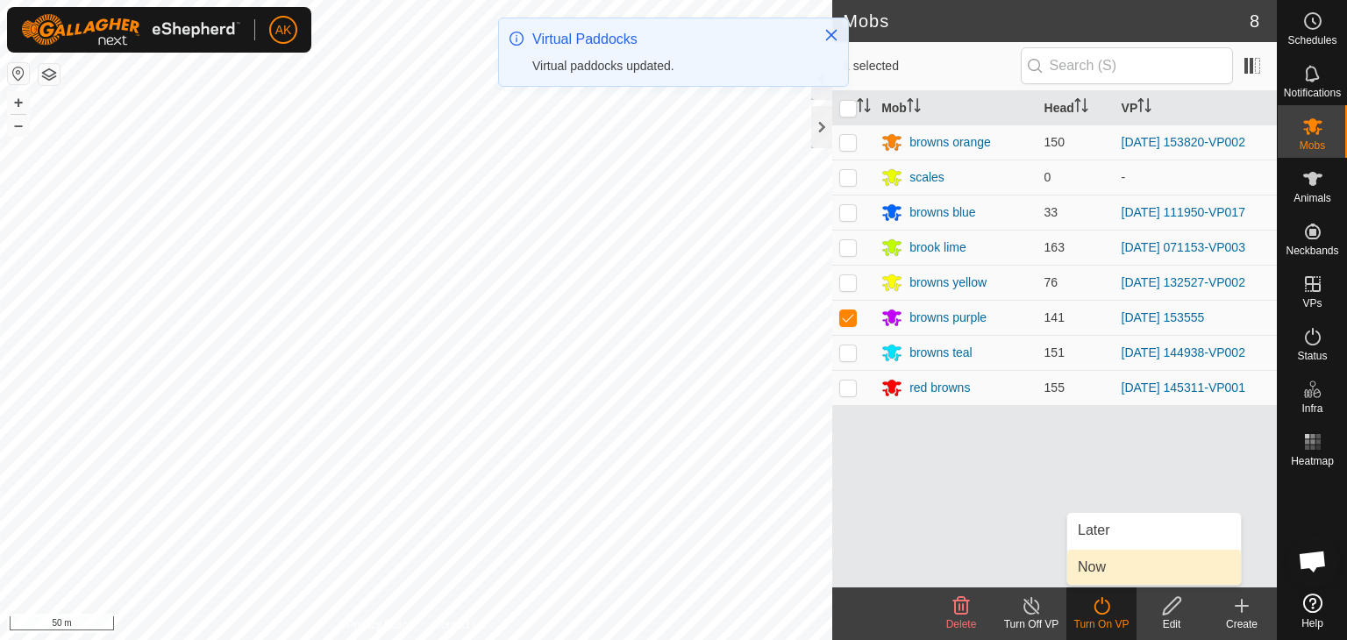
click at [1094, 566] on link "Now" at bounding box center [1154, 567] width 174 height 35
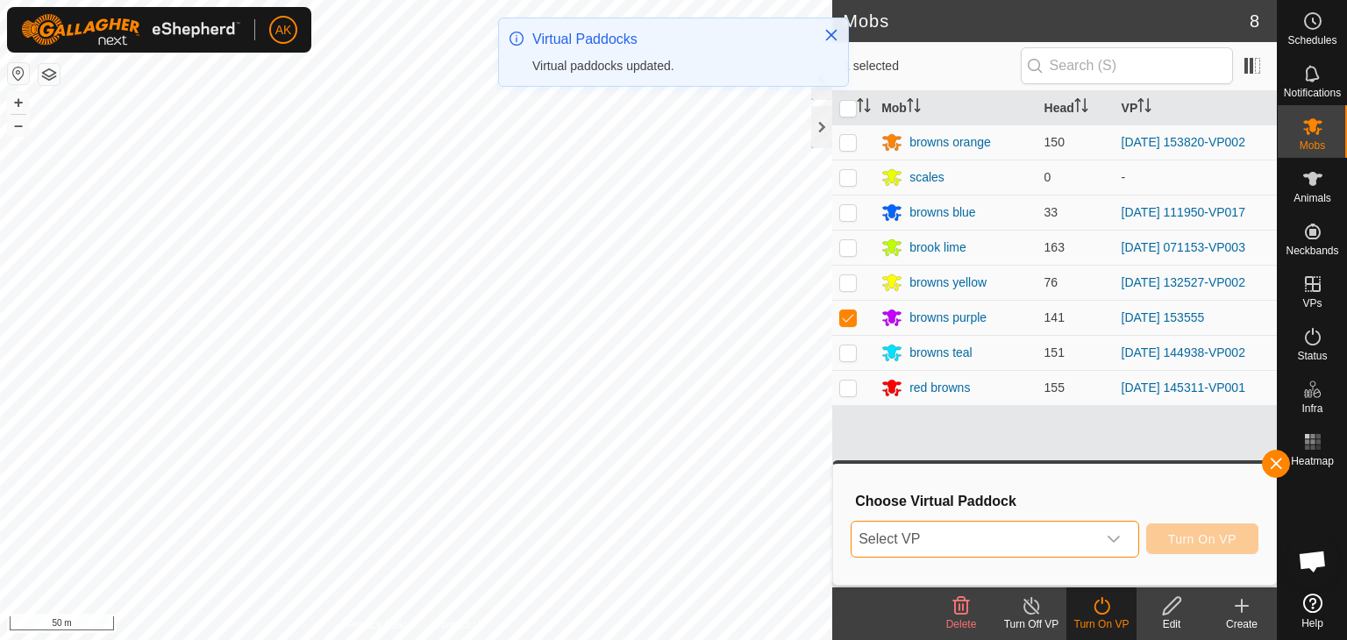
click at [1021, 534] on span "Select VP" at bounding box center [973, 539] width 245 height 35
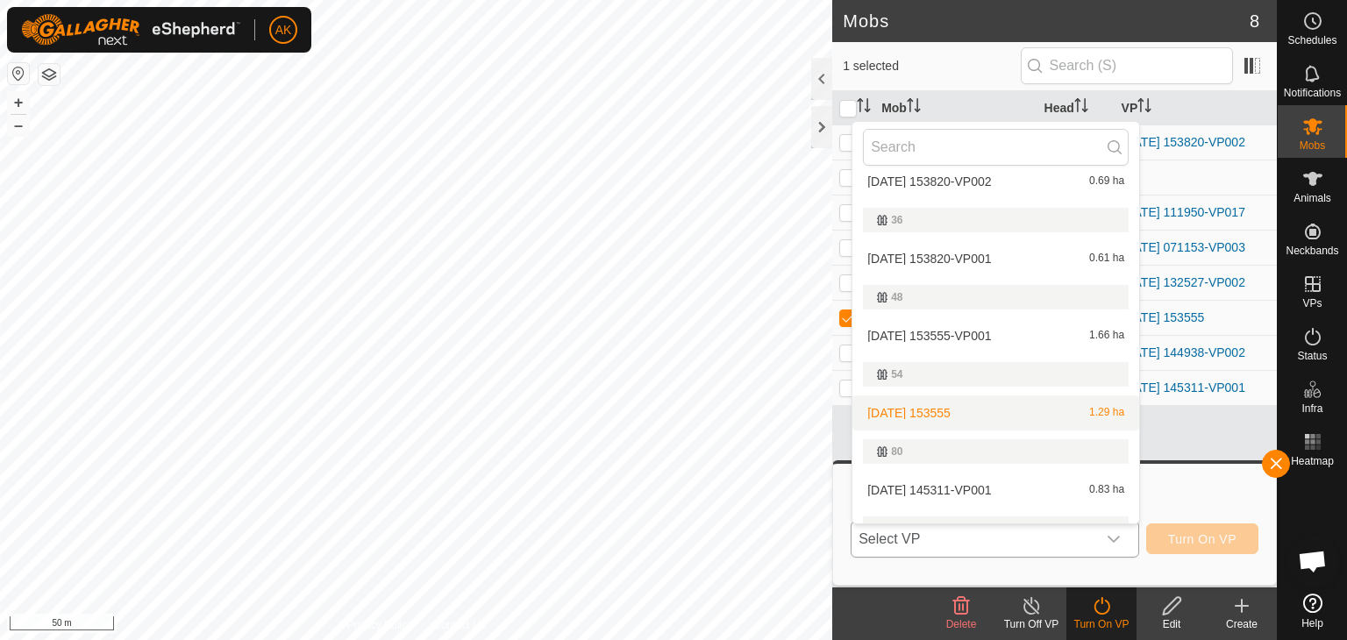
scroll to position [526, 0]
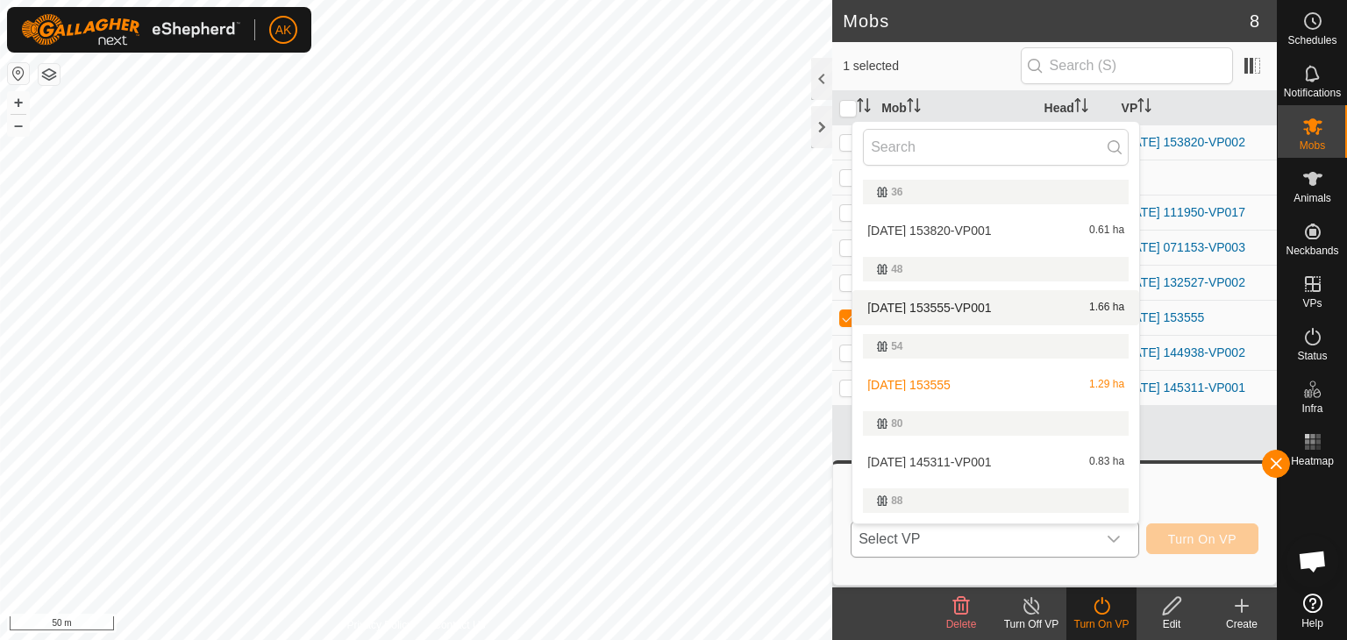
click at [941, 304] on li "[DATE] 153555-VP001 1.66 ha" at bounding box center [995, 307] width 287 height 35
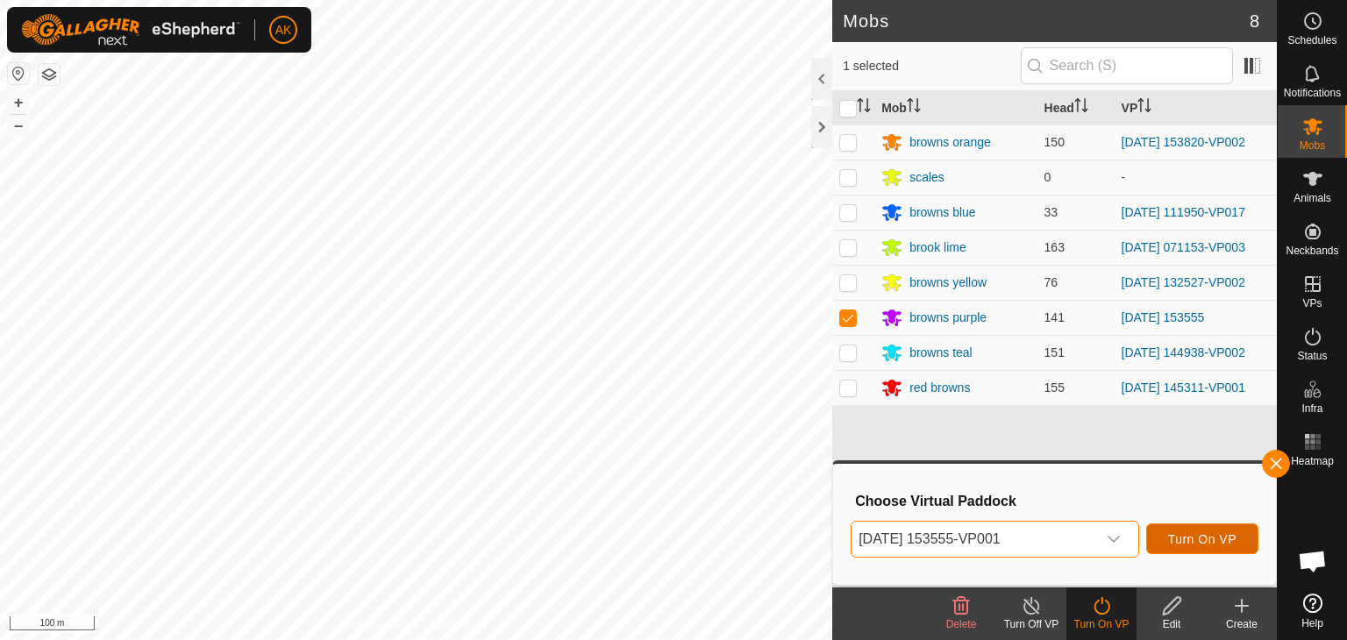
click at [1190, 539] on span "Turn On VP" at bounding box center [1202, 539] width 68 height 14
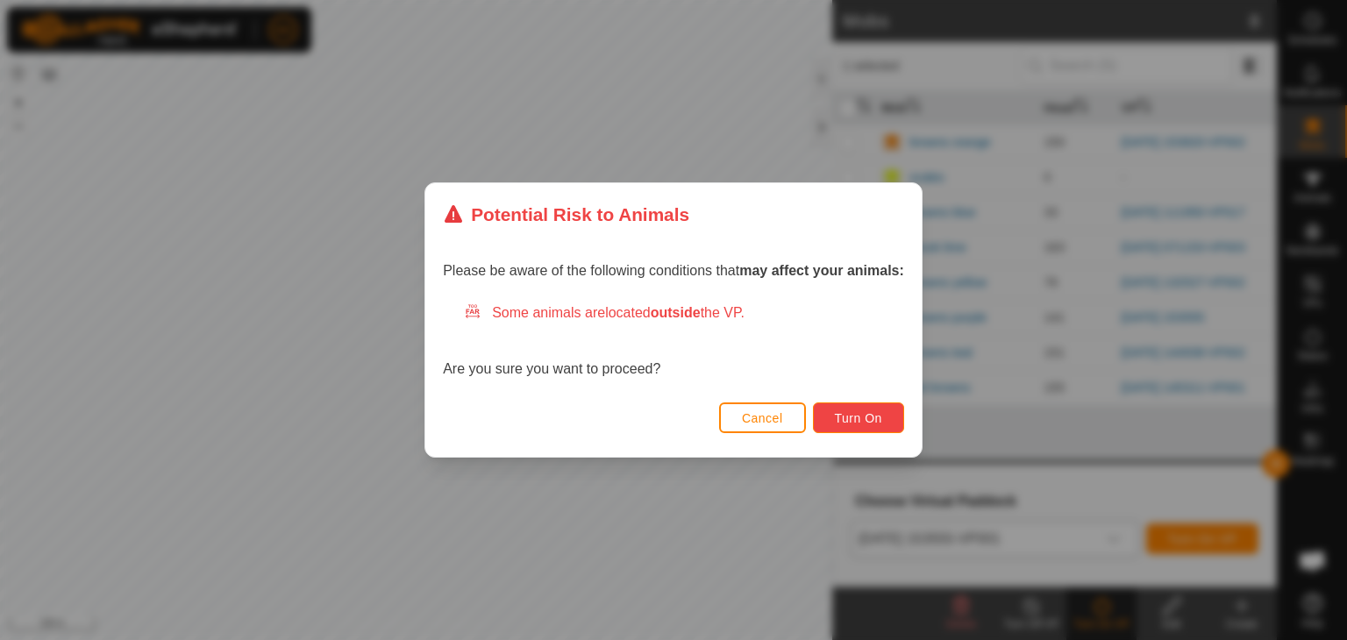
click at [857, 411] on span "Turn On" at bounding box center [858, 418] width 47 height 14
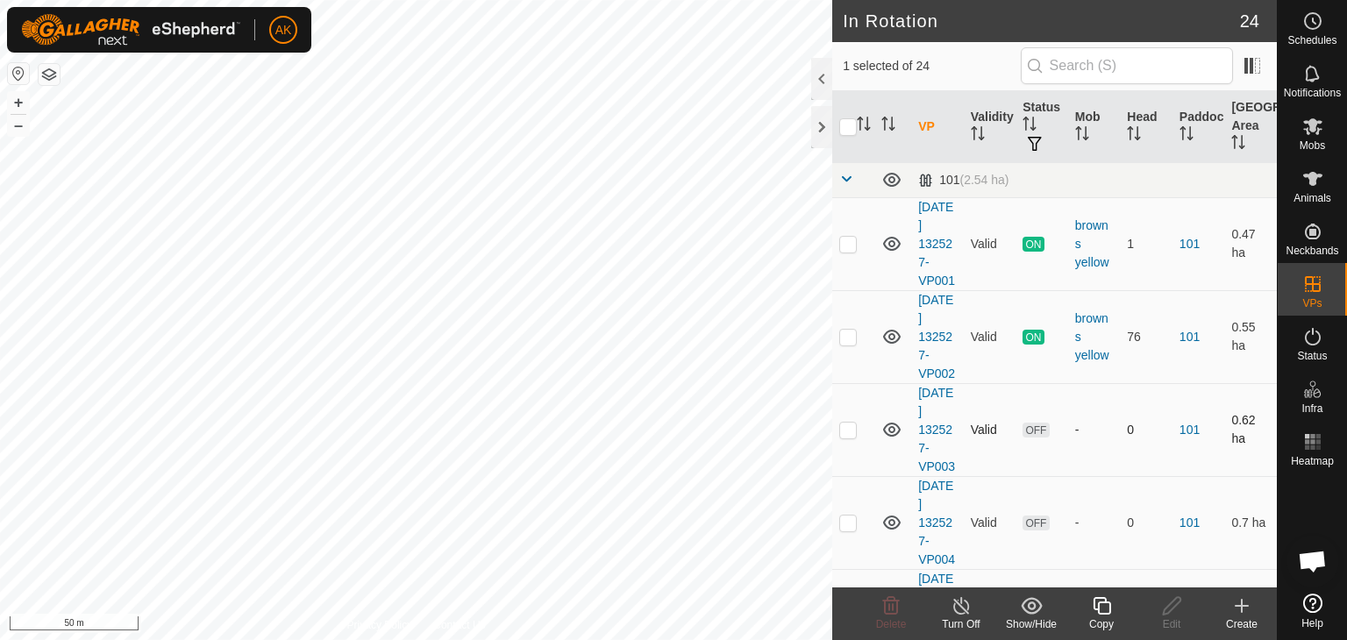
checkbox input "false"
checkbox input "true"
checkbox input "false"
click at [882, 603] on icon at bounding box center [890, 605] width 21 height 21
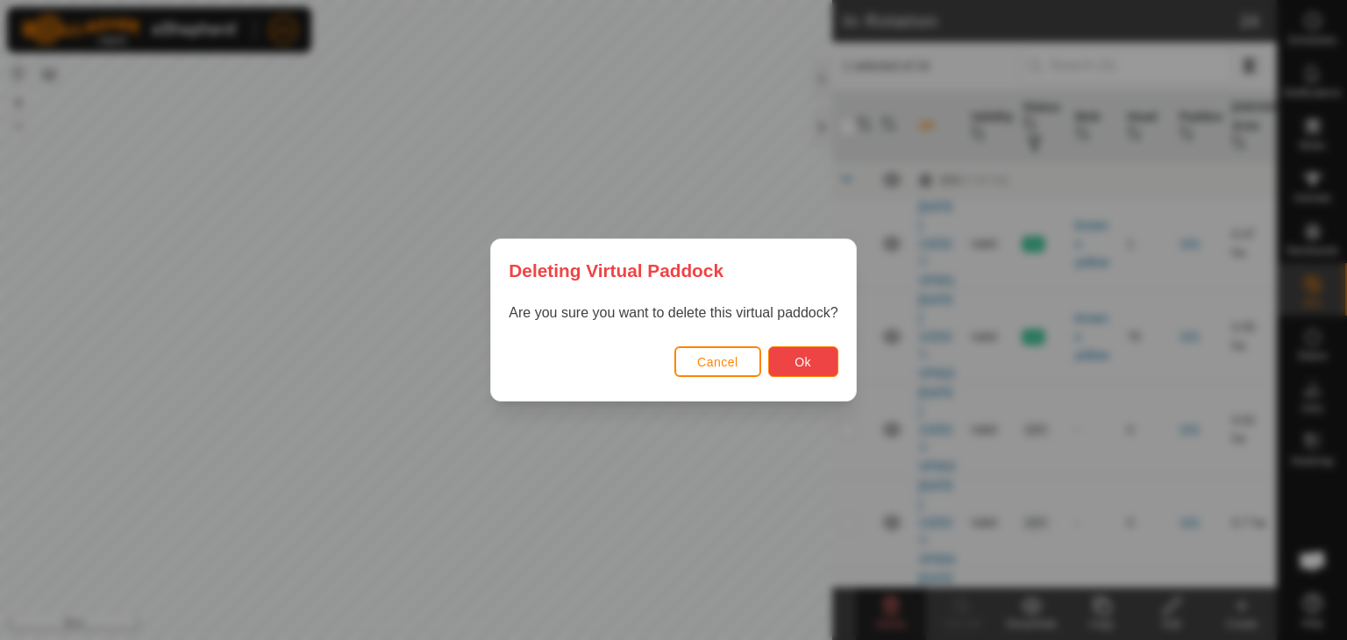
click at [800, 362] on span "Ok" at bounding box center [802, 362] width 17 height 14
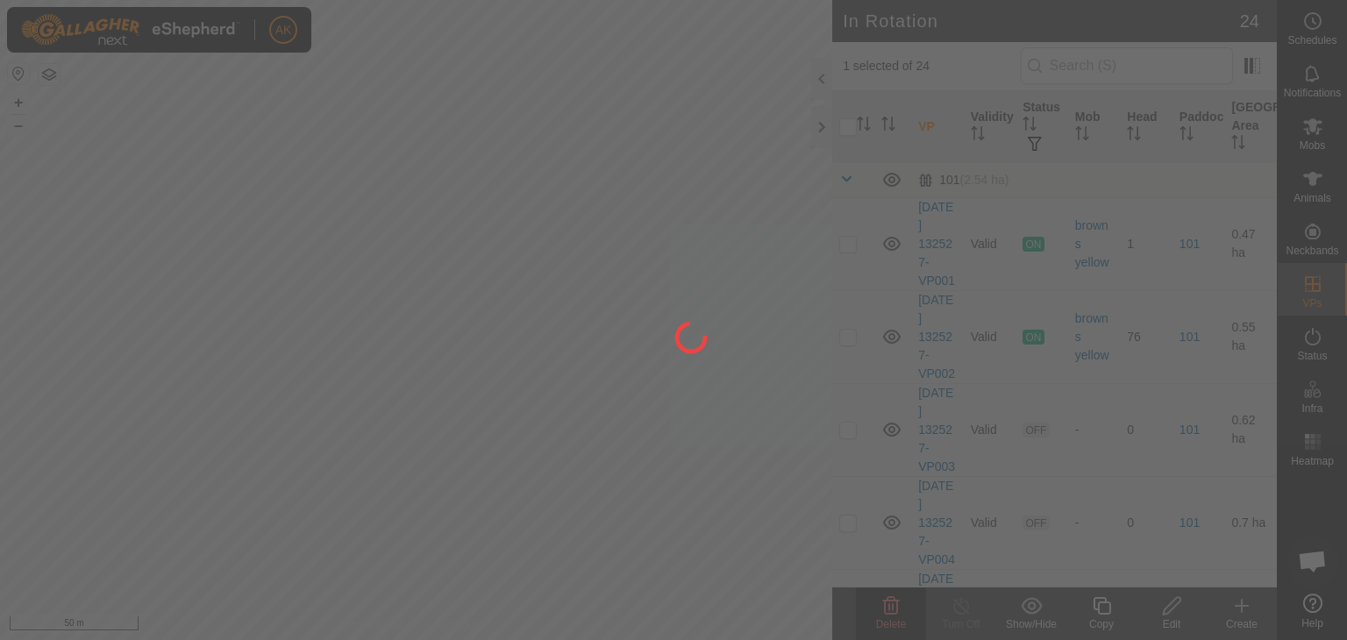
checkbox input "false"
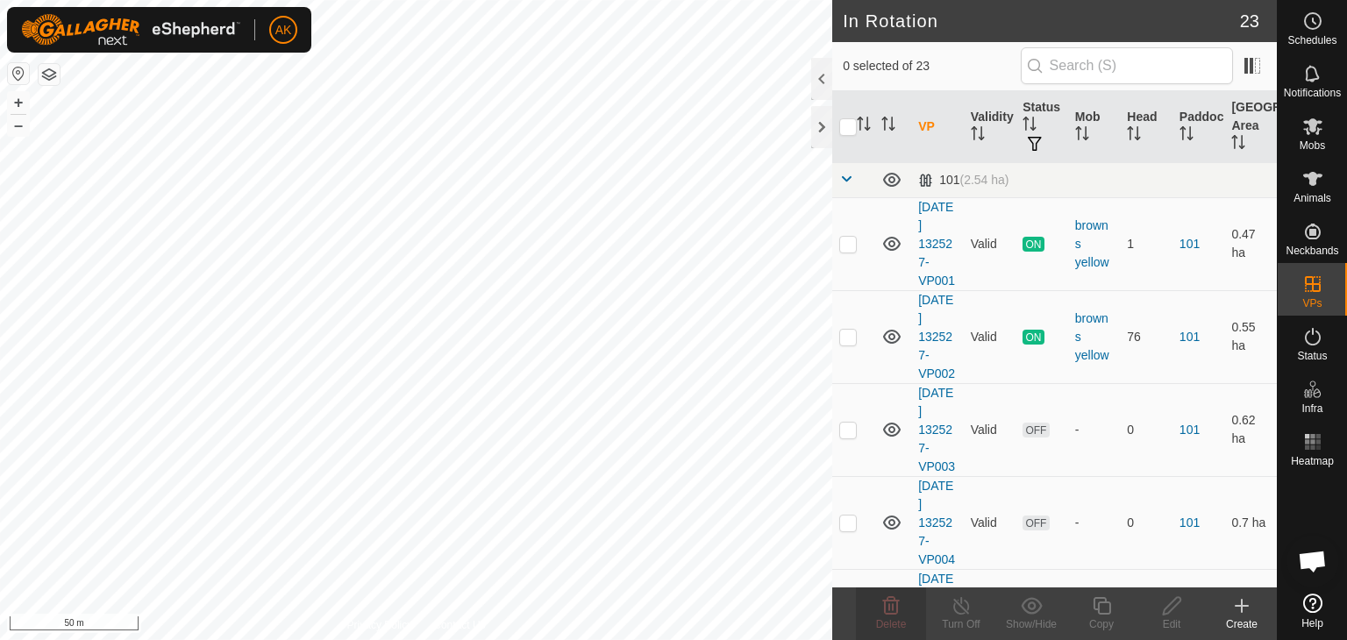
checkbox input "true"
click at [1104, 608] on icon at bounding box center [1102, 605] width 22 height 21
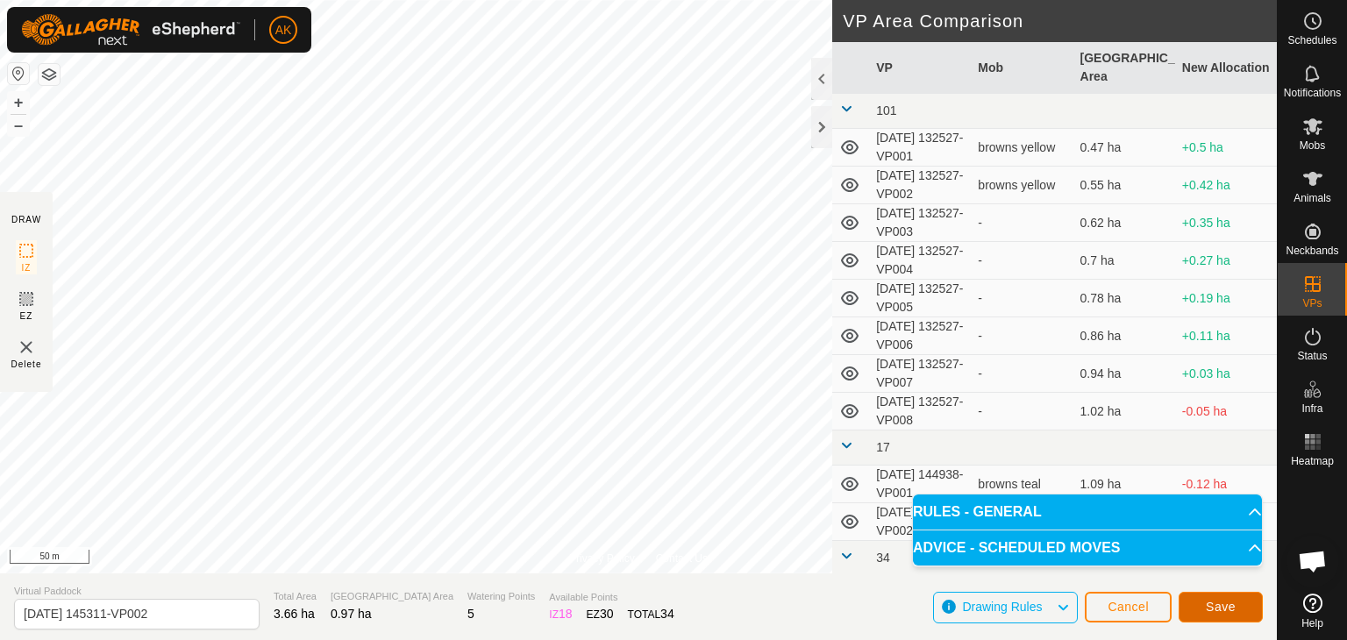
click at [1220, 608] on span "Save" at bounding box center [1221, 607] width 30 height 14
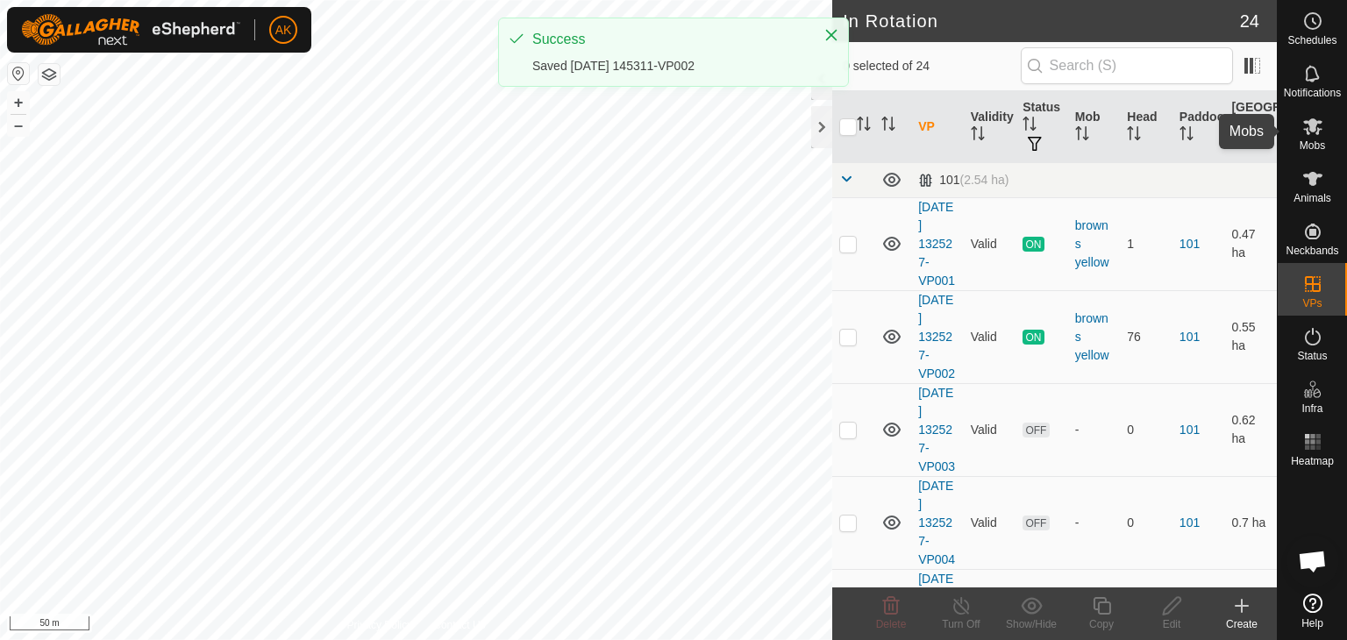
click at [1303, 135] on icon at bounding box center [1312, 126] width 21 height 21
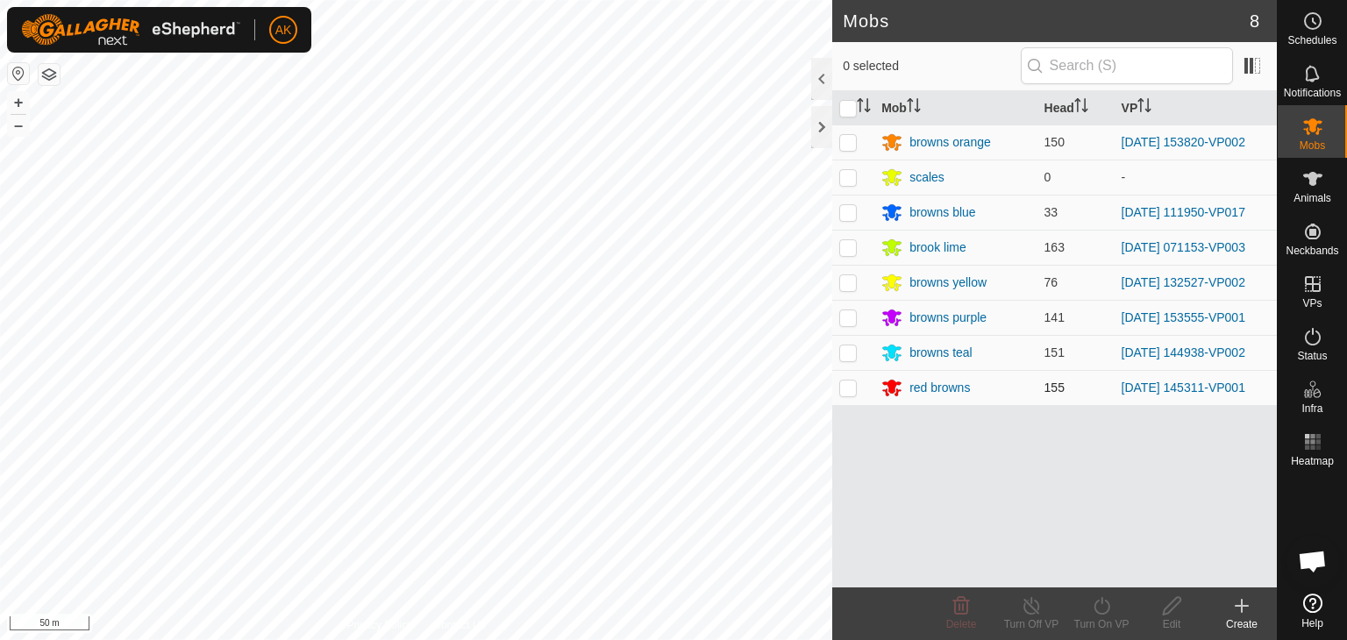
click at [840, 392] on p-checkbox at bounding box center [848, 388] width 18 height 14
checkbox input "true"
click at [1101, 604] on icon at bounding box center [1102, 605] width 22 height 21
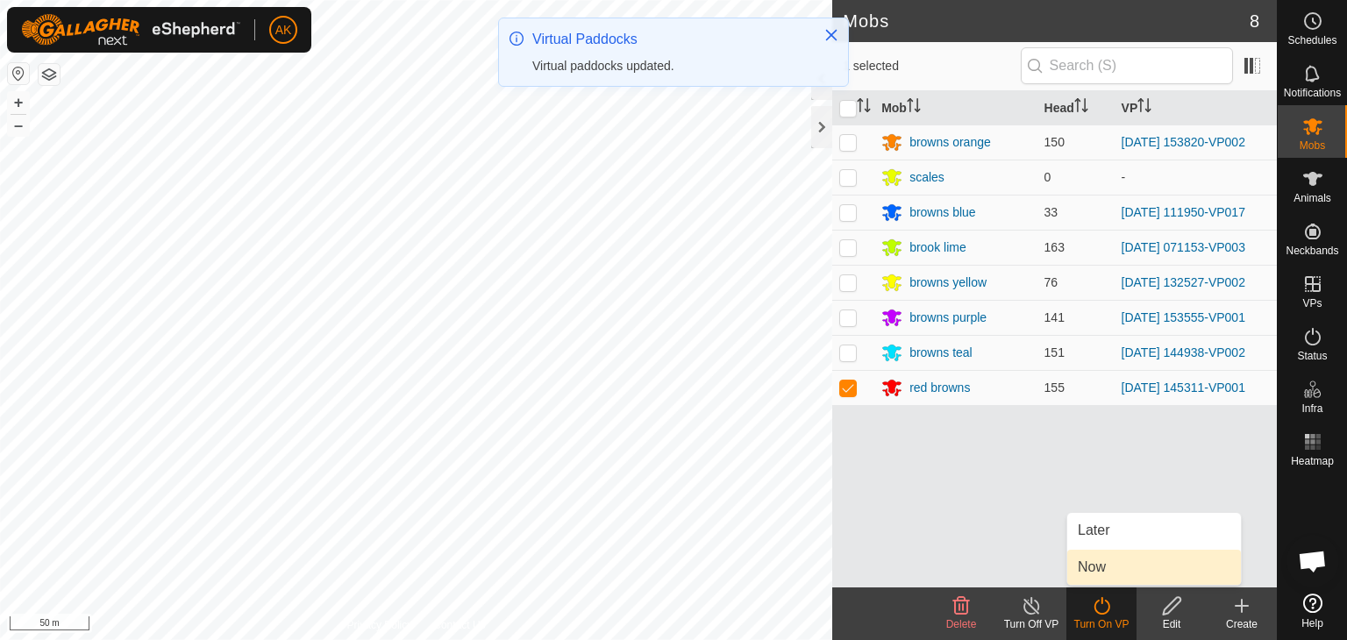
click at [1103, 563] on link "Now" at bounding box center [1154, 567] width 174 height 35
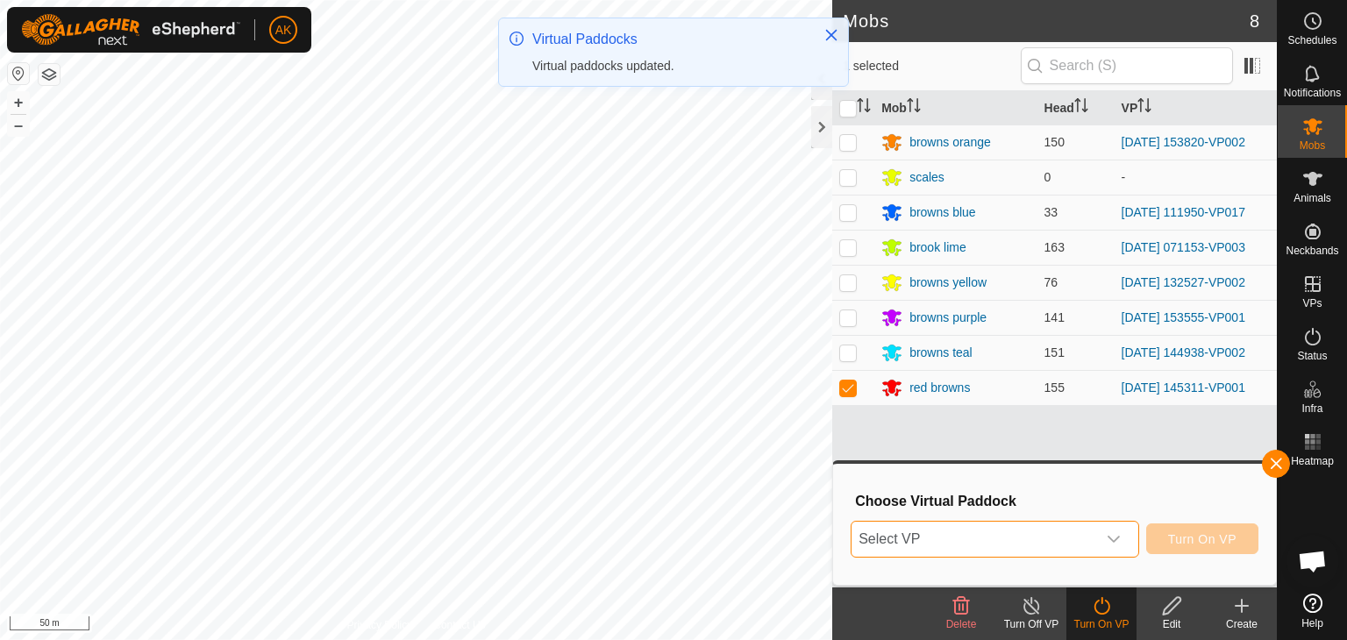
click at [1056, 529] on span "Select VP" at bounding box center [973, 539] width 245 height 35
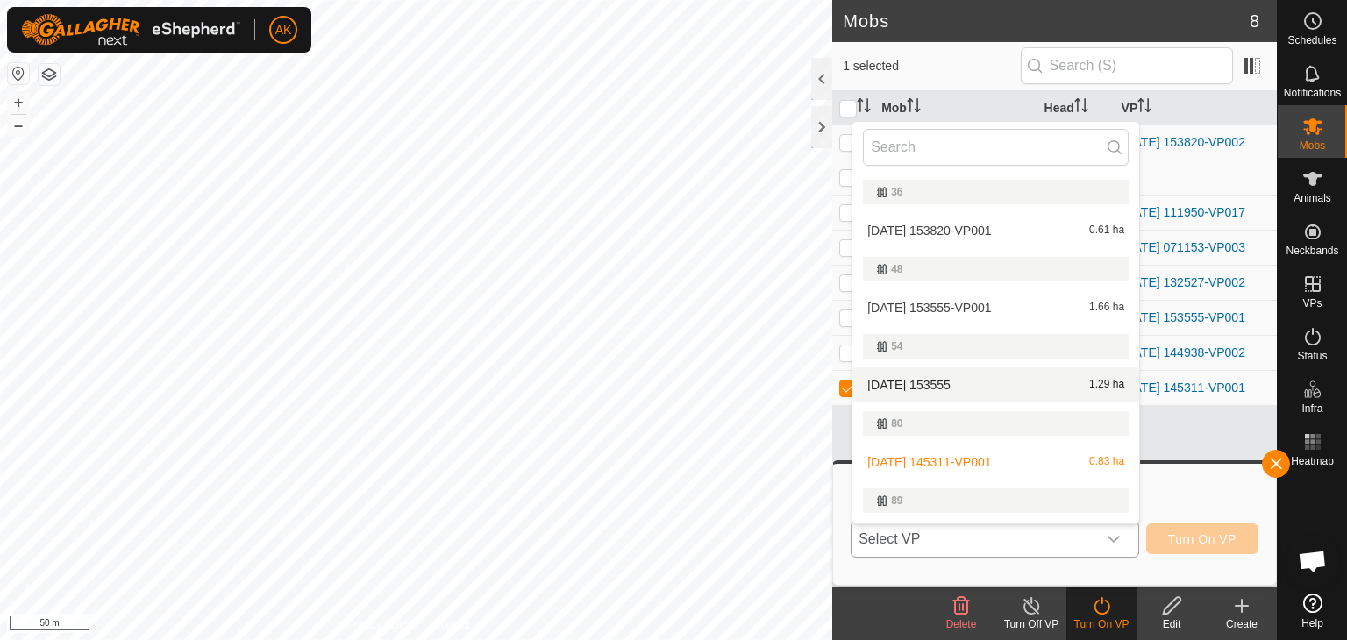
scroll to position [614, 0]
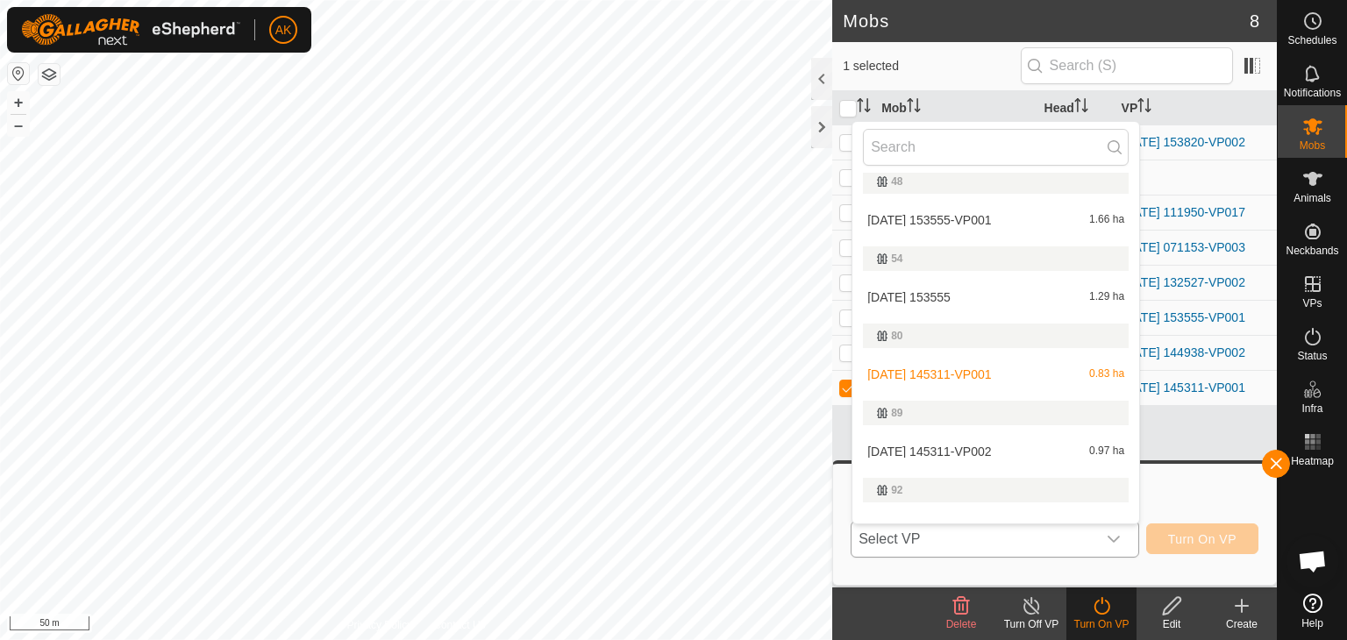
click at [951, 449] on li "[DATE] 145311-VP002 0.97 ha" at bounding box center [995, 451] width 287 height 35
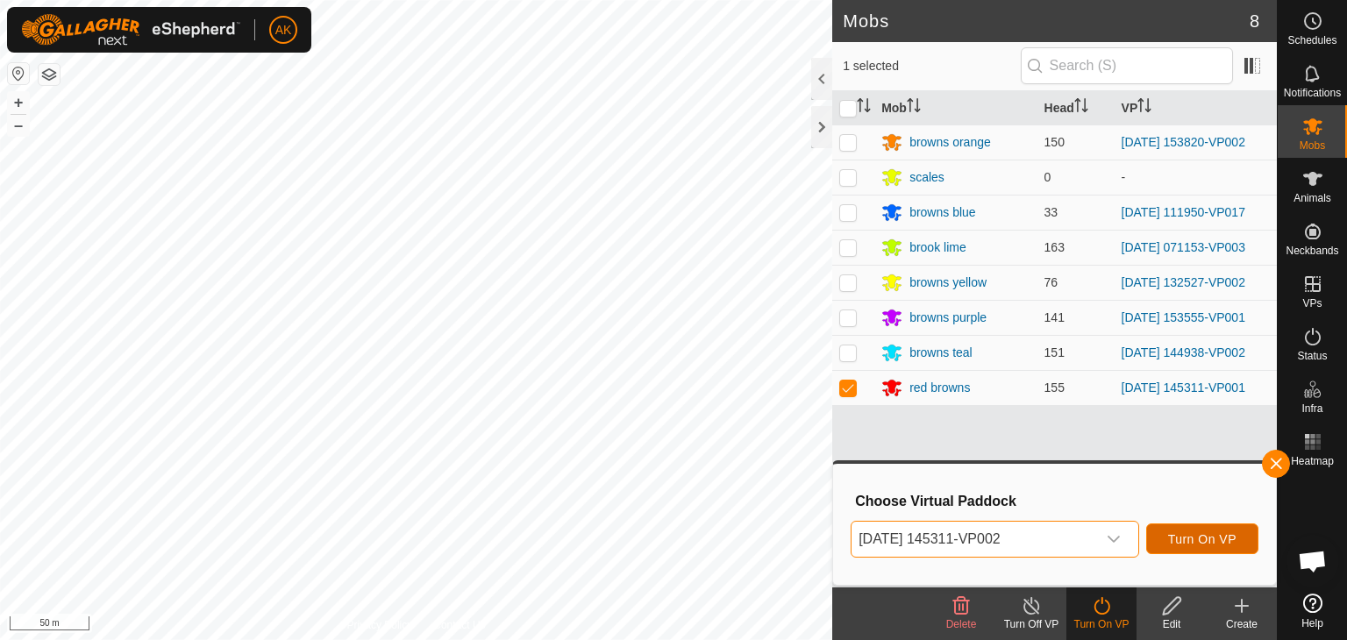
click at [1200, 536] on span "Turn On VP" at bounding box center [1202, 539] width 68 height 14
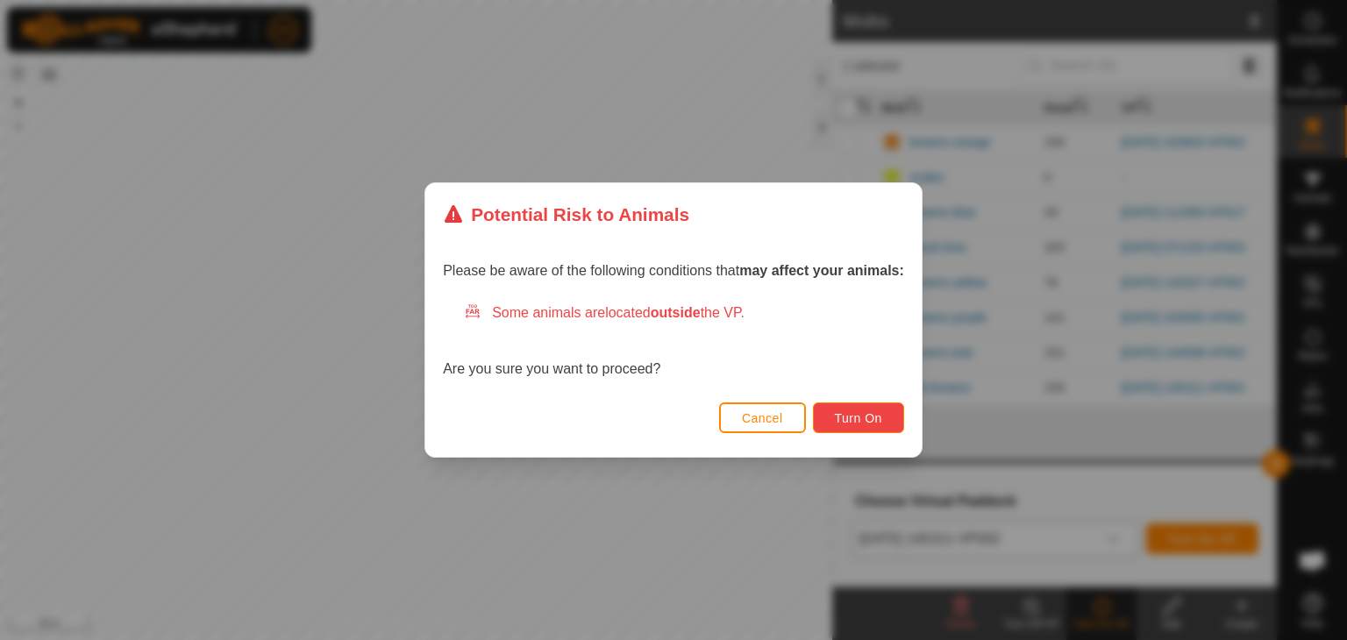
click at [872, 413] on span "Turn On" at bounding box center [858, 418] width 47 height 14
